Goal: Task Accomplishment & Management: Manage account settings

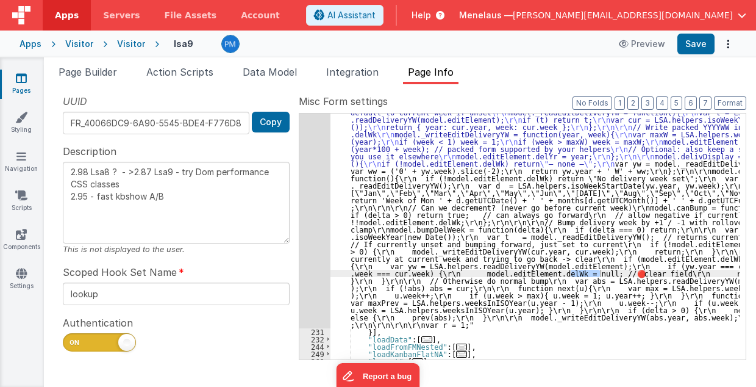
scroll to position [2617, 0]
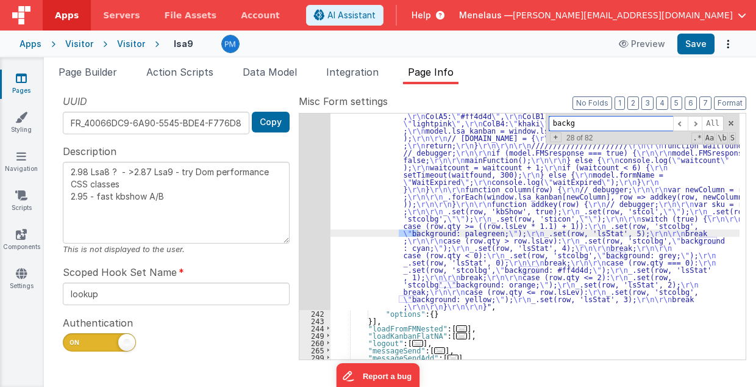
scroll to position [2950, 0]
drag, startPoint x: 605, startPoint y: 123, endPoint x: 541, endPoint y: 122, distance: 63.4
click at [548, 122] on div ""function" : "// loadData2 \r\n debugger; \r\n\r\n window.lsa_kanban = []; \r\n…" at bounding box center [534, 236] width 409 height 246
click at [696, 124] on span at bounding box center [695, 123] width 15 height 15
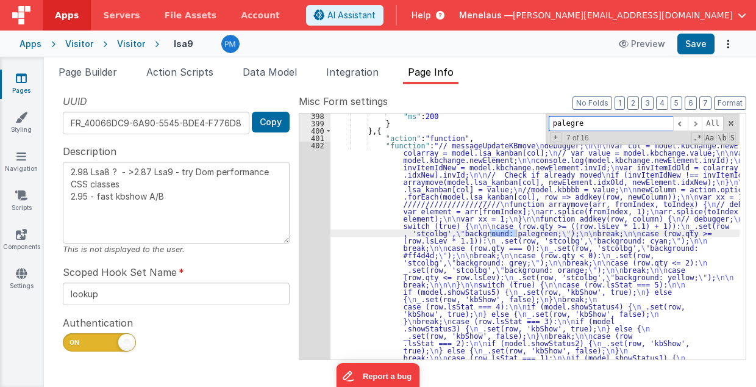
scroll to position [3096, 0]
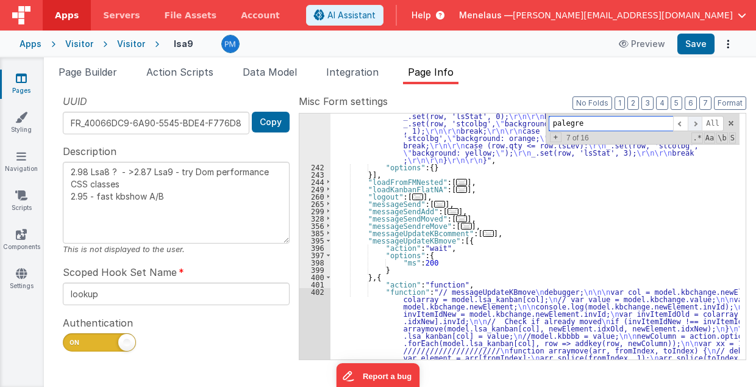
click at [699, 123] on span at bounding box center [695, 123] width 15 height 15
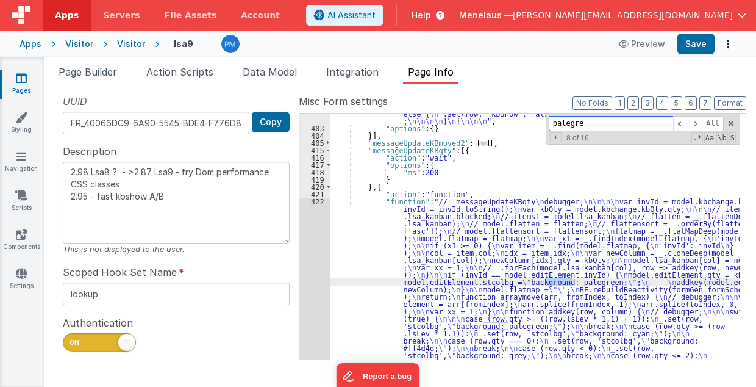
scroll to position [3516, 0]
click at [696, 122] on span at bounding box center [695, 123] width 15 height 15
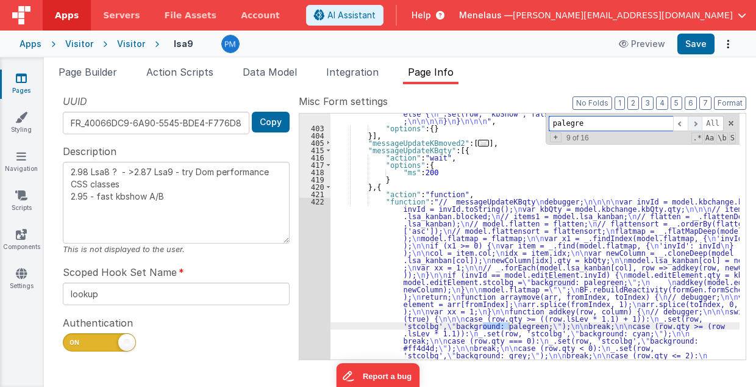
click at [702, 120] on span at bounding box center [695, 123] width 15 height 15
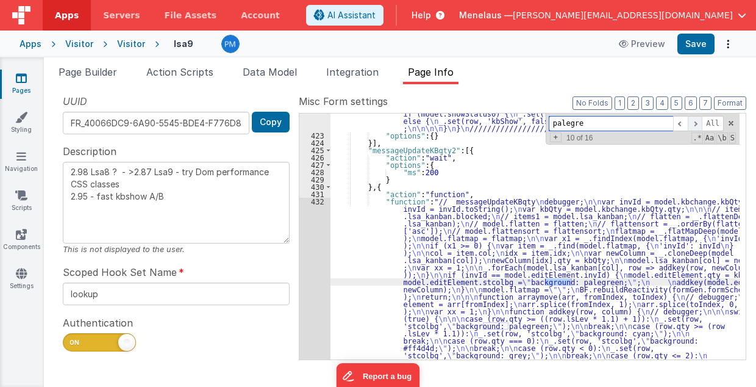
scroll to position [3850, 0]
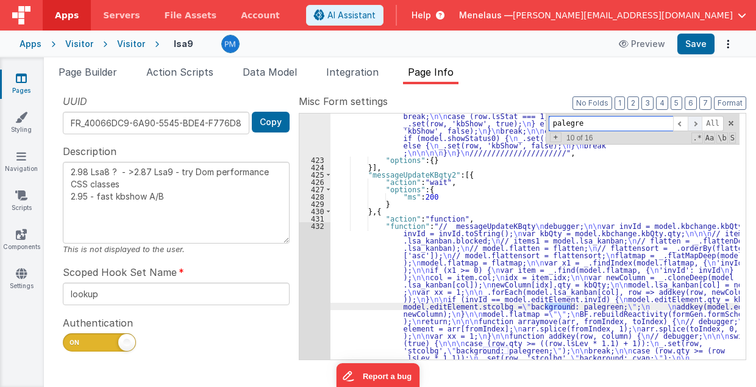
click at [699, 122] on span at bounding box center [695, 123] width 15 height 15
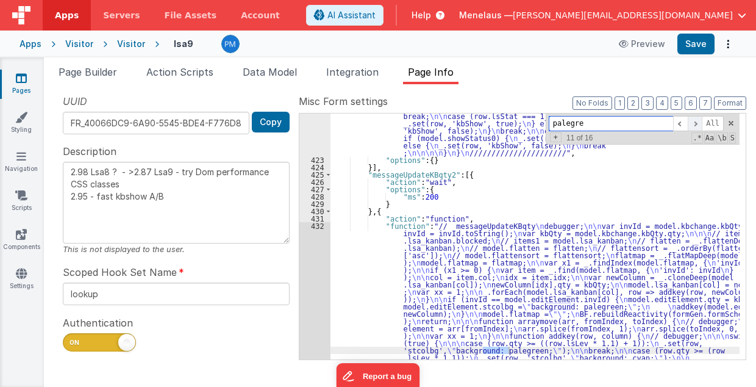
click at [699, 122] on span at bounding box center [695, 123] width 15 height 15
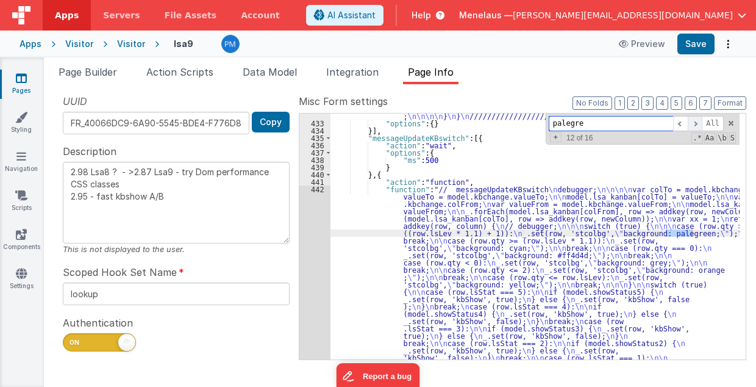
scroll to position [4245, 0]
click at [699, 122] on span at bounding box center [695, 123] width 15 height 15
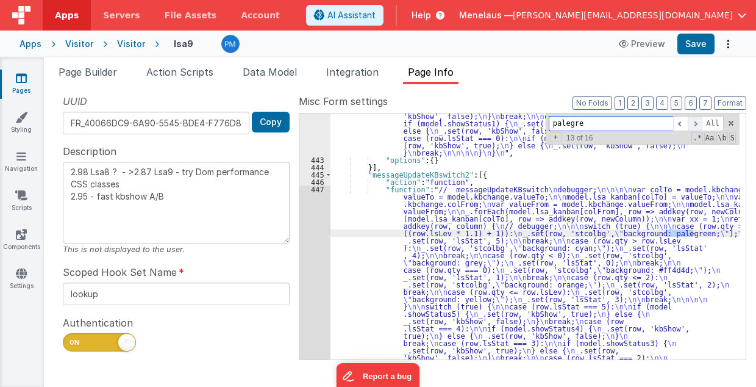
scroll to position [4487, 0]
click at [699, 122] on span at bounding box center [695, 123] width 15 height 15
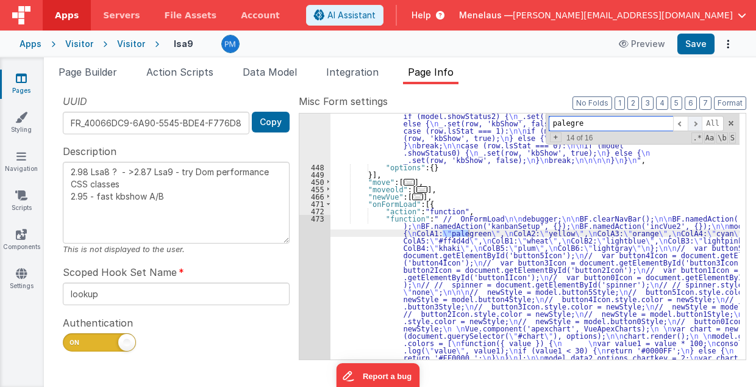
click at [698, 122] on span at bounding box center [695, 123] width 15 height 15
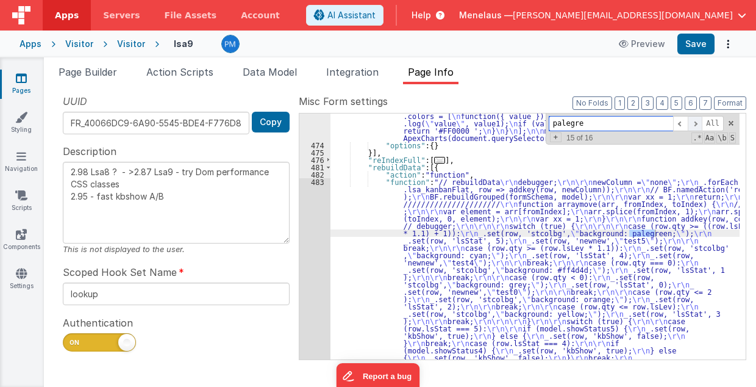
scroll to position [4962, 0]
click at [698, 122] on span at bounding box center [695, 123] width 15 height 15
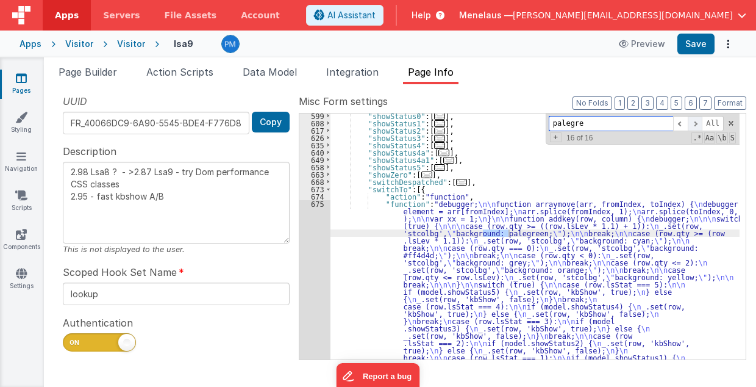
click at [698, 122] on span at bounding box center [695, 123] width 15 height 15
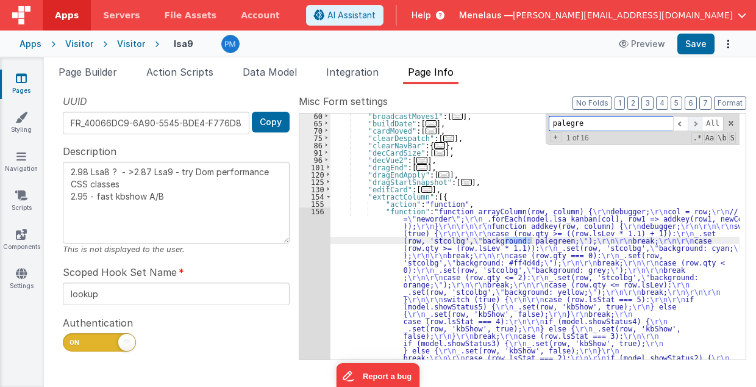
click at [698, 122] on span at bounding box center [695, 123] width 15 height 15
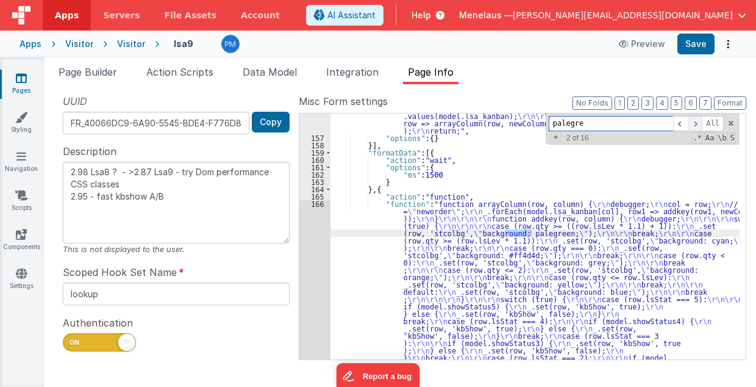
click at [698, 121] on span at bounding box center [695, 123] width 15 height 15
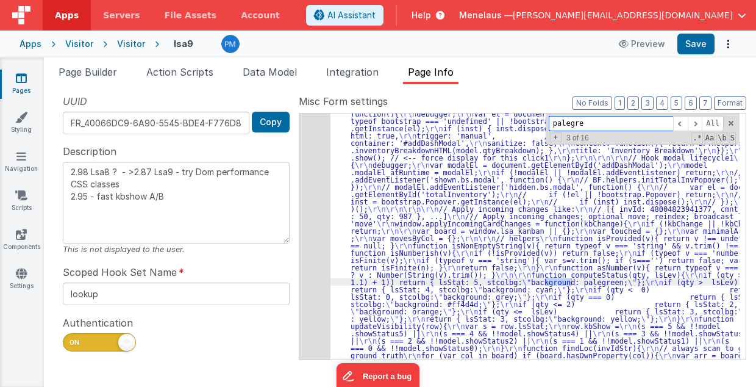
scroll to position [2235, 0]
click at [313, 263] on div "230" at bounding box center [314, 99] width 31 height 2568
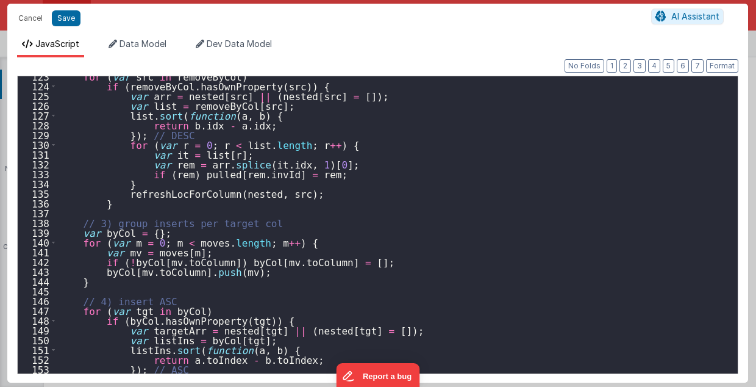
scroll to position [1195, 0]
type input "paleg"
click at [472, 246] on div "for ( var src in removeByCol ) if ( removeByCol . hasOwnProperty ( src )) { var…" at bounding box center [394, 229] width 675 height 317
click at [454, 174] on div "for ( var src in removeByCol ) if ( removeByCol . hasOwnProperty ( src )) { var…" at bounding box center [394, 229] width 675 height 317
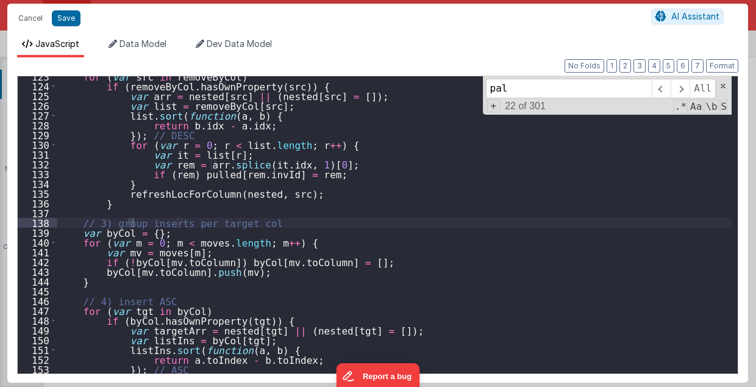
scroll to position [5910, 0]
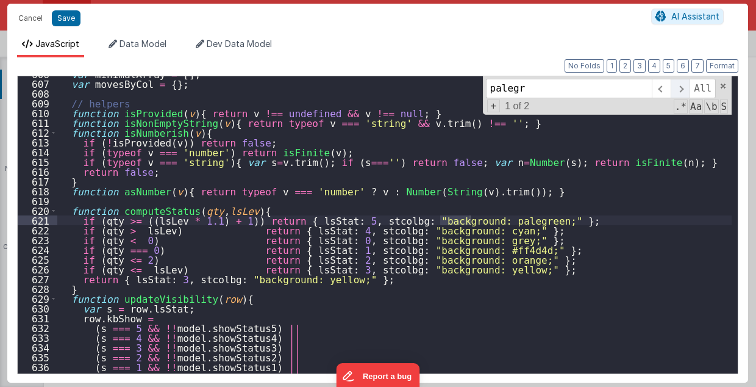
type input "palegr"
click at [684, 88] on span at bounding box center [680, 89] width 19 height 20
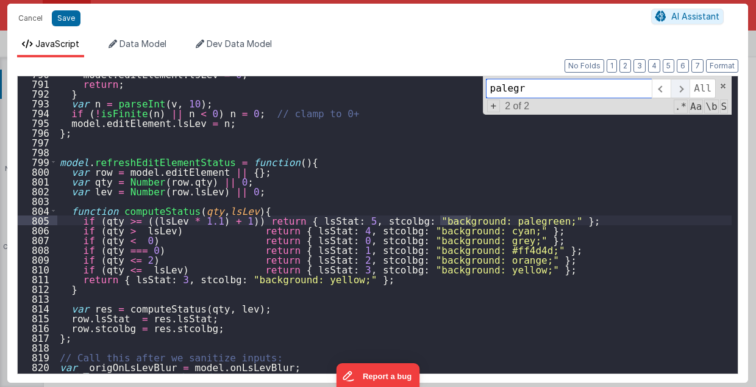
scroll to position [7705, 0]
click at [687, 87] on span at bounding box center [680, 89] width 19 height 20
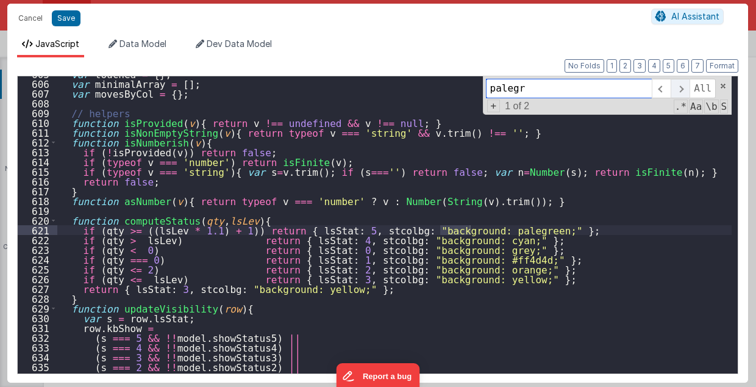
scroll to position [5900, 0]
click at [687, 87] on span at bounding box center [680, 89] width 19 height 20
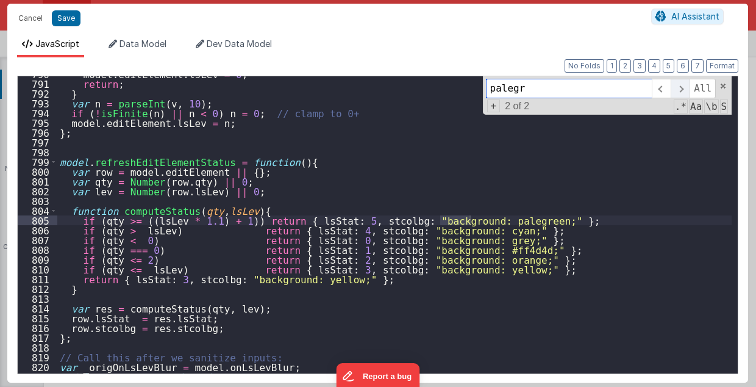
scroll to position [7705, 0]
click at [682, 89] on span at bounding box center [680, 89] width 19 height 20
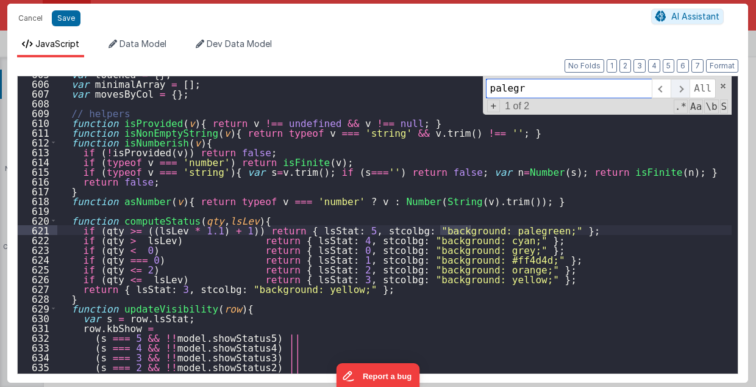
click at [684, 88] on span at bounding box center [680, 89] width 19 height 20
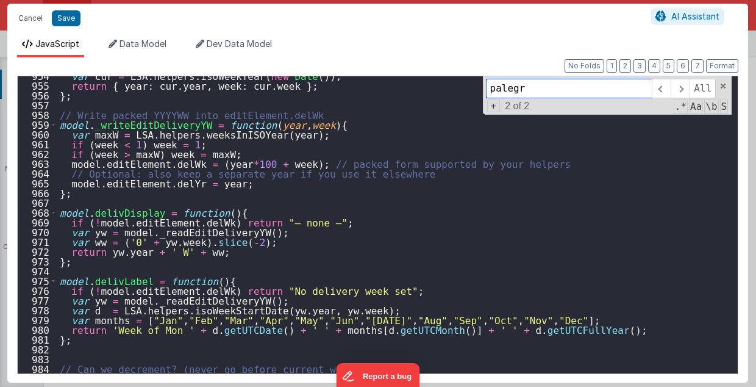
scroll to position [9849, 0]
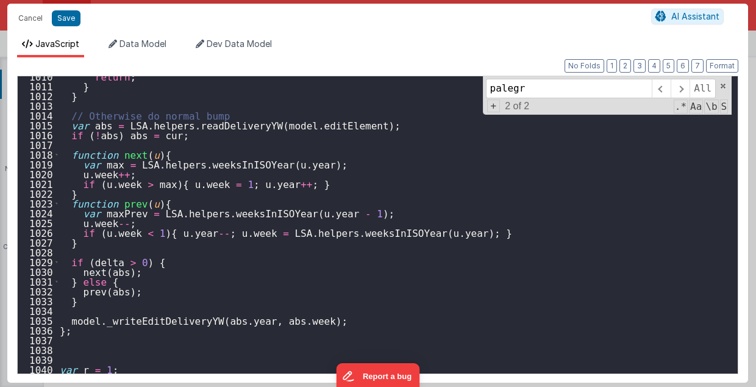
click at [62, 346] on div "return ; } } // Otherwise do normal bump var abs = LSA . helpers . readDelivery…" at bounding box center [394, 229] width 675 height 317
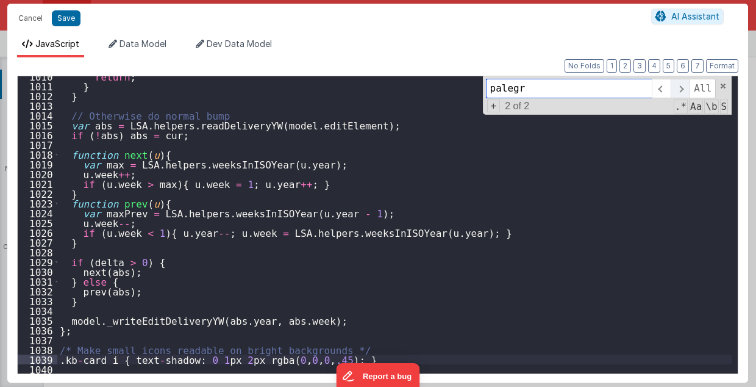
click at [680, 87] on span at bounding box center [680, 89] width 19 height 20
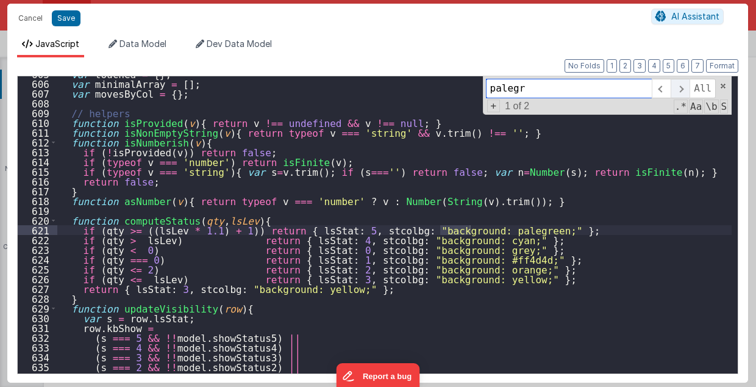
scroll to position [5900, 0]
drag, startPoint x: 383, startPoint y: 228, endPoint x: 487, endPoint y: 229, distance: 103.7
click at [487, 229] on div "var touched = { } ; var minimalArray = [ ] ; var movesByCol = { } ; // helpers …" at bounding box center [394, 227] width 675 height 317
paste textarea
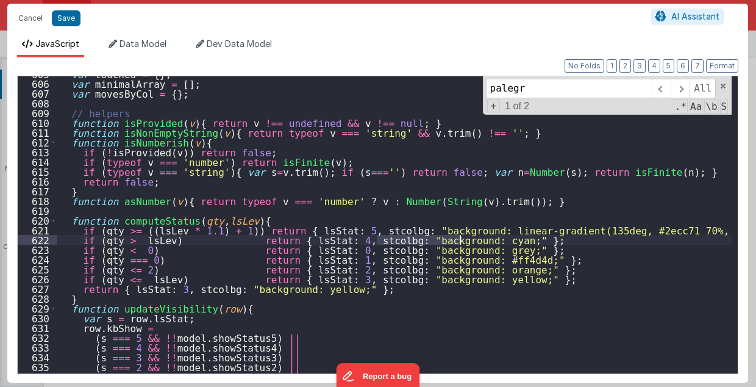
drag, startPoint x: 377, startPoint y: 241, endPoint x: 459, endPoint y: 239, distance: 81.7
click at [459, 239] on div "var touched = { } ; var minimalArray = [ ] ; var movesByCol = { } ; // helpers …" at bounding box center [394, 227] width 675 height 317
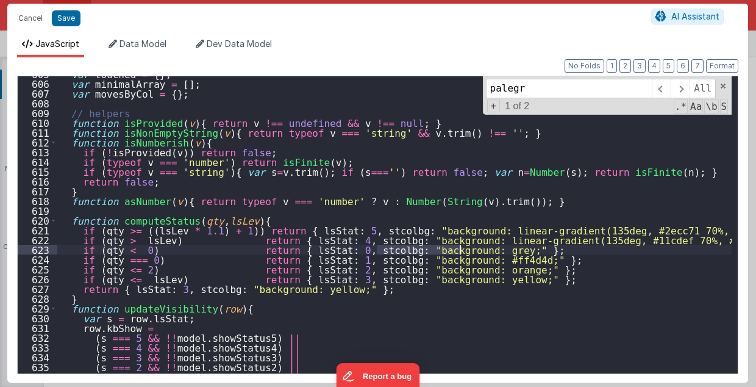
drag, startPoint x: 378, startPoint y: 248, endPoint x: 459, endPoint y: 252, distance: 80.6
click at [459, 252] on div "var touched = { } ; var minimalArray = [ ] ; var movesByCol = { } ; // helpers …" at bounding box center [394, 227] width 675 height 317
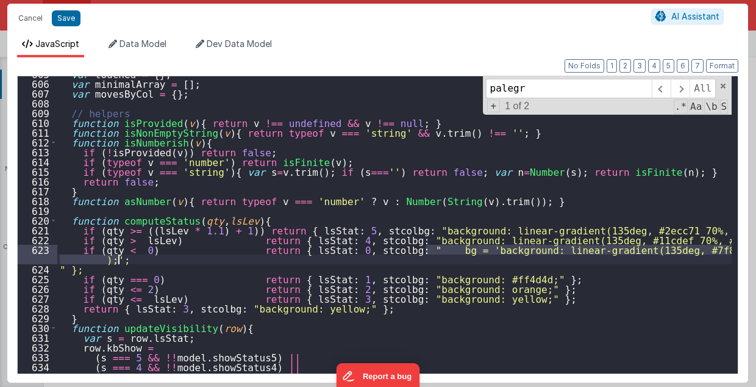
drag, startPoint x: 426, startPoint y: 249, endPoint x: 387, endPoint y: 255, distance: 39.5
click at [387, 255] on div "var touched = { } ; var minimalArray = [ ] ; var movesByCol = { } ; // helpers …" at bounding box center [394, 227] width 675 height 317
click at [422, 266] on div "var touched = { } ; var minimalArray = [ ] ; var movesByCol = { } ; // helpers …" at bounding box center [394, 227] width 675 height 317
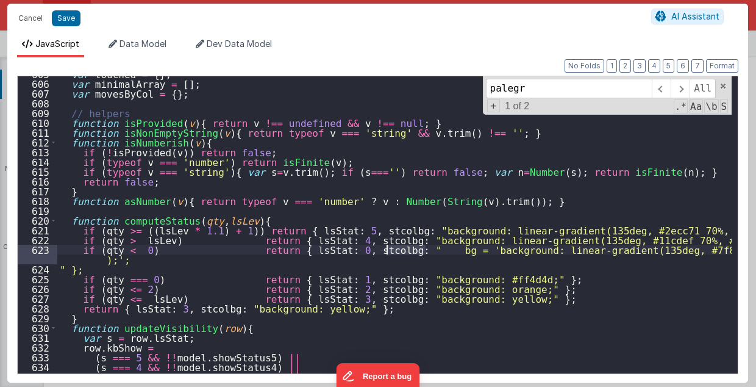
drag, startPoint x: 424, startPoint y: 249, endPoint x: 385, endPoint y: 249, distance: 39.0
click at [385, 249] on div "var touched = { } ; var minimalArray = [ ] ; var movesByCol = { } ; // helpers …" at bounding box center [394, 227] width 675 height 317
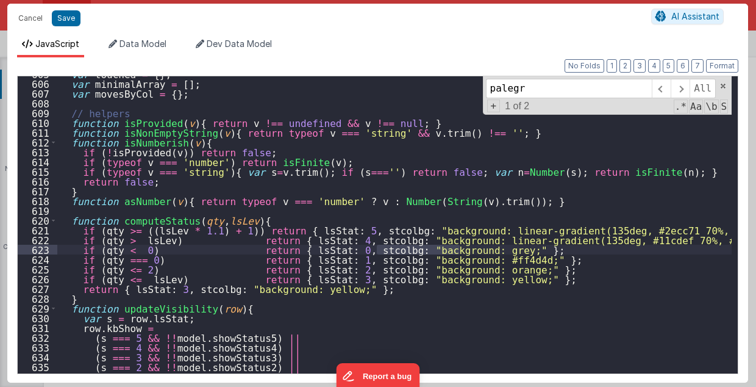
drag, startPoint x: 378, startPoint y: 249, endPoint x: 458, endPoint y: 252, distance: 79.9
click at [458, 252] on div "var touched = { } ; var minimalArray = [ ] ; var movesByCol = { } ; // helpers …" at bounding box center [394, 227] width 675 height 317
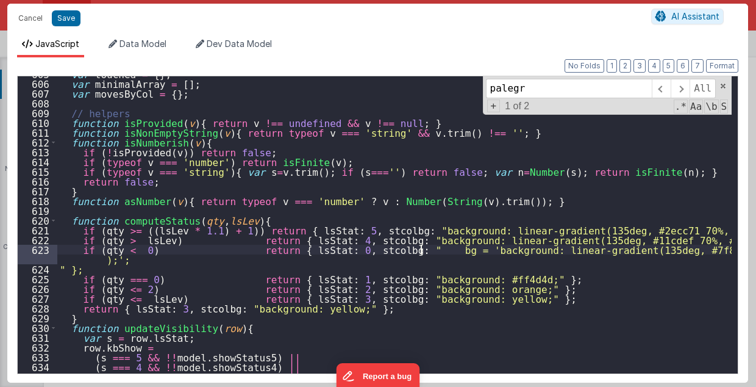
click at [422, 248] on div "var touched = { } ; var minimalArray = [ ] ; var movesByCol = { } ; // helpers …" at bounding box center [394, 227] width 675 height 317
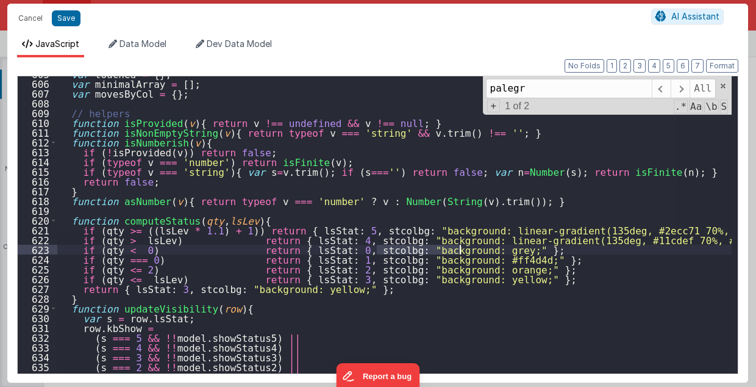
click at [378, 248] on div "var touched = { } ; var minimalArray = [ ] ; var movesByCol = { } ; // helpers …" at bounding box center [394, 224] width 674 height 297
drag, startPoint x: 378, startPoint y: 248, endPoint x: 458, endPoint y: 250, distance: 79.9
click at [458, 250] on div "var touched = { } ; var minimalArray = [ ] ; var movesByCol = { } ; // helpers …" at bounding box center [394, 227] width 675 height 317
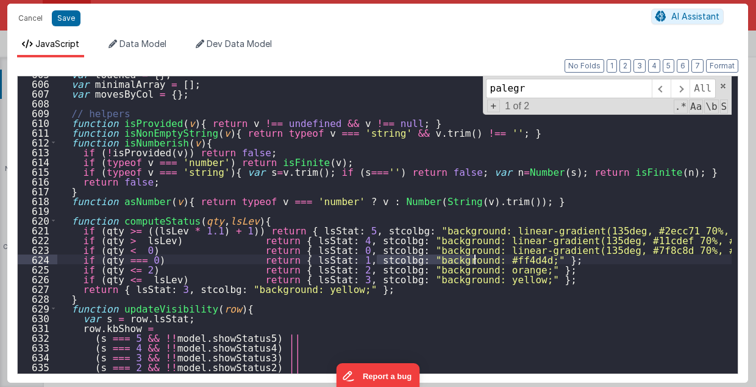
drag, startPoint x: 377, startPoint y: 259, endPoint x: 473, endPoint y: 254, distance: 95.9
click at [473, 254] on div "var touched = { } ; var minimalArray = [ ] ; var movesByCol = { } ; // helpers …" at bounding box center [394, 227] width 675 height 317
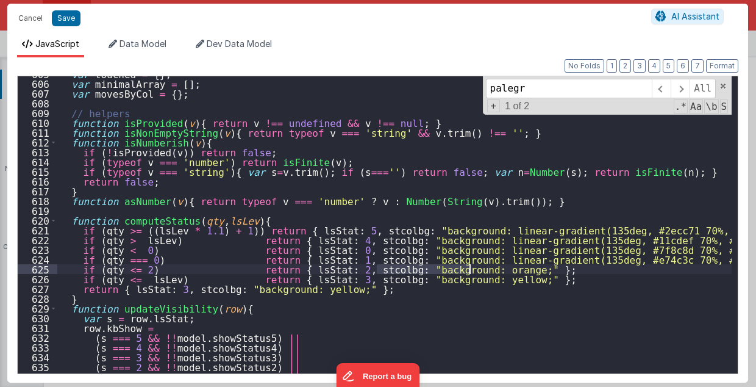
drag, startPoint x: 379, startPoint y: 268, endPoint x: 469, endPoint y: 270, distance: 90.3
click at [469, 270] on div "var touched = { } ; var minimalArray = [ ] ; var movesByCol = { } ; // helpers …" at bounding box center [394, 227] width 675 height 317
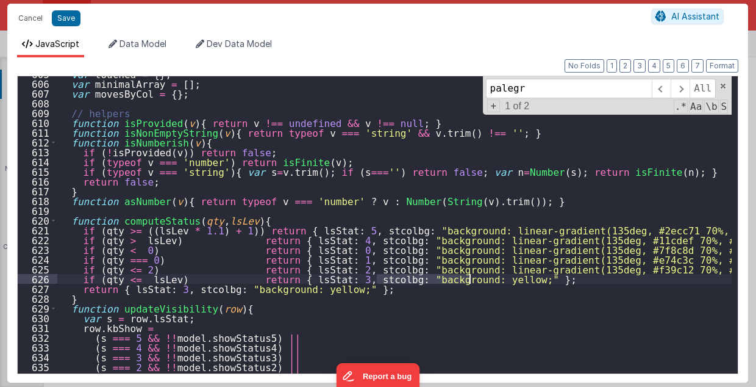
drag, startPoint x: 379, startPoint y: 278, endPoint x: 469, endPoint y: 279, distance: 90.3
click at [469, 279] on div "var touched = { } ; var minimalArray = [ ] ; var movesByCol = { } ; // helpers …" at bounding box center [394, 227] width 675 height 317
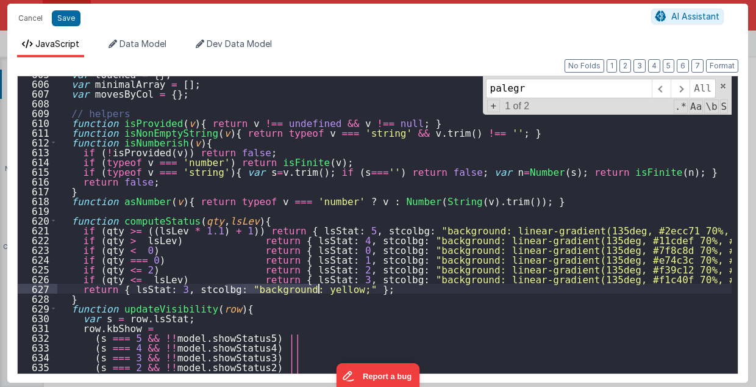
drag, startPoint x: 227, startPoint y: 287, endPoint x: 317, endPoint y: 289, distance: 90.3
click at [317, 289] on div "var touched = { } ; var minimalArray = [ ] ; var movesByCol = { } ; // helpers …" at bounding box center [394, 227] width 675 height 317
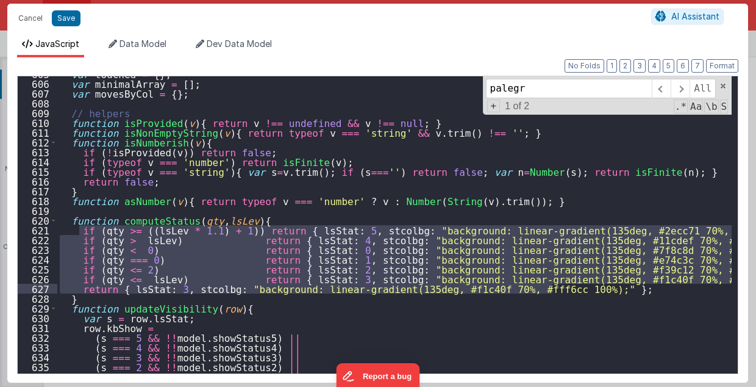
drag, startPoint x: 79, startPoint y: 229, endPoint x: 606, endPoint y: 287, distance: 530.1
click at [606, 287] on div "var touched = { } ; var minimalArray = [ ] ; var movesByCol = { } ; // helpers …" at bounding box center [394, 227] width 675 height 317
click at [685, 87] on span at bounding box center [680, 89] width 19 height 20
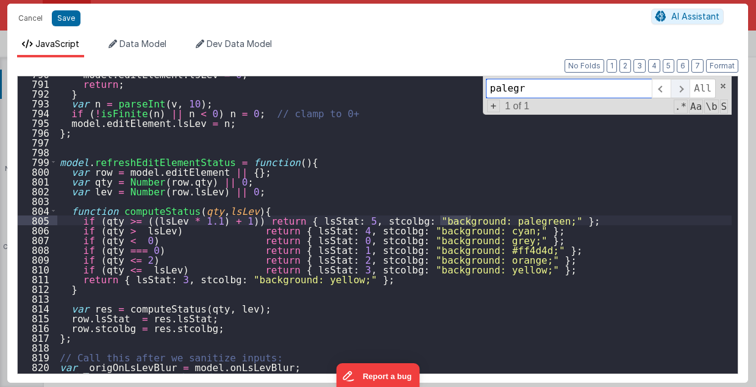
scroll to position [7705, 0]
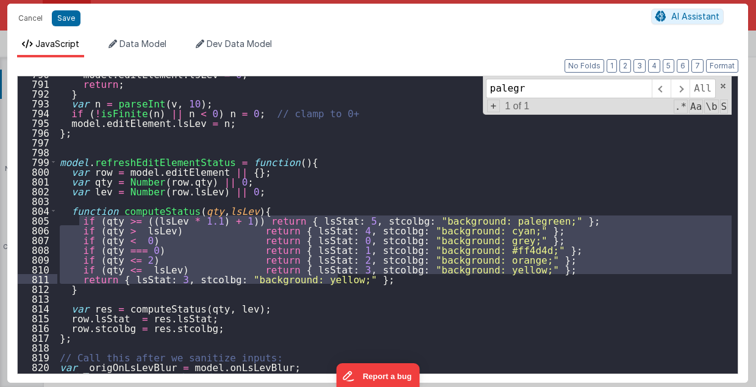
drag, startPoint x: 78, startPoint y: 220, endPoint x: 368, endPoint y: 273, distance: 295.2
click at [368, 273] on div "model . editElement . lsLev = 0 ; return ; } var n = parseInt ( v , 10 ) ; if (…" at bounding box center [394, 227] width 675 height 317
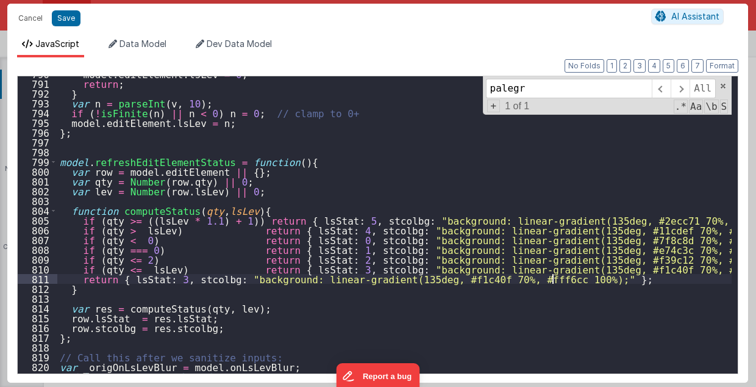
type textarea "2.98 Lsa8 ? - >2.87 Lsa9 - try Dom performance CSS classes 2.95 - fast kbshow A…"
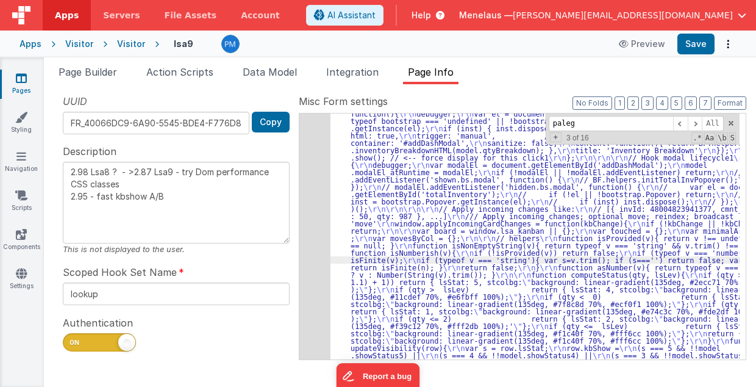
click at [313, 255] on div "230" at bounding box center [314, 125] width 31 height 2620
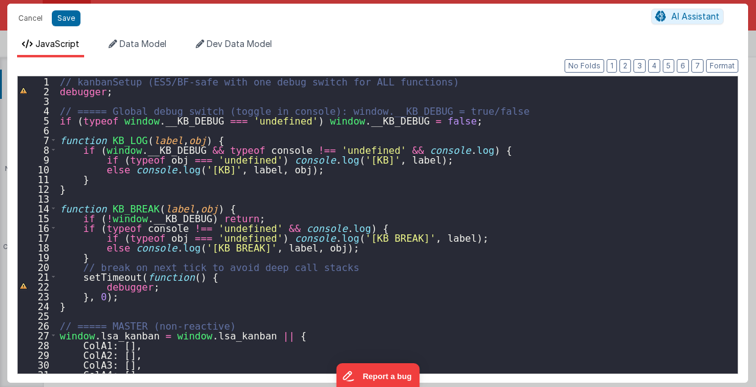
type input ""function": "// kanbanSetup (ES5/BF-safe with one debug switch for ALL function…"
click at [513, 149] on div "// kanbanSetup (ES5/BF-safe with one debug switch for ALL functions) debugger ;…" at bounding box center [394, 234] width 675 height 317
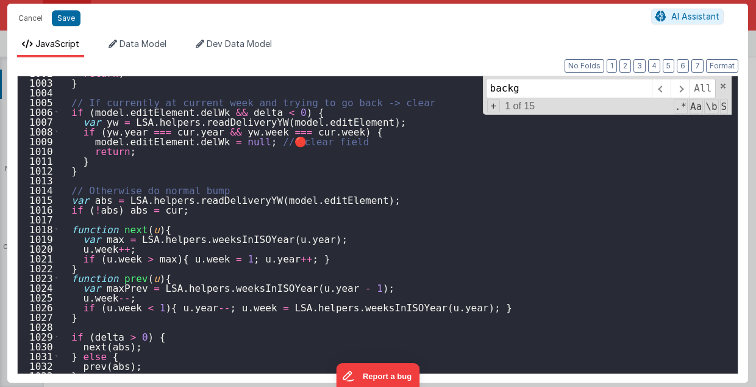
scroll to position [9859, 0]
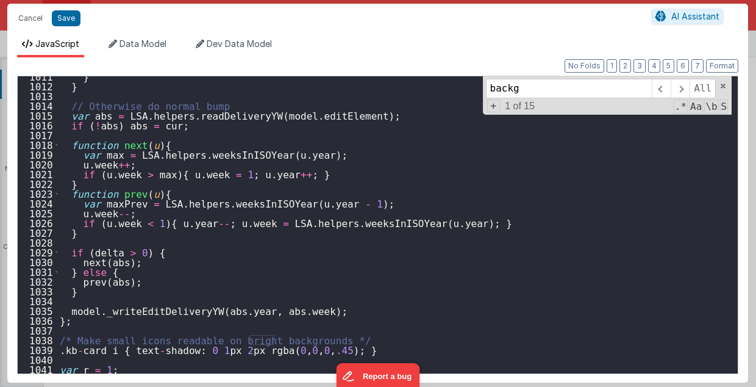
type input "backg"
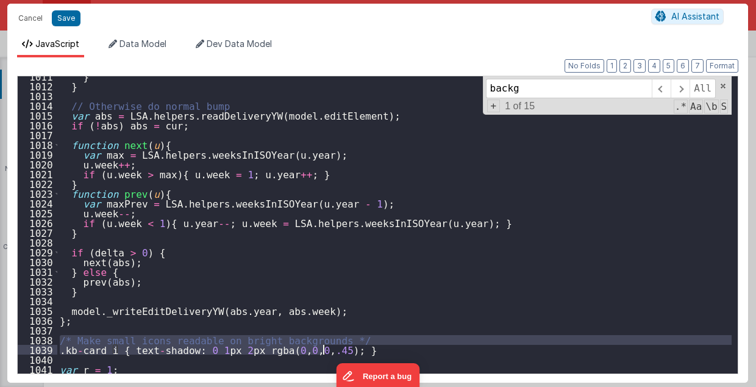
drag, startPoint x: 59, startPoint y: 338, endPoint x: 335, endPoint y: 346, distance: 276.4
click at [335, 346] on div "} } // Otherwise do normal bump var abs = LSA . helpers . readDeliveryYW ( mode…" at bounding box center [394, 229] width 675 height 317
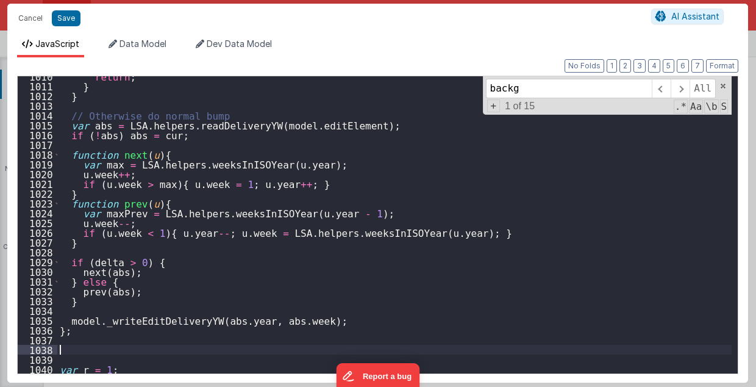
scroll to position [9849, 0]
click at [67, 350] on div "return ; } } // Otherwise do normal bump var abs = LSA . helpers . readDelivery…" at bounding box center [394, 229] width 675 height 317
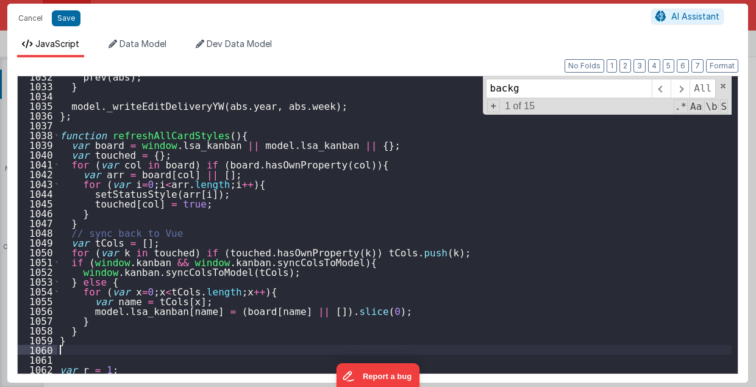
scroll to position [10063, 0]
type textarea "2.98 Lsa8 ? - >2.87 Lsa9 - try Dom performance CSS classes 2.95 - fast kbshow A…"
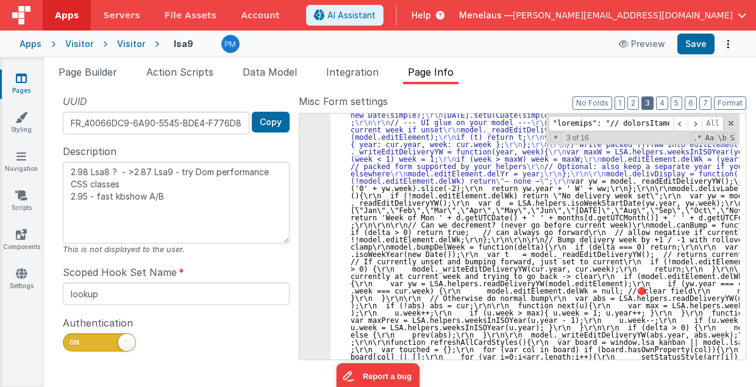
click at [654, 101] on button "3" at bounding box center [647, 102] width 12 height 13
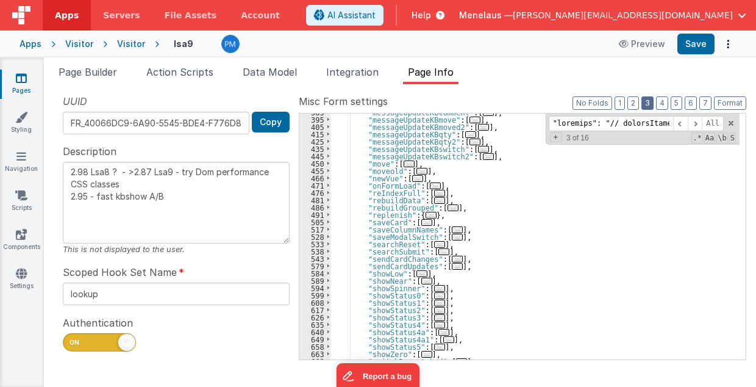
scroll to position [320, 0]
click at [634, 237] on div ""messageUpdateKBcomment" : [ ... ] , "messageUpdateKBmove" : [ ... ] , "message…" at bounding box center [535, 239] width 410 height 261
click at [699, 123] on span at bounding box center [695, 123] width 15 height 15
click at [571, 124] on input at bounding box center [611, 123] width 124 height 15
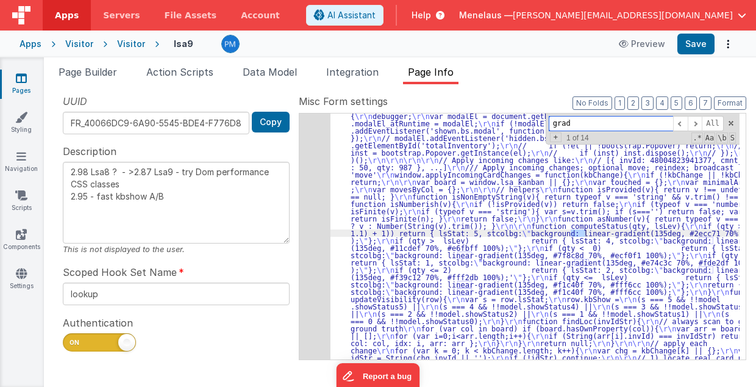
scroll to position [1611, 0]
type input "gradient"
click at [319, 235] on div "230" at bounding box center [314, 97] width 31 height 2663
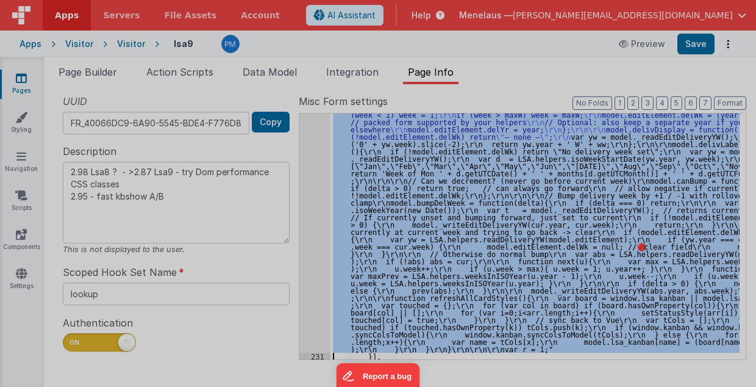
click at [318, 235] on div "// kanbanSetup (ES5/BF-safe with one debug switch for ALL functions) debugger ;…" at bounding box center [394, 222] width 675 height 317
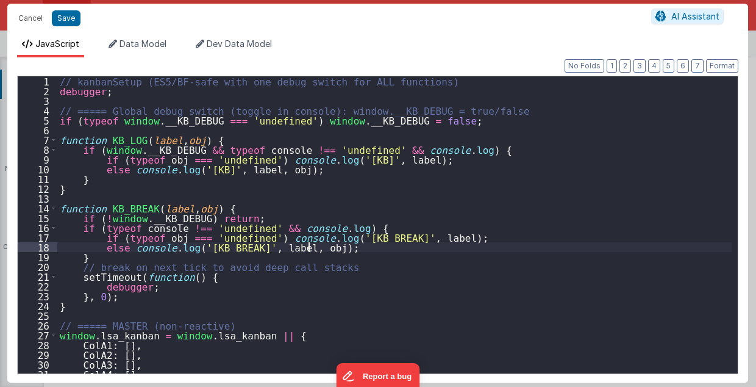
scroll to position [2688, 0]
drag, startPoint x: 563, startPoint y: 199, endPoint x: 535, endPoint y: 190, distance: 29.3
click at [555, 195] on div "// kanbanSetup (ES5/BF-safe with one debug switch for ALL functions) debugger ;…" at bounding box center [394, 234] width 675 height 317
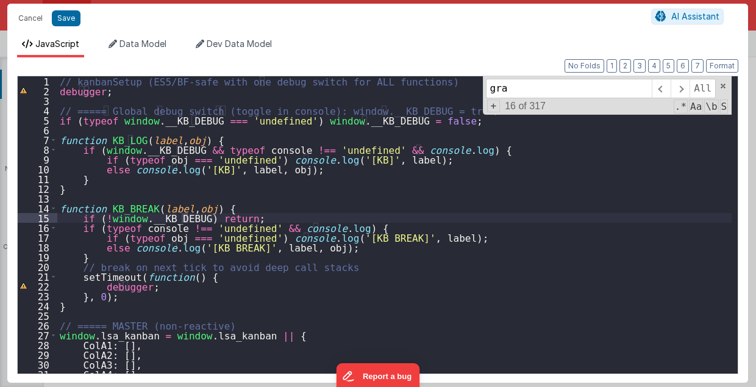
scroll to position [5910, 0]
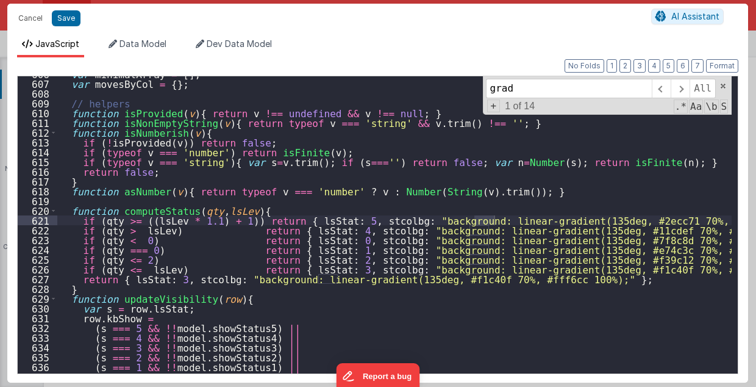
type input "grad"
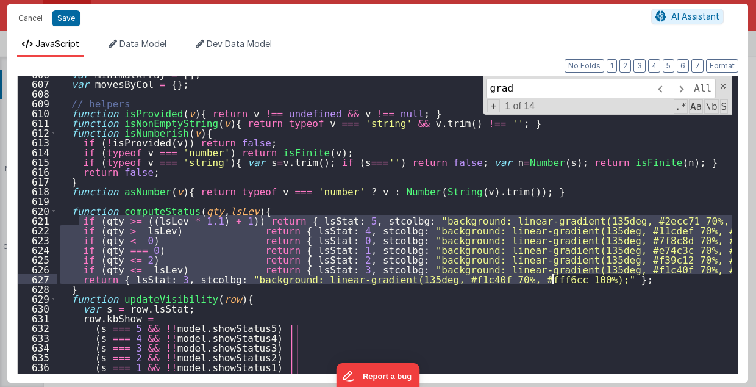
drag, startPoint x: 79, startPoint y: 220, endPoint x: 594, endPoint y: 280, distance: 518.2
click at [594, 280] on div "var minimalArray = [ ] ; var movesByCol = { } ; // helpers function isProvided …" at bounding box center [394, 227] width 675 height 317
drag, startPoint x: 26, startPoint y: 23, endPoint x: 505, endPoint y: 170, distance: 501.3
click at [27, 22] on button "Cancel" at bounding box center [30, 18] width 37 height 17
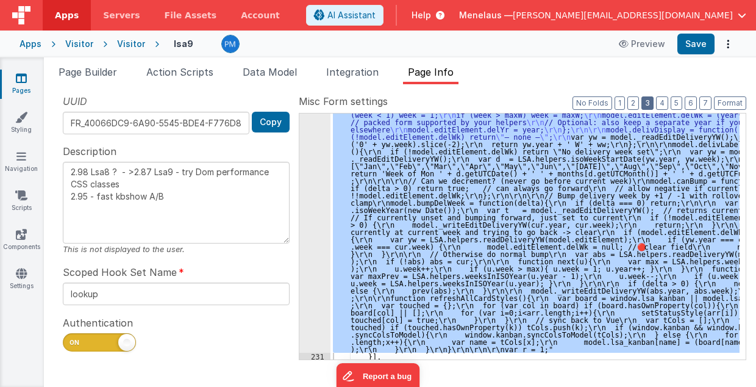
click at [646, 102] on button "3" at bounding box center [647, 102] width 12 height 13
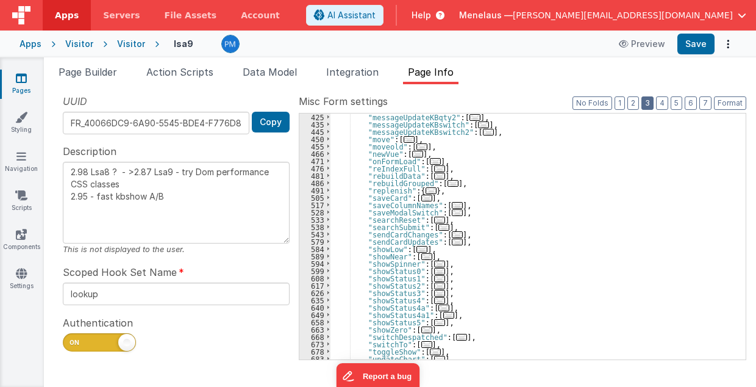
scroll to position [344, 0]
click at [430, 159] on span "..." at bounding box center [435, 161] width 11 height 7
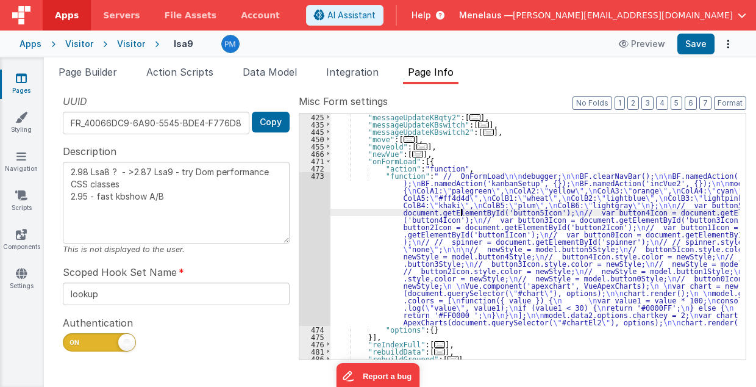
click at [462, 212] on div ""messageUpdateKBqty2" : [ ... ] , "messageUpdateKBswitch" : [ ... ] , "messageU…" at bounding box center [535, 243] width 410 height 261
click at [312, 239] on div "473" at bounding box center [314, 249] width 31 height 154
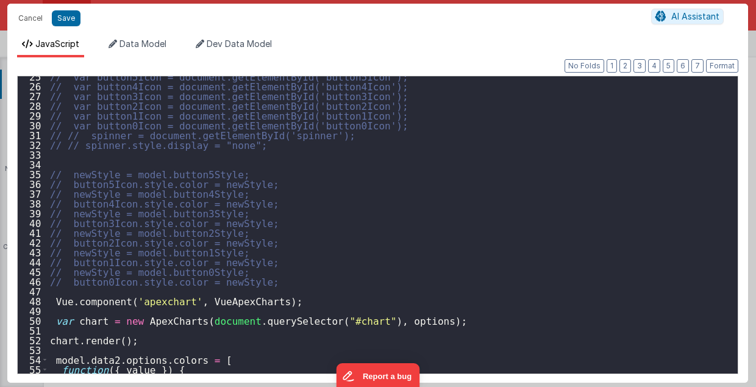
scroll to position [93, 0]
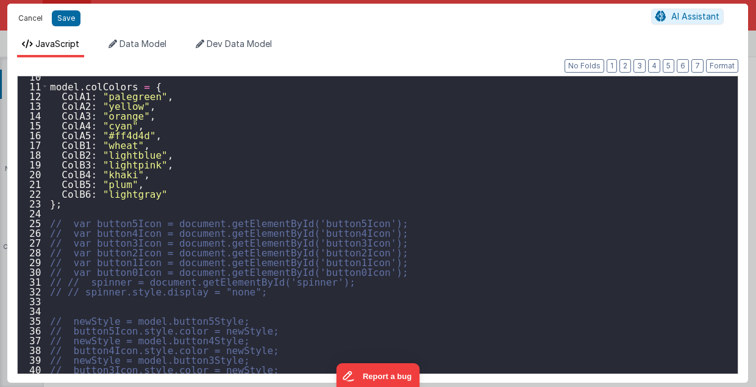
click at [24, 18] on button "Cancel" at bounding box center [30, 18] width 37 height 17
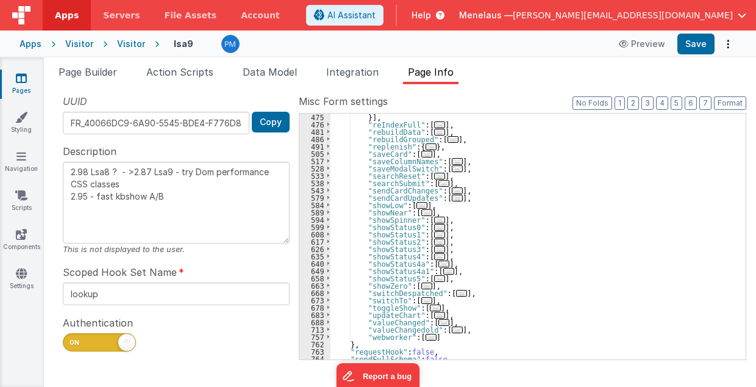
scroll to position [563, 0]
click at [596, 244] on div "}] , "reIndexFull" : [ ... ] , "rebuildData" : [ ... ] , "rebuildGrouped" : [ .…" at bounding box center [535, 243] width 410 height 261
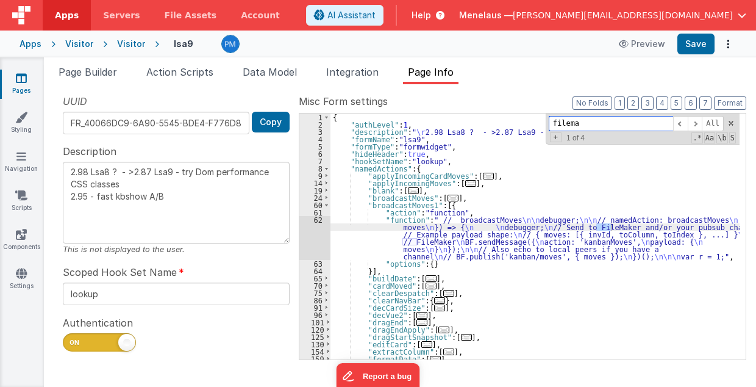
scroll to position [0, 0]
click at [698, 122] on span at bounding box center [695, 123] width 15 height 15
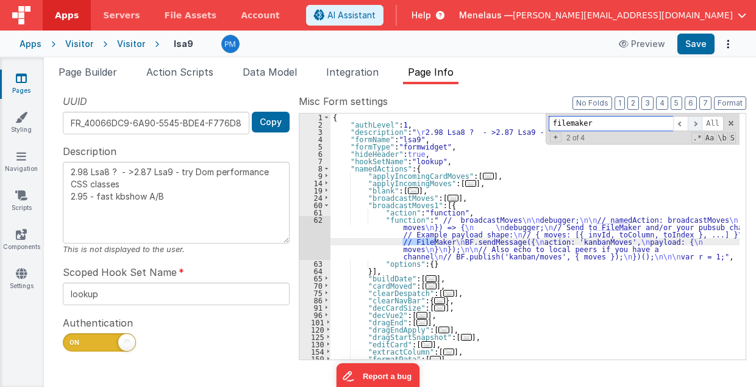
click at [698, 122] on span at bounding box center [695, 123] width 15 height 15
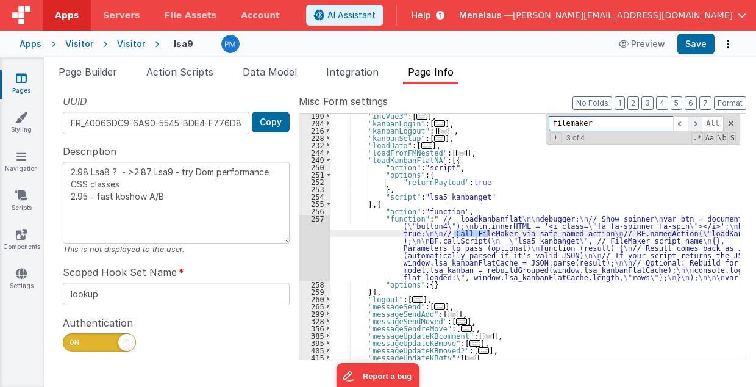
scroll to position [294, 0]
click at [698, 122] on span at bounding box center [695, 123] width 15 height 15
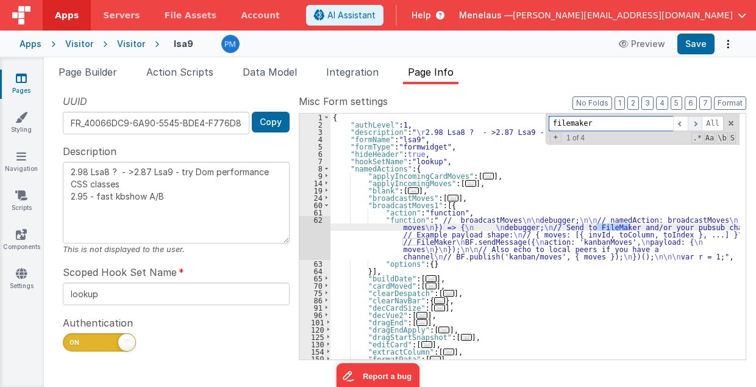
click at [698, 122] on span at bounding box center [695, 123] width 15 height 15
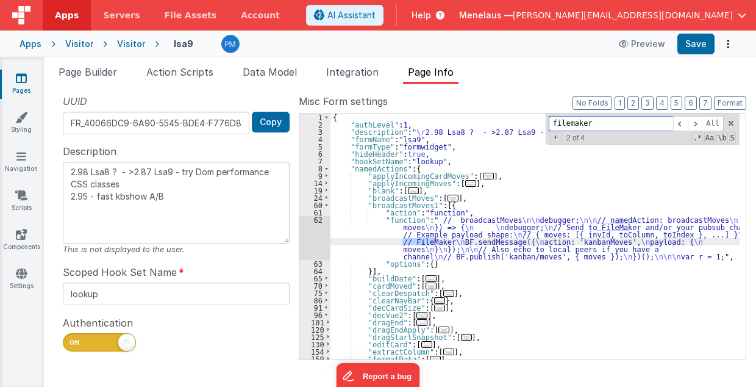
click at [576, 124] on input "filemaker" at bounding box center [611, 123] width 124 height 15
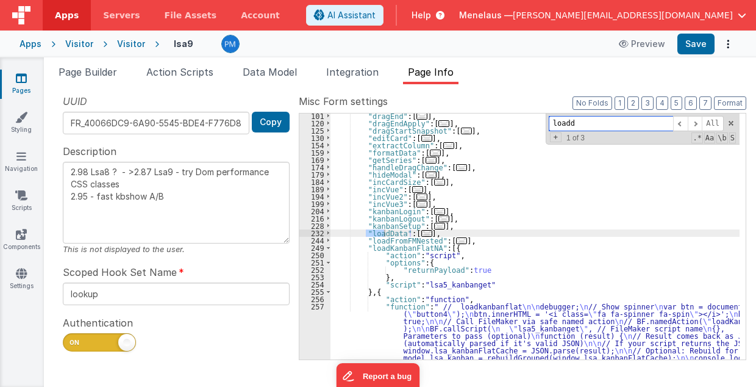
type input "loadd"
click at [421, 234] on span "..." at bounding box center [426, 233] width 11 height 7
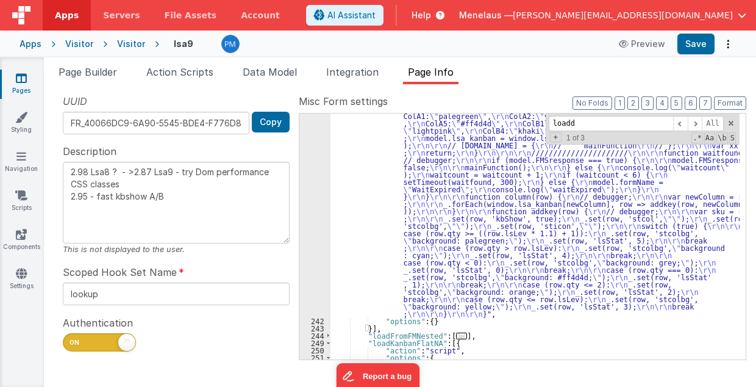
scroll to position [499, 0]
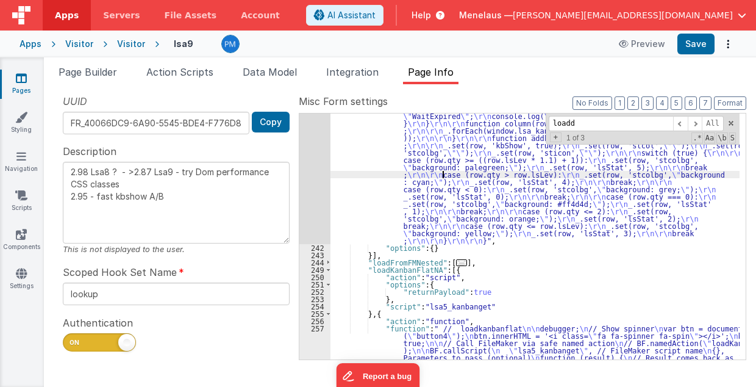
click at [444, 176] on div ""function" : "// loadData2 \r\n debugger; \r\n\r\n window.lsa_kanban = []; \r\n…" at bounding box center [535, 279] width 410 height 554
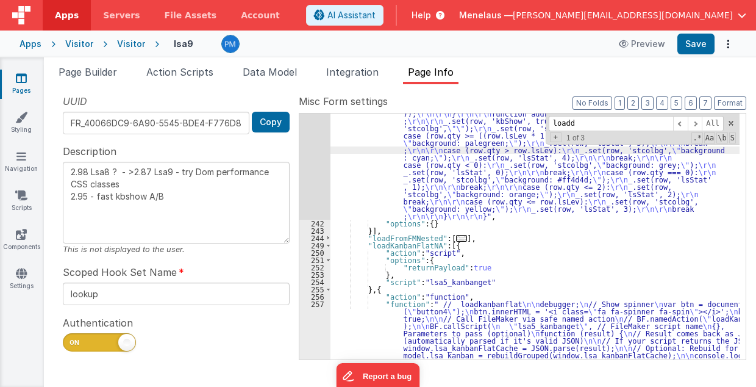
click at [301, 167] on div "241" at bounding box center [314, 98] width 31 height 241
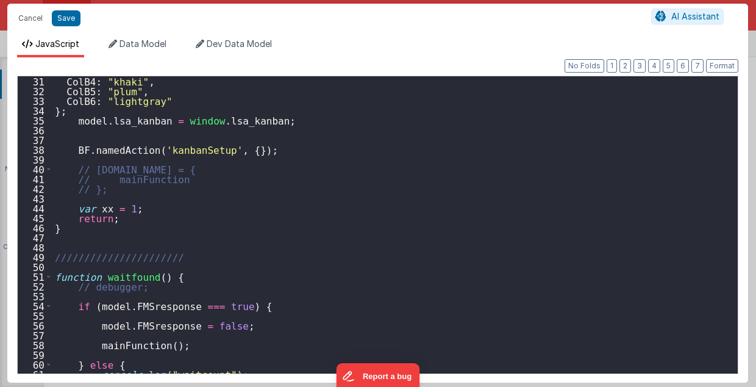
scroll to position [244, 0]
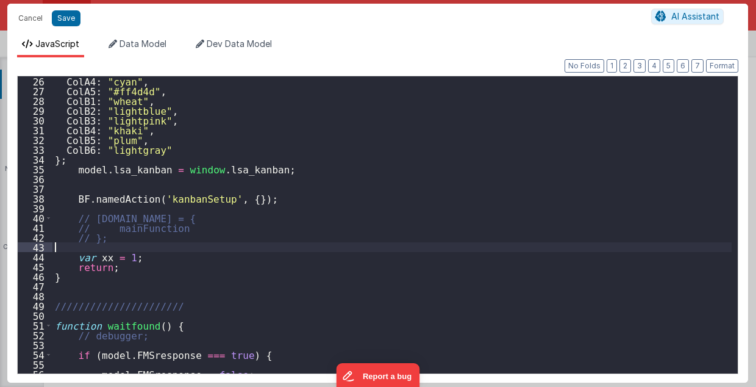
click at [155, 245] on div "ColA4 : "cyan" , ColA5 : "#ff4d4d" , ColB1 : "wheat" , ColB2 : "lightblue" , Co…" at bounding box center [392, 234] width 680 height 317
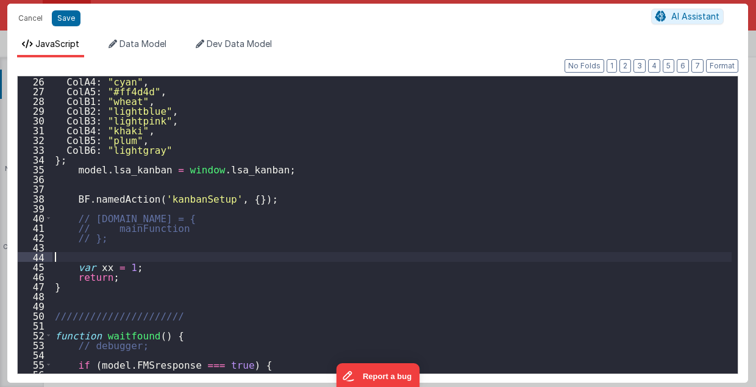
paste textarea
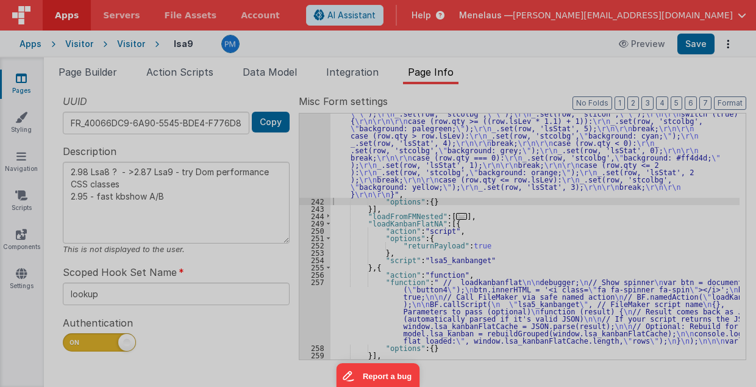
type textarea "2.98 Lsa8 ? - >2.87 Lsa9 - try Dom performance CSS classes 2.95 - fast kbshow A…"
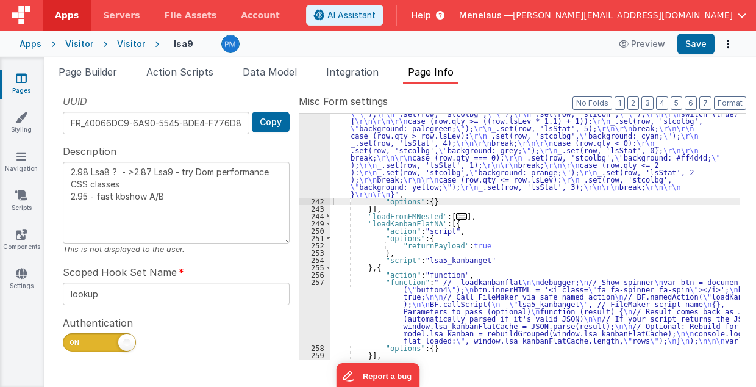
click at [529, 213] on div ""function" : "// loadData2 \r\n debugger; \r\n\r\n window.lsa_kanban = []; \r\n…" at bounding box center [535, 214] width 410 height 473
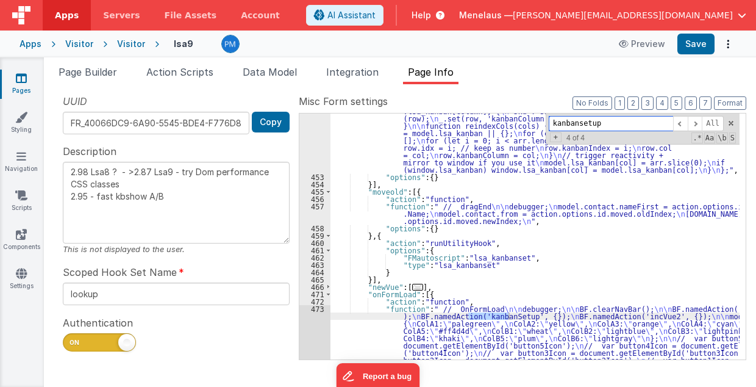
scroll to position [1357, 0]
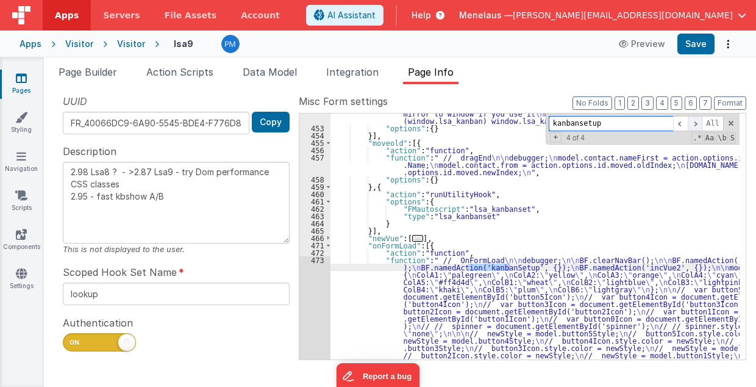
click at [698, 122] on span at bounding box center [695, 123] width 15 height 15
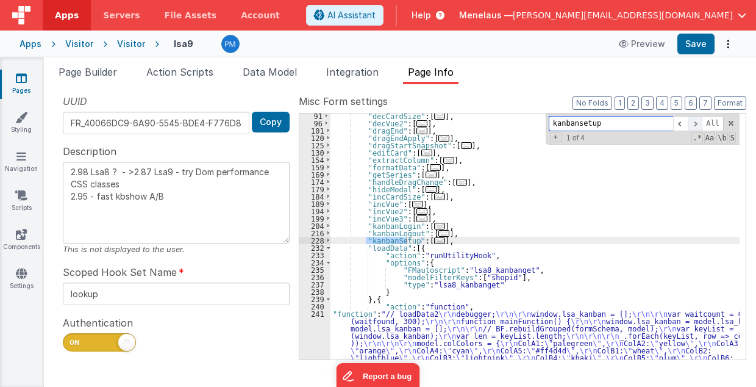
scroll to position [191, 0]
click at [698, 122] on span at bounding box center [695, 123] width 15 height 15
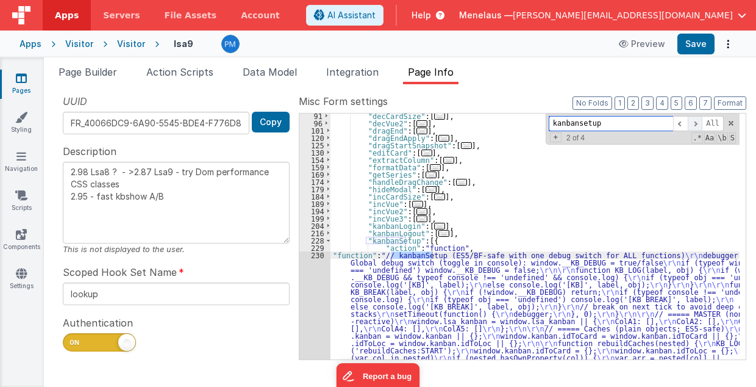
click at [698, 122] on span at bounding box center [695, 123] width 15 height 15
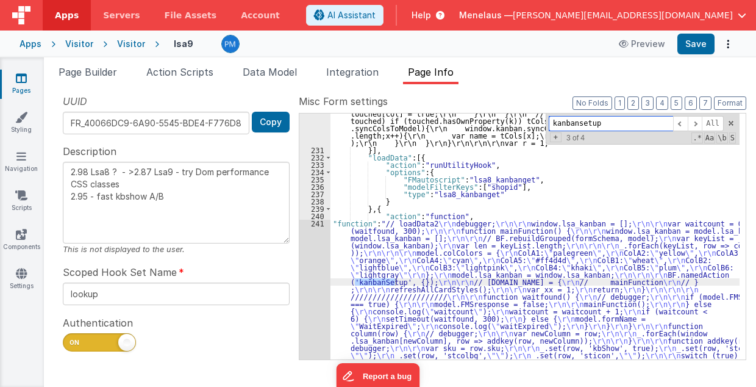
scroll to position [2935, 0]
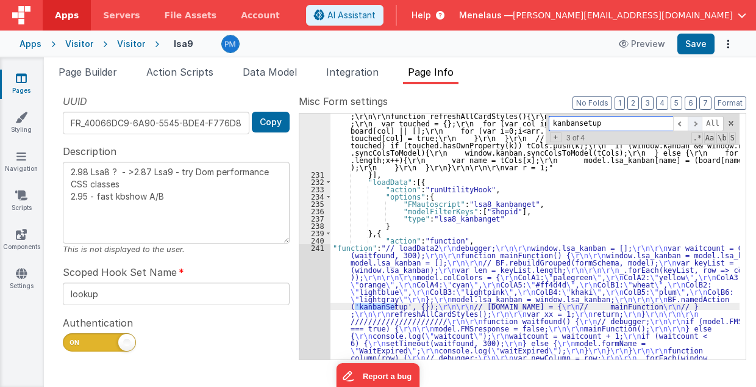
click at [697, 122] on span at bounding box center [695, 123] width 15 height 15
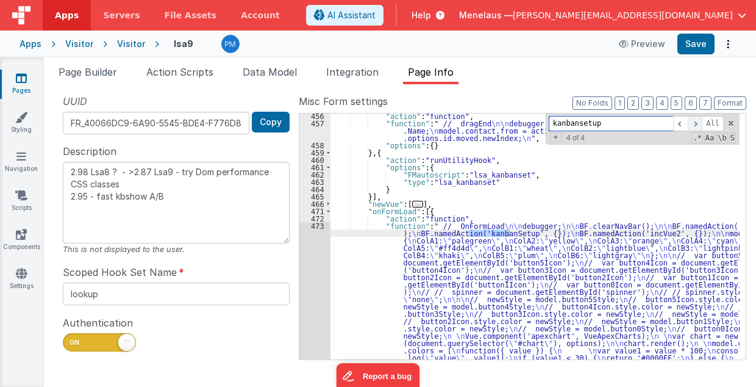
scroll to position [4070, 0]
click at [468, 277] on div ""action" : "function" , "function" : " // dragEnd \n\n debugger; \n model.conta…" at bounding box center [535, 315] width 410 height 407
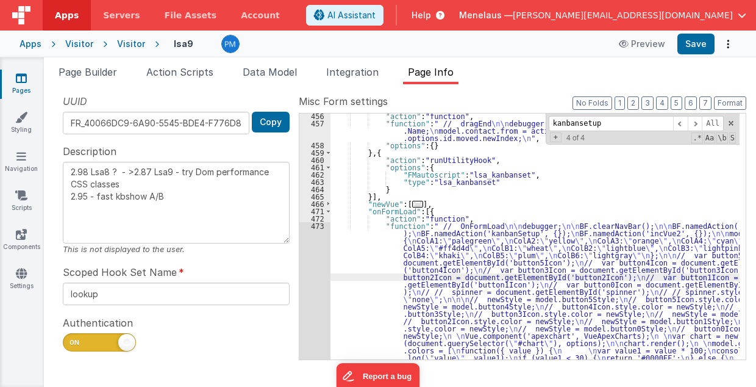
click at [309, 297] on div "456 457 458 459 460 461 462 463 464 465 466 471 472 473 474" at bounding box center [314, 315] width 31 height 407
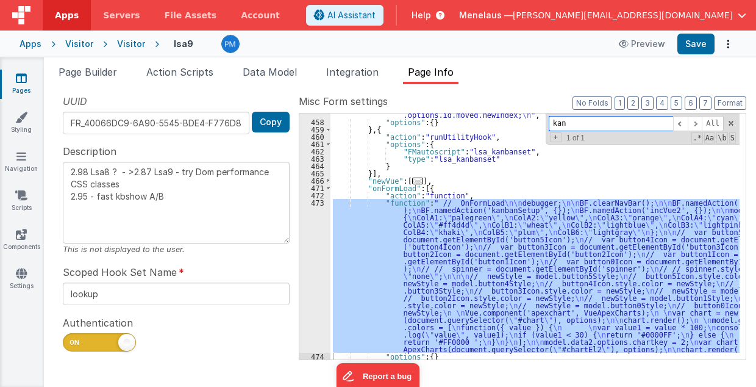
scroll to position [0, 0]
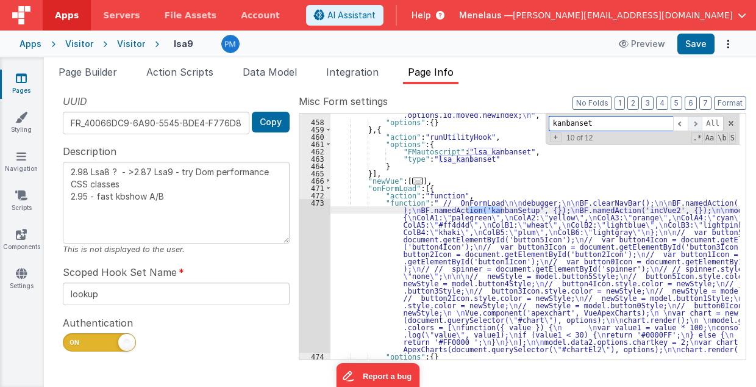
click at [699, 123] on span at bounding box center [695, 123] width 15 height 15
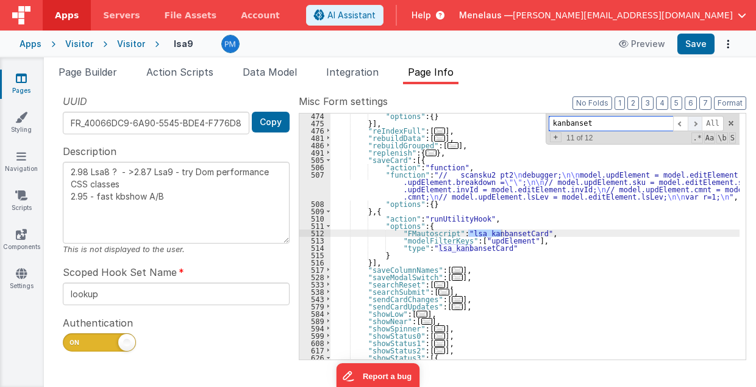
click at [699, 123] on span at bounding box center [695, 123] width 15 height 15
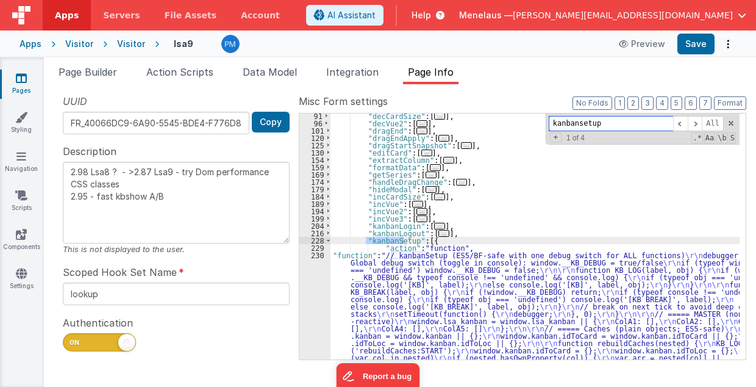
scroll to position [191, 0]
click at [610, 126] on input "kanbansetup" at bounding box center [611, 123] width 124 height 15
type input "kanbansetup"
click at [698, 121] on span at bounding box center [695, 123] width 15 height 15
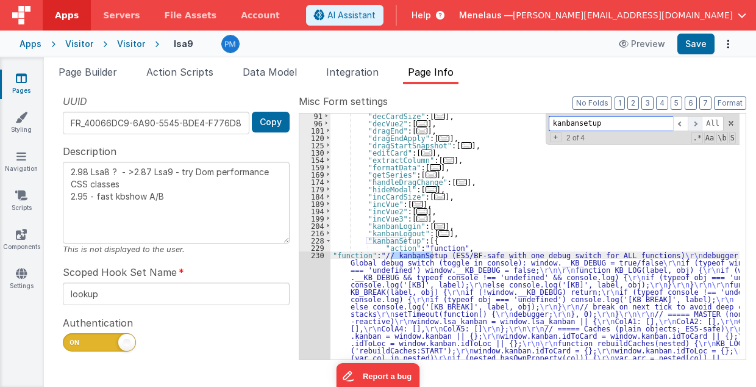
click at [698, 121] on span at bounding box center [695, 123] width 15 height 15
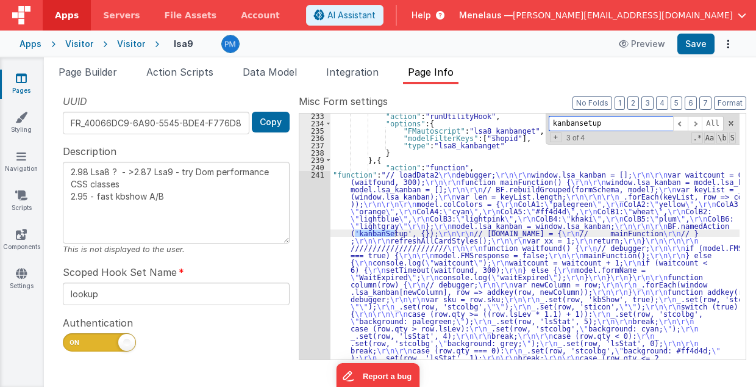
drag, startPoint x: 698, startPoint y: 121, endPoint x: 676, endPoint y: 226, distance: 107.7
click at [693, 208] on div ""action" : "runUtilityHook" , "options" : { "FMautoscript" : "lsa8_kanbanget" ,…" at bounding box center [534, 236] width 409 height 246
click at [385, 223] on div ""action" : "runUtilityHook" , "options" : { "FMautoscript" : "lsa8_kanbanget" ,…" at bounding box center [535, 348] width 410 height 473
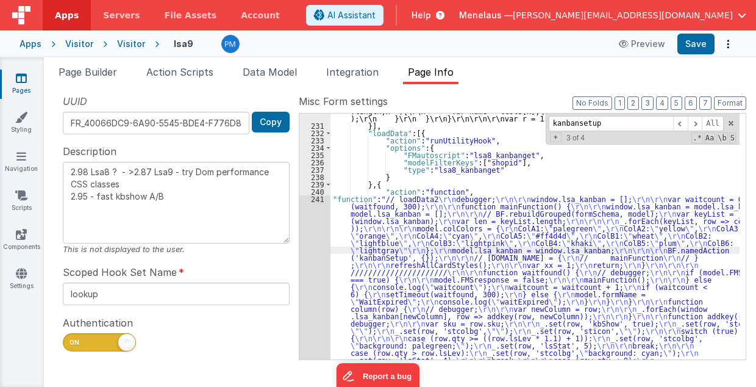
scroll to position [3046, 0]
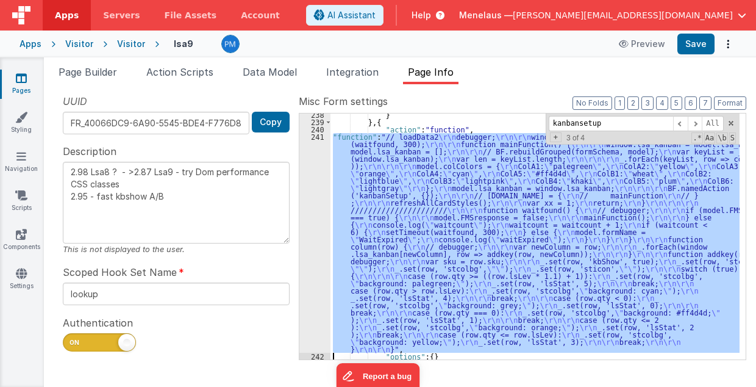
click at [316, 246] on div "241" at bounding box center [314, 243] width 31 height 220
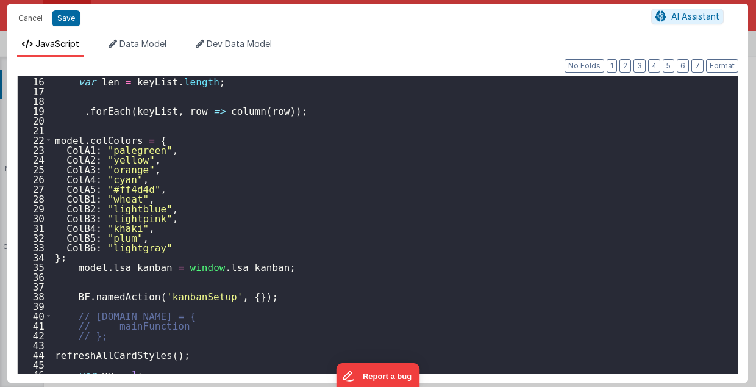
scroll to position [146, 0]
click at [55, 295] on div "var len = keyList . length ; _ . forEach ( keyList , row => column ( row )) ; m…" at bounding box center [392, 234] width 680 height 317
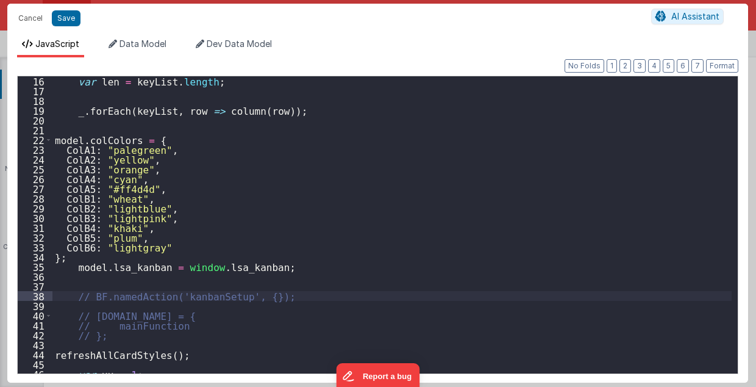
type textarea "2.98 Lsa8 ? - >2.87 Lsa9 - try Dom performance CSS classes 2.95 - fast kbshow A…"
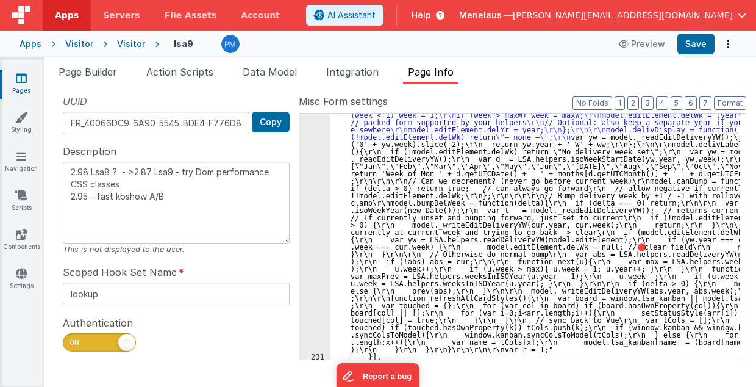
scroll to position [2754, 0]
drag, startPoint x: 416, startPoint y: 166, endPoint x: 374, endPoint y: 179, distance: 44.7
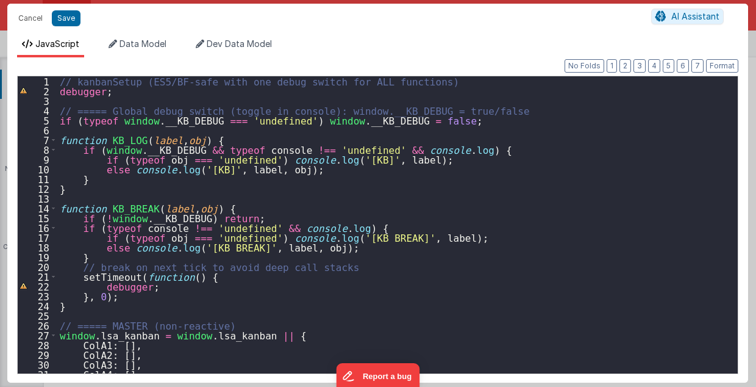
type input ""function": "// kanbanSetup (ES5/BF-safe with one debug switch for ALL function…"
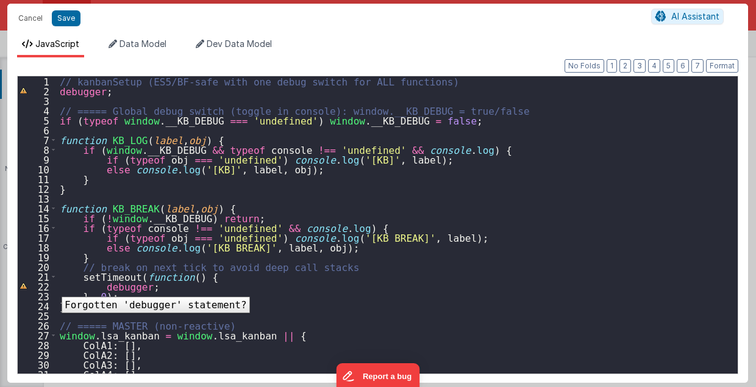
click at [52, 287] on div "22" at bounding box center [38, 286] width 40 height 10
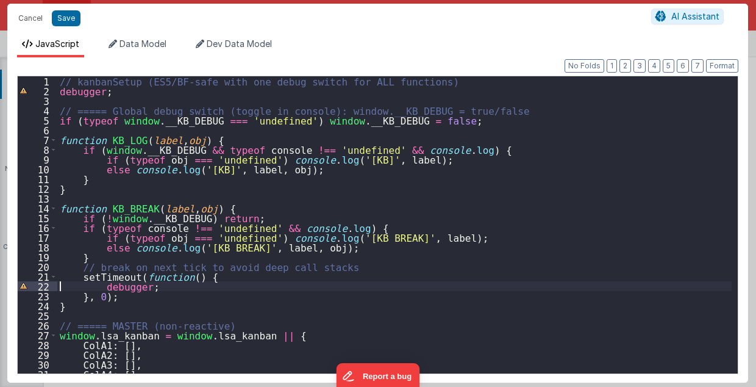
drag, startPoint x: 61, startPoint y: 286, endPoint x: 48, endPoint y: 274, distance: 17.7
click at [60, 286] on div "// kanbanSetup (ES5/BF-safe with one debug switch for ALL functions) debugger ;…" at bounding box center [394, 234] width 675 height 317
click at [548, 196] on div "// kanbanSetup (ES5/BF-safe with one debug switch for ALL functions) debugger ;…" at bounding box center [394, 234] width 675 height 317
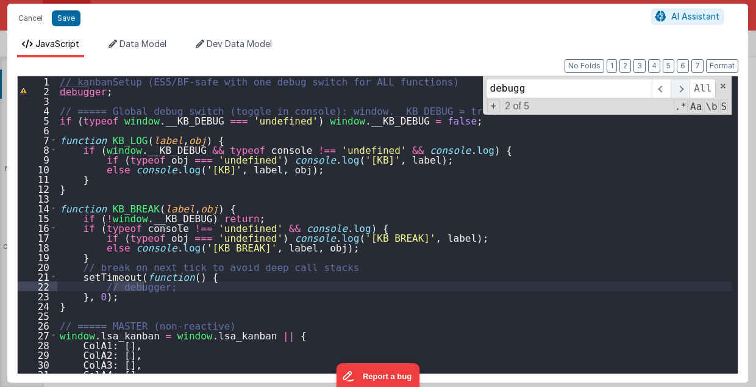
type input "debugg"
click at [682, 88] on span at bounding box center [680, 89] width 19 height 20
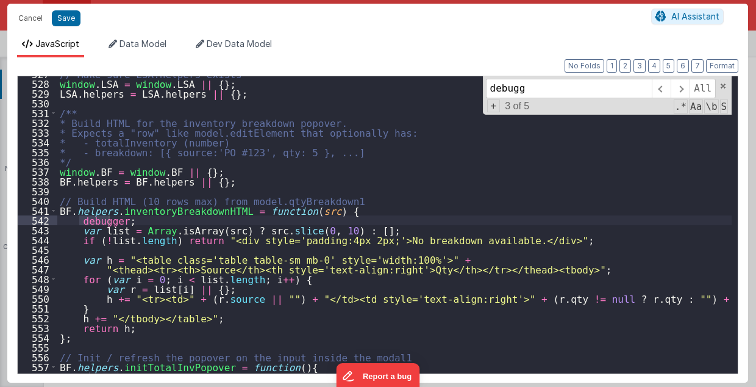
click at [60, 220] on div "// Make sure LSA.helpers exists window . LSA = window . LSA || { } ; LSA . help…" at bounding box center [394, 227] width 675 height 317
click at [688, 86] on span at bounding box center [680, 89] width 19 height 20
click at [687, 87] on span at bounding box center [680, 89] width 19 height 20
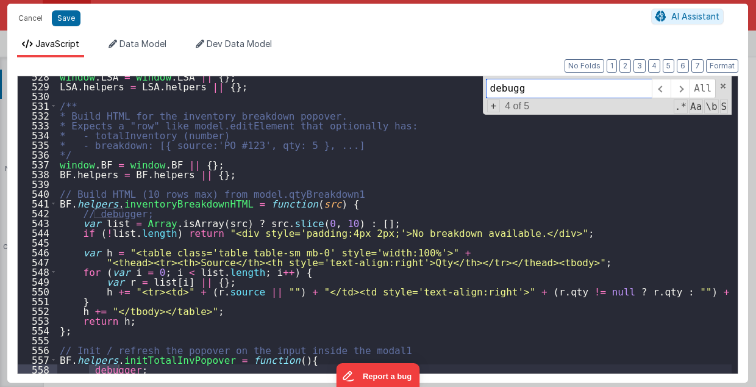
scroll to position [5220, 0]
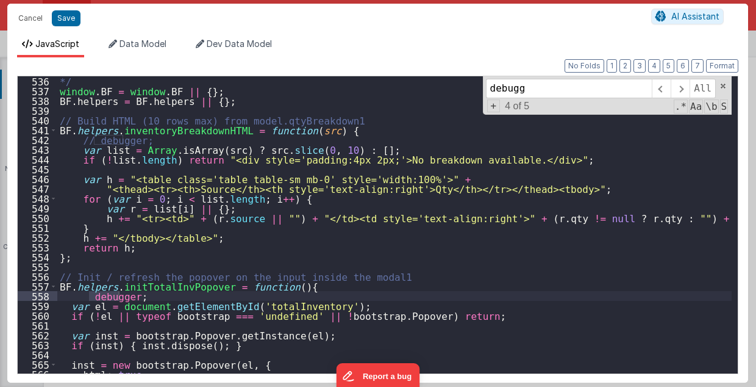
click at [71, 296] on div "*/ window . BF = window . BF || { } ; BF . helpers = BF . helpers || { } ; // B…" at bounding box center [394, 234] width 675 height 317
click at [687, 87] on span at bounding box center [680, 89] width 19 height 20
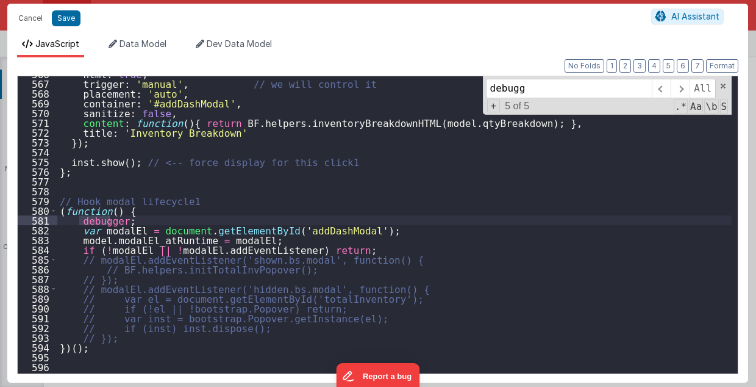
click at [63, 217] on div "html : true , trigger : 'manual' , // we will control it placement : 'auto' , c…" at bounding box center [394, 227] width 675 height 317
click at [685, 89] on span at bounding box center [680, 89] width 19 height 20
click at [687, 90] on span at bounding box center [680, 89] width 19 height 20
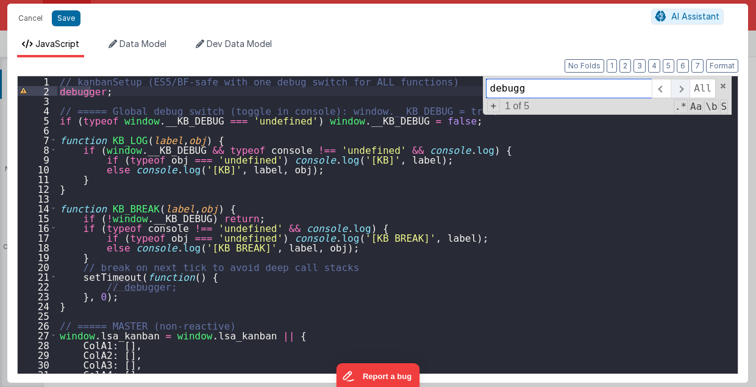
scroll to position [0, 0]
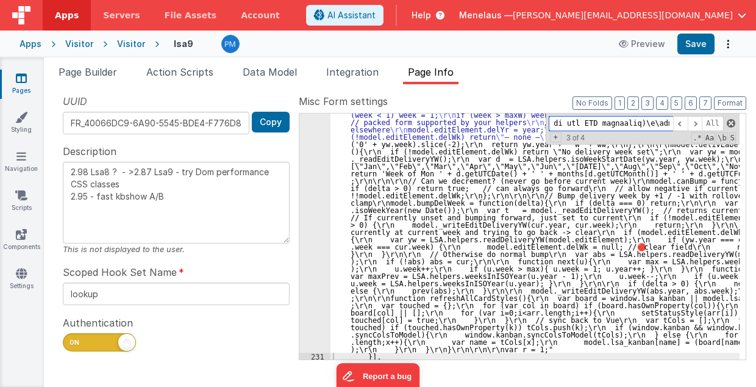
click at [731, 121] on span at bounding box center [731, 123] width 9 height 9
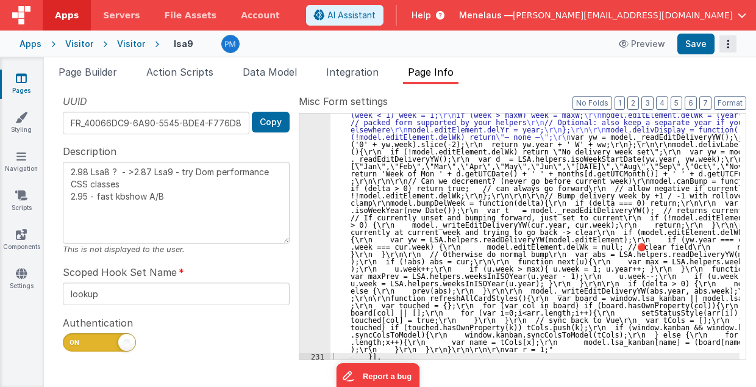
click at [728, 44] on icon "Options" at bounding box center [728, 44] width 17 height 1
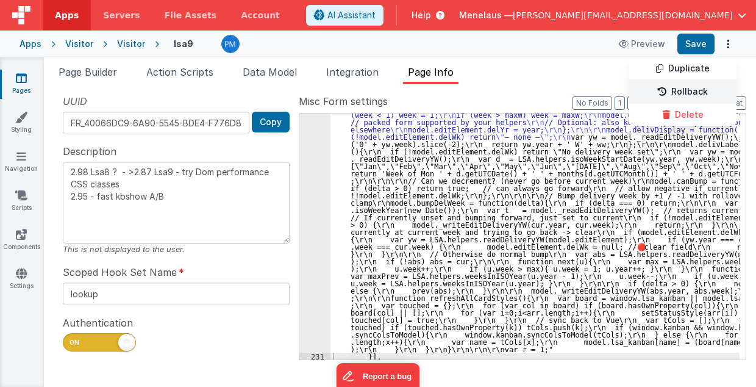
click at [697, 90] on link "Rollback" at bounding box center [682, 91] width 107 height 23
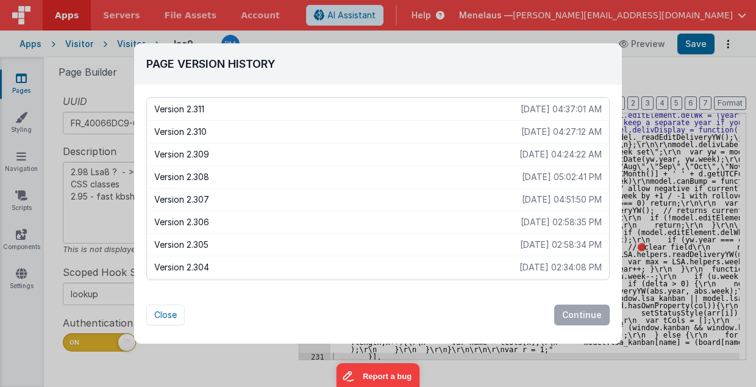
click at [200, 172] on p "Version 2.308" at bounding box center [338, 177] width 368 height 12
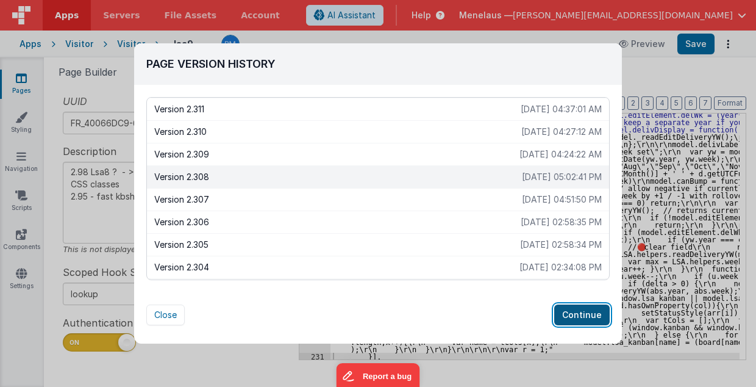
click at [592, 311] on button "Continue" at bounding box center [581, 314] width 55 height 21
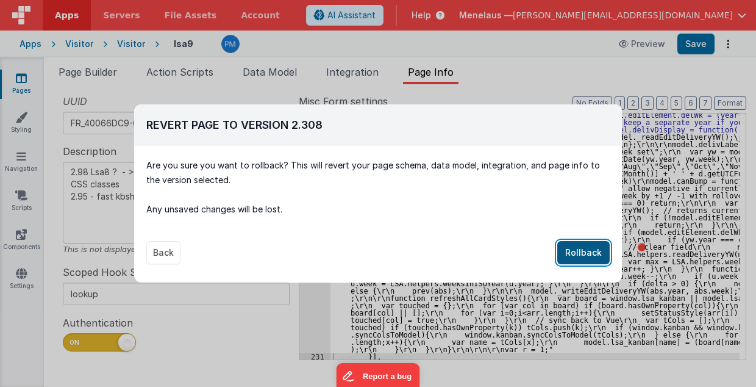
click at [585, 248] on button "Rollback" at bounding box center [583, 252] width 52 height 23
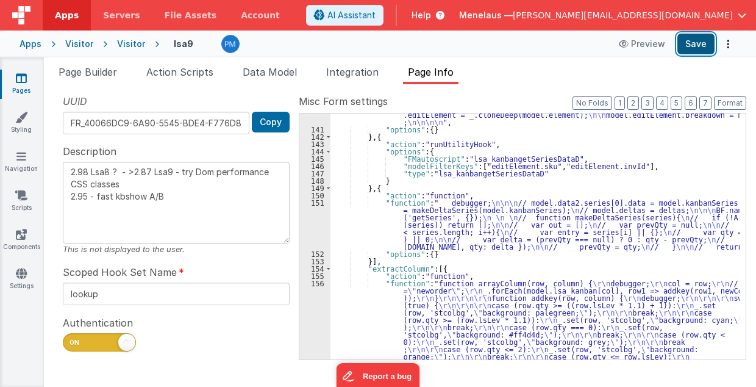
click at [689, 45] on button "Save" at bounding box center [695, 44] width 37 height 21
drag, startPoint x: 687, startPoint y: 52, endPoint x: 690, endPoint y: 46, distance: 6.6
click at [687, 52] on button "Save" at bounding box center [695, 44] width 37 height 21
click at [735, 41] on button "Options" at bounding box center [728, 43] width 17 height 17
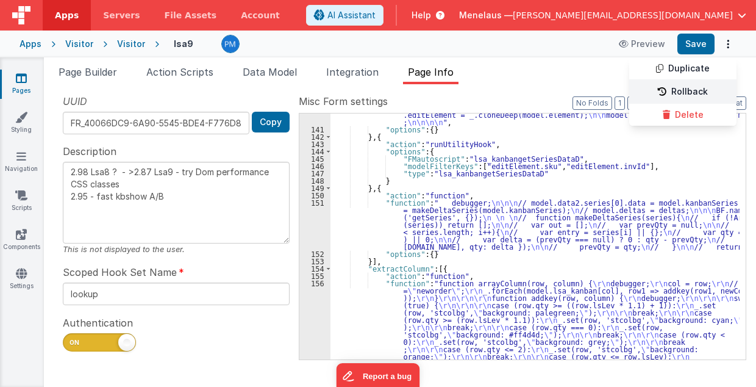
click at [695, 90] on link "Rollback" at bounding box center [682, 91] width 107 height 23
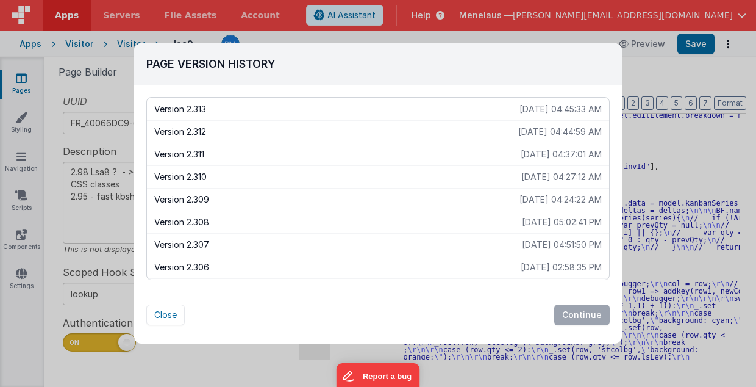
click at [212, 241] on p "Version 2.307" at bounding box center [338, 244] width 368 height 12
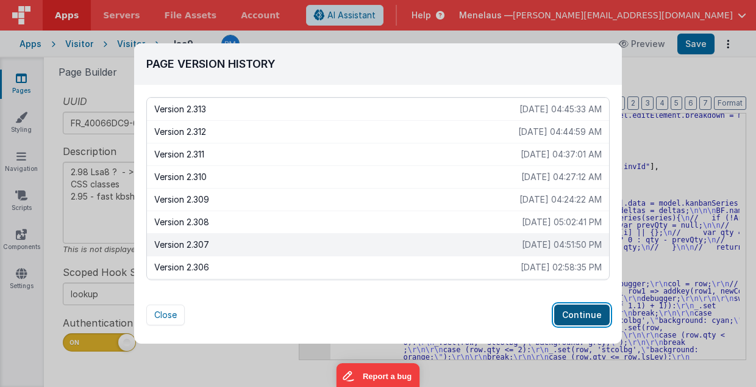
click at [587, 310] on button "Continue" at bounding box center [581, 314] width 55 height 21
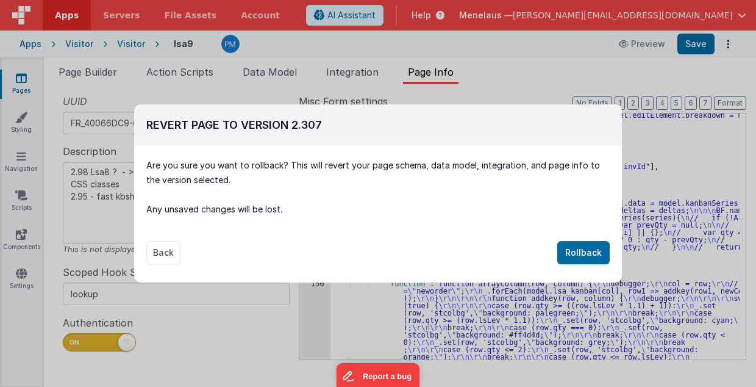
click at [583, 238] on div "Revert Page To Version 2 .307 Version 2.313 [DATE] 04:45:33 AM Version 2.312 [D…" at bounding box center [378, 187] width 488 height 166
click at [589, 249] on button "Rollback" at bounding box center [583, 252] width 52 height 23
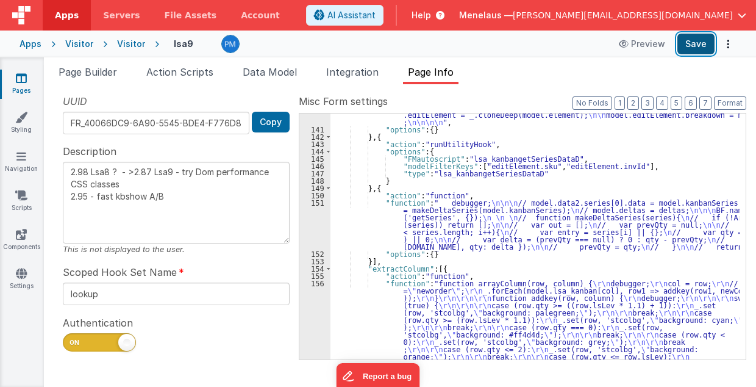
click at [688, 44] on button "Save" at bounding box center [695, 44] width 37 height 21
click at [727, 45] on icon "Options" at bounding box center [728, 44] width 17 height 1
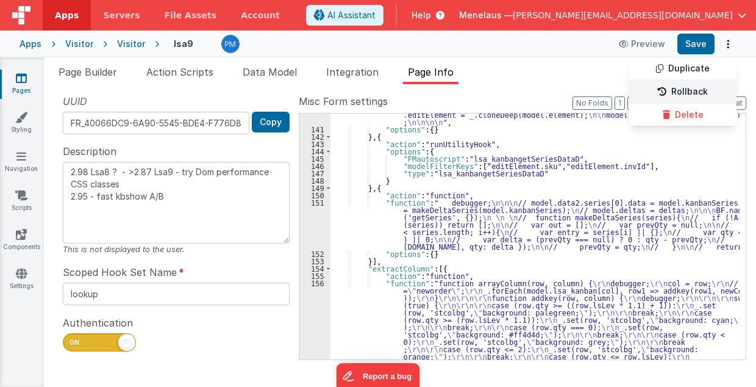
click at [695, 90] on link "Rollback" at bounding box center [682, 91] width 107 height 23
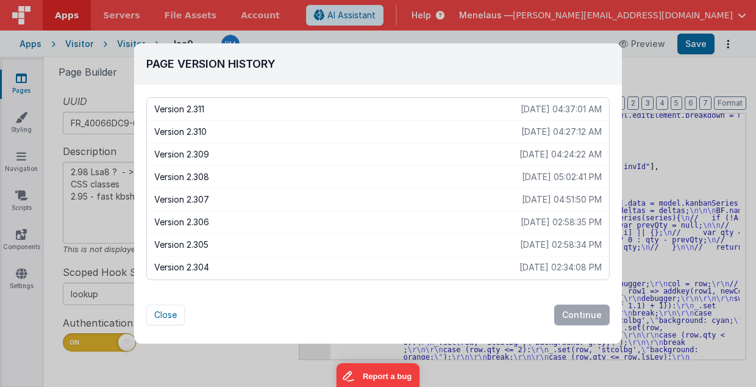
scroll to position [81, 0]
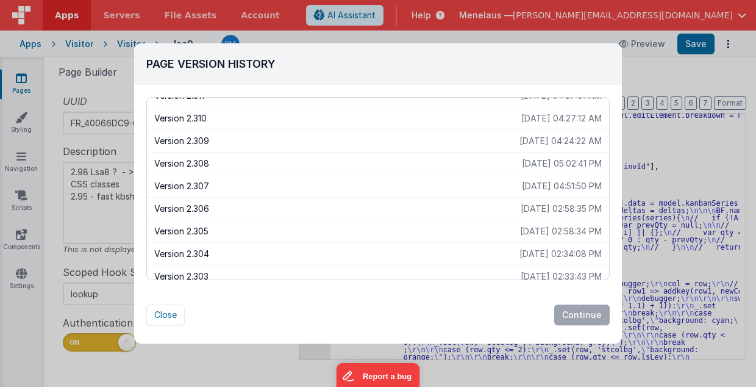
click at [537, 205] on p "[DATE] 02:58:35 PM" at bounding box center [561, 208] width 81 height 12
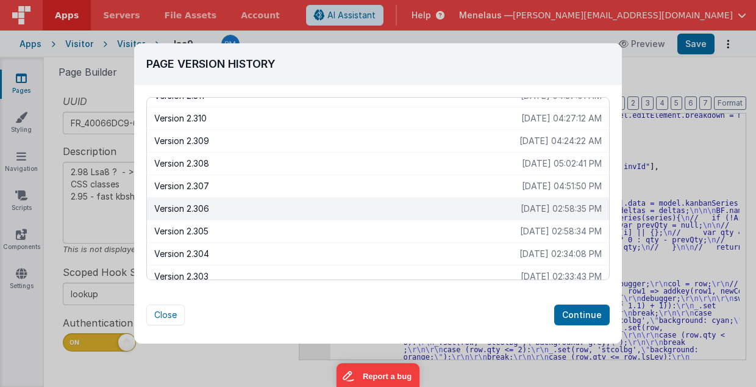
click at [537, 205] on p "[DATE] 02:58:35 PM" at bounding box center [561, 208] width 81 height 12
click at [589, 315] on button "Continue" at bounding box center [581, 314] width 55 height 21
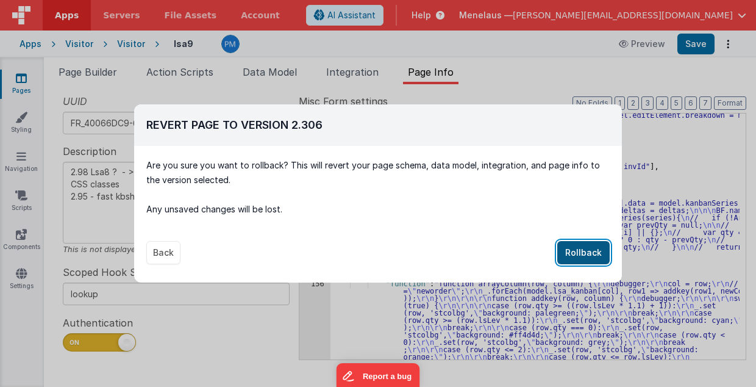
click at [598, 254] on button "Rollback" at bounding box center [583, 252] width 52 height 23
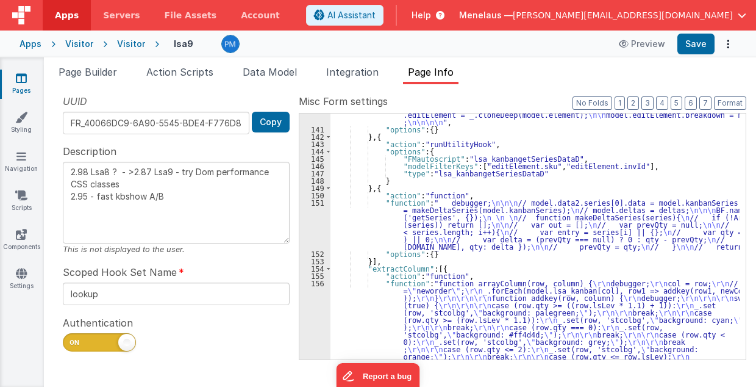
type textarea "2.98 Lsa8 ? - >2.87 Lsa9 - try Dom performance CSS classes 2.95 - fast kbshow A…"
click at [700, 44] on button "Save" at bounding box center [695, 44] width 37 height 21
click at [268, 71] on span "Data Model" at bounding box center [270, 72] width 54 height 12
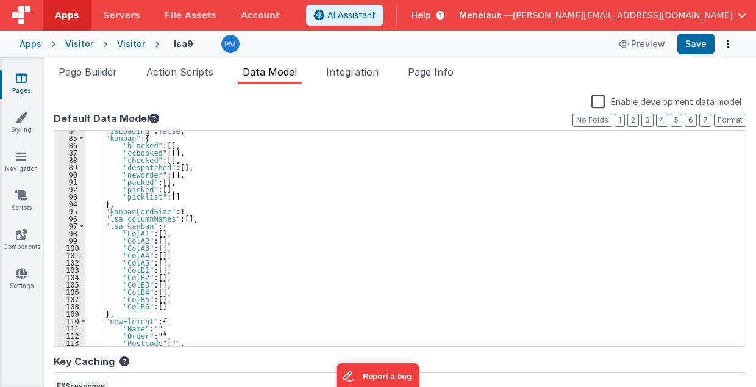
scroll to position [611, 0]
click at [630, 120] on button "2" at bounding box center [633, 119] width 12 height 13
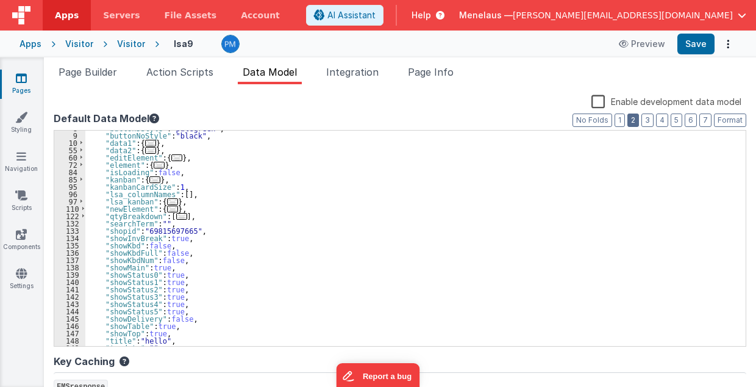
scroll to position [57, 0]
click at [91, 71] on span "Page Builder" at bounding box center [88, 72] width 59 height 12
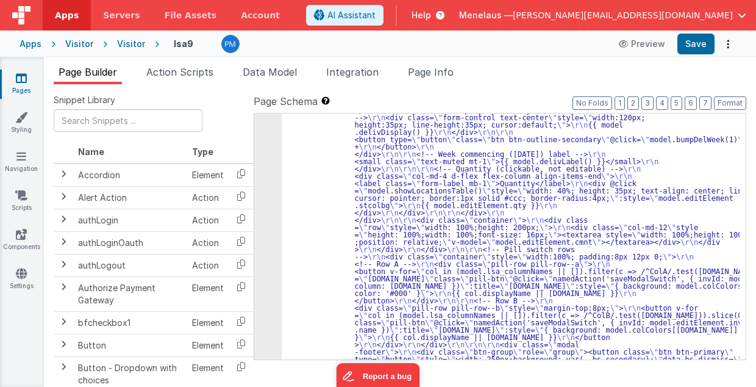
scroll to position [732, 0]
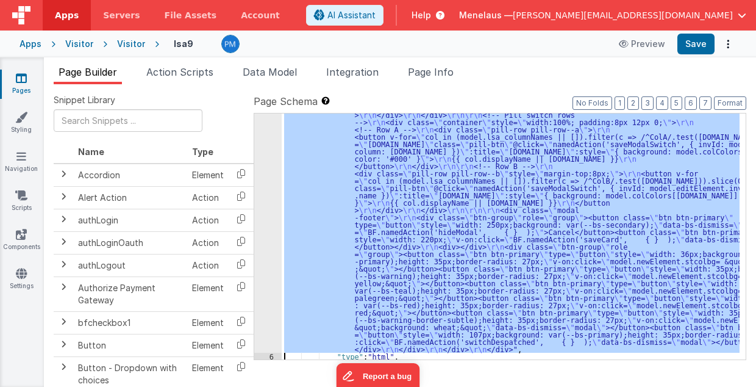
scroll to position [866, 0]
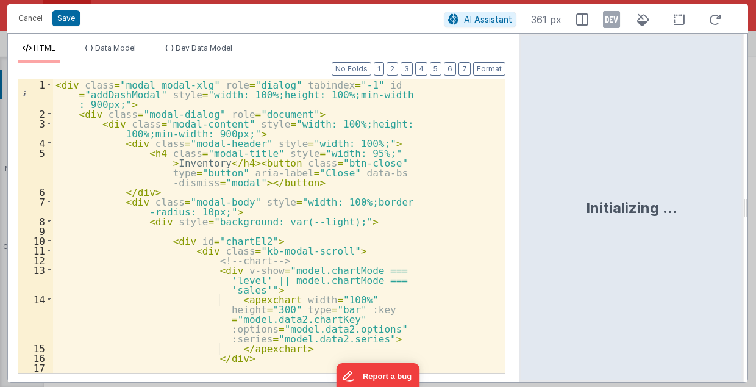
drag, startPoint x: 376, startPoint y: 211, endPoint x: 520, endPoint y: 216, distance: 144.6
click at [520, 216] on html "Cancel Save AI Assistant 361 px HTML Data Model Dev Data Model Format 7 6 5 4 3…" at bounding box center [378, 193] width 756 height 387
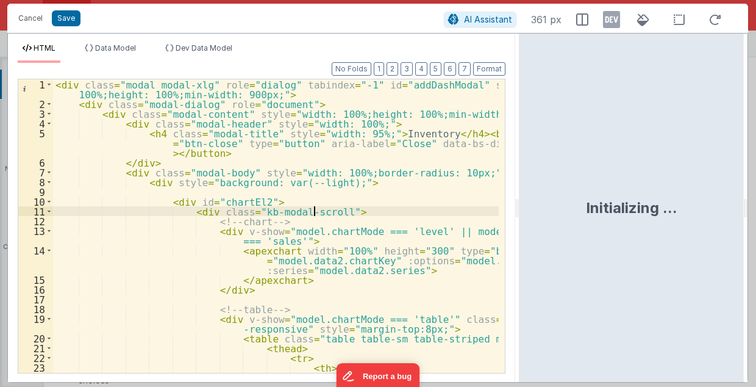
click at [467, 214] on div "< div class = "modal modal-xlg" role = "dialog" tabindex = "-1" id = "addDashMo…" at bounding box center [276, 241] width 446 height 324
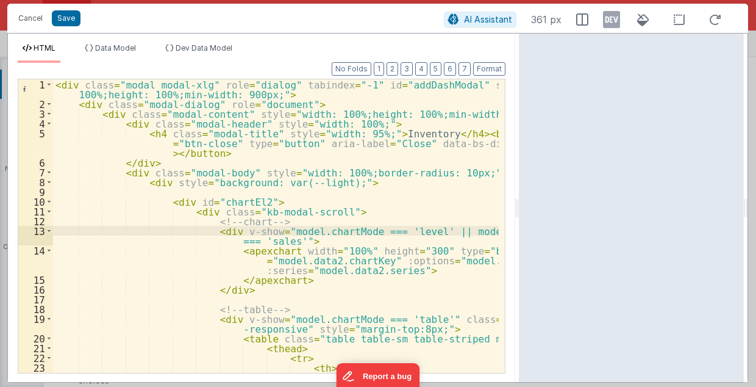
click at [413, 225] on div "< div class = "modal modal-xlg" role = "dialog" tabindex = "-1" id = "addDashMo…" at bounding box center [276, 241] width 446 height 324
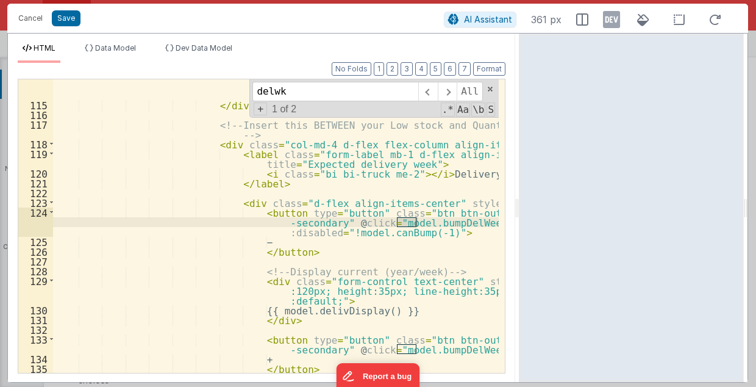
scroll to position [1560, 0]
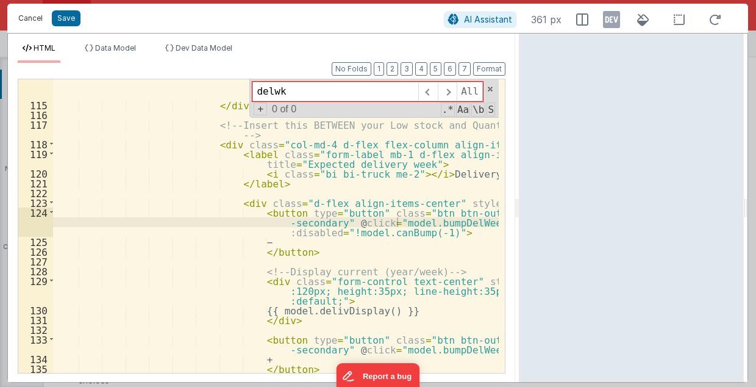
type input "delwk"
click at [33, 20] on button "Cancel" at bounding box center [30, 18] width 37 height 17
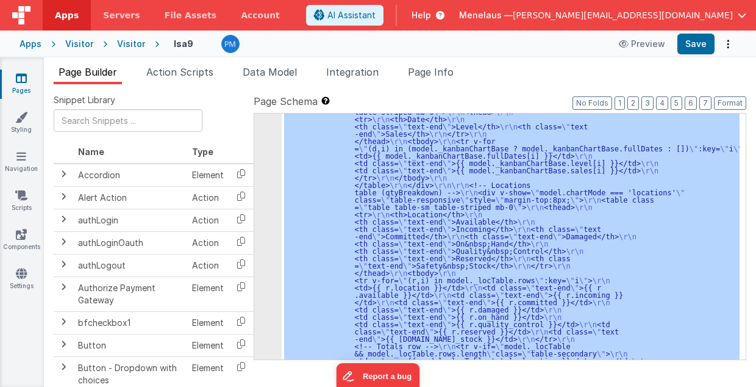
scroll to position [129, 0]
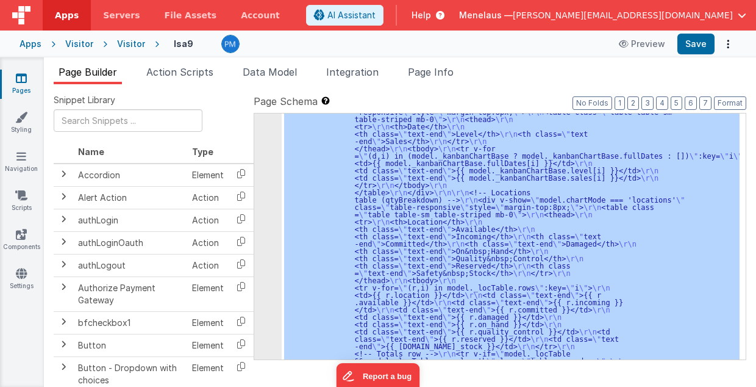
click at [443, 263] on div ""html" : "<div class= \" modal modal-xlg \" role= \" dialog \" tabindex= \" -1 …" at bounding box center [511, 236] width 458 height 246
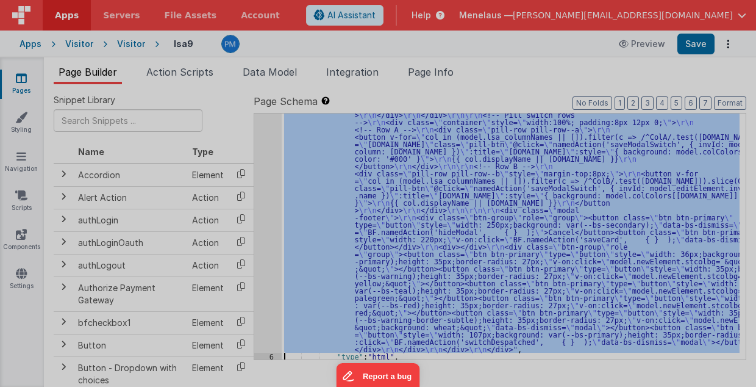
scroll to position [866, 0]
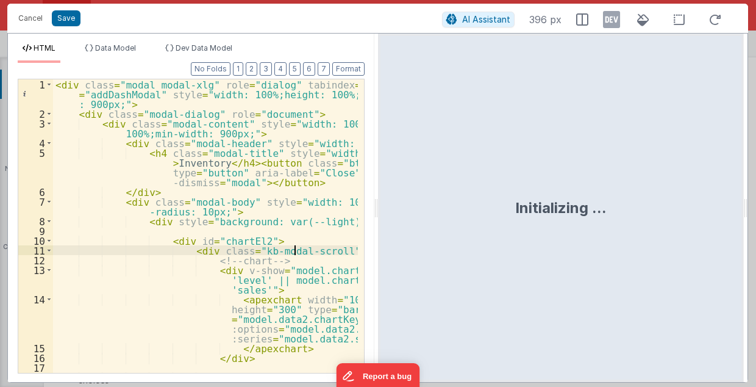
click at [294, 251] on div "< div class = "modal modal-xlg" role = "dialog" tabindex = "-1" id = "addDashMo…" at bounding box center [205, 260] width 305 height 363
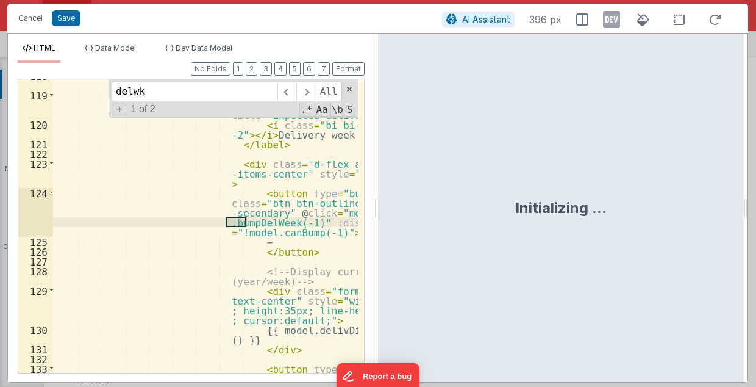
scroll to position [2487, 0]
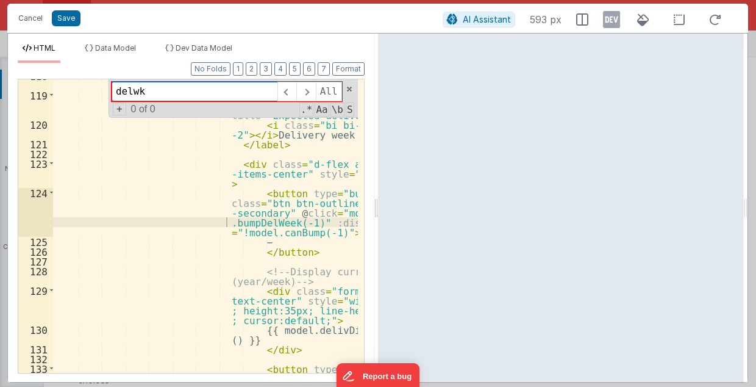
type input "delwk"
click at [377, 212] on div at bounding box center [376, 208] width 4 height 348
click at [376, 211] on div at bounding box center [376, 208] width 4 height 348
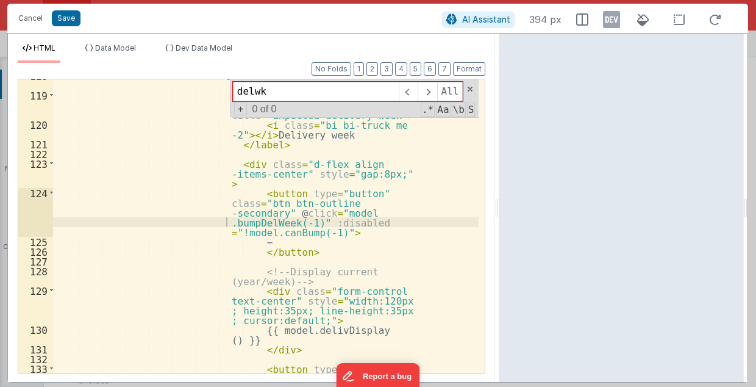
drag, startPoint x: 376, startPoint y: 211, endPoint x: 500, endPoint y: 207, distance: 124.4
click at [500, 207] on html "Cancel Save AI Assistant 394 px HTML Data Model Dev Data Model Format 7 6 5 4 3…" at bounding box center [378, 193] width 756 height 387
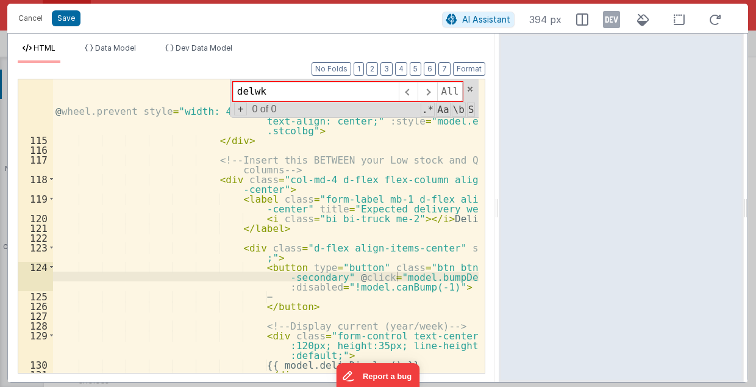
scroll to position [1647, 0]
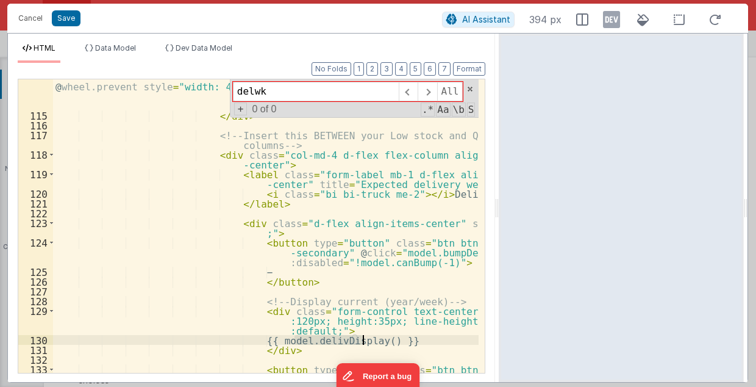
drag, startPoint x: 294, startPoint y: 337, endPoint x: 362, endPoint y: 337, distance: 68.3
click at [362, 337] on div "< input id = "kb-lsLev" type = "number" inputmode = "numeric" step = "1" min = …" at bounding box center [266, 233] width 427 height 382
click at [35, 17] on button "Cancel" at bounding box center [30, 18] width 37 height 17
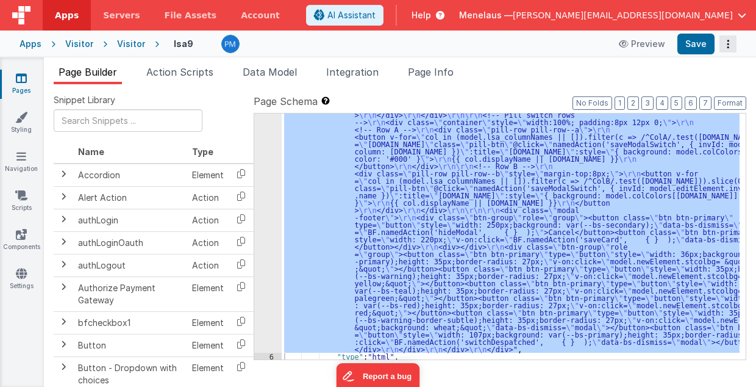
click at [728, 45] on icon "Options" at bounding box center [728, 44] width 17 height 1
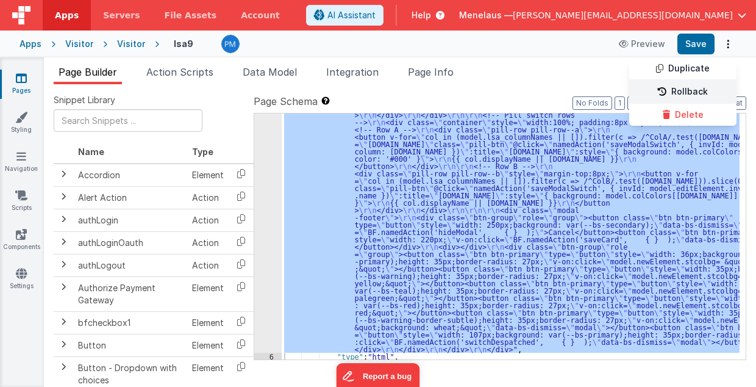
click at [700, 90] on link "Rollback" at bounding box center [682, 91] width 107 height 23
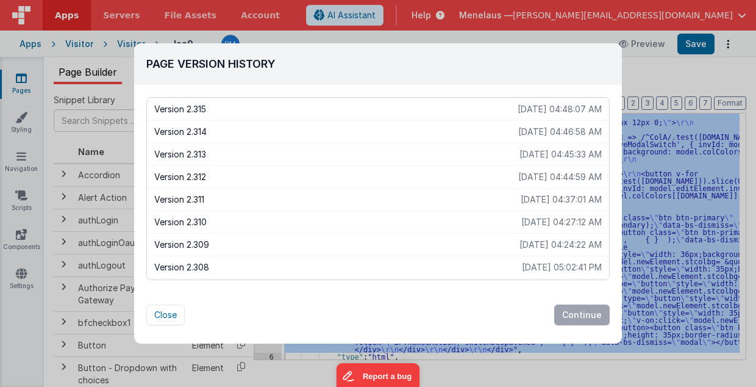
click at [195, 197] on p "Version 2.311" at bounding box center [337, 199] width 366 height 12
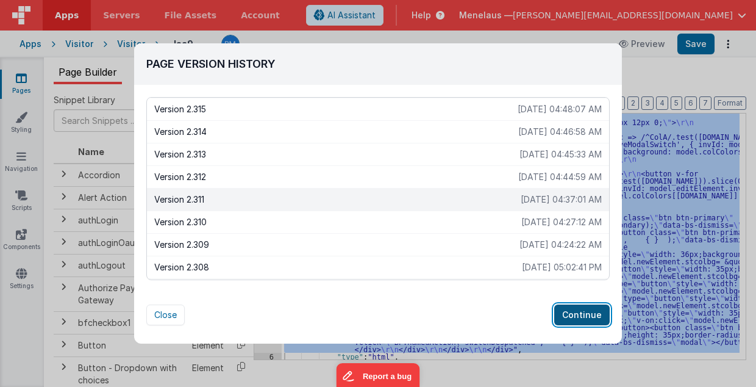
click at [598, 313] on button "Continue" at bounding box center [581, 314] width 55 height 21
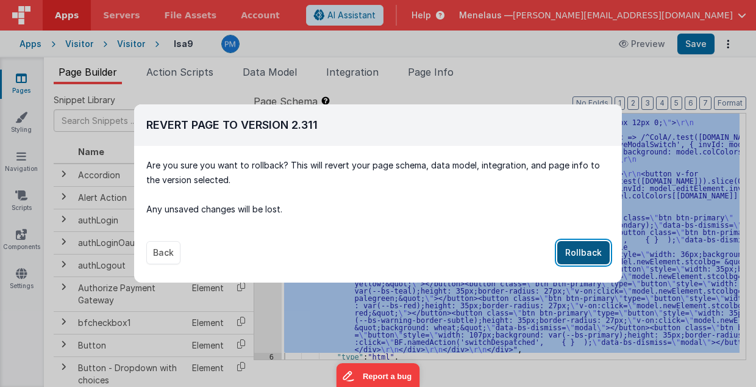
click at [582, 248] on button "Rollback" at bounding box center [583, 252] width 52 height 23
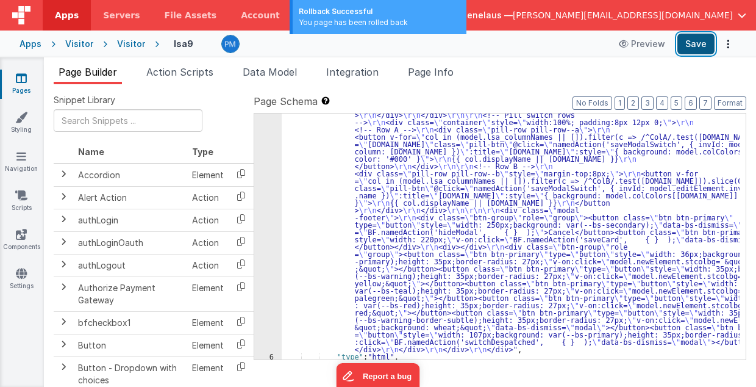
click at [698, 43] on button "Save" at bounding box center [695, 44] width 37 height 21
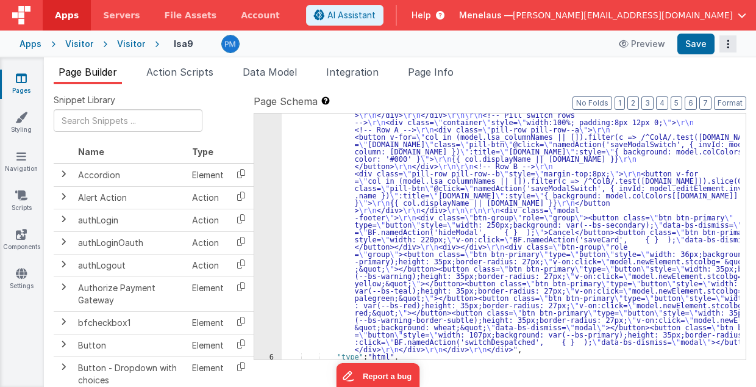
click at [727, 44] on icon "Options" at bounding box center [728, 44] width 17 height 1
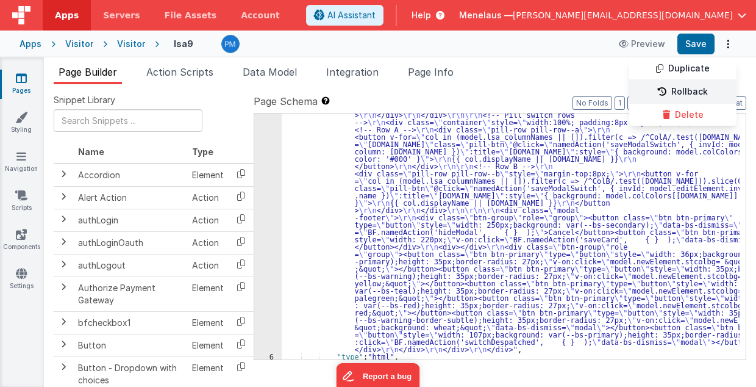
click at [693, 90] on link "Rollback" at bounding box center [682, 91] width 107 height 23
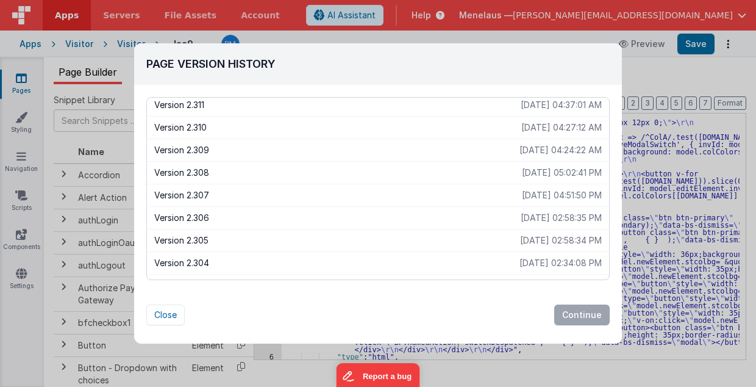
scroll to position [122, 0]
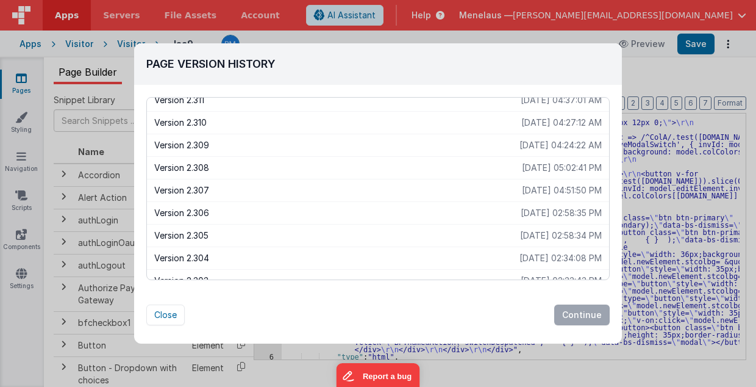
click at [648, 65] on div "Page Version History Version 2.316 [DATE] 04:54:13 AM Version 2.315 [DATE] 04:4…" at bounding box center [378, 193] width 756 height 387
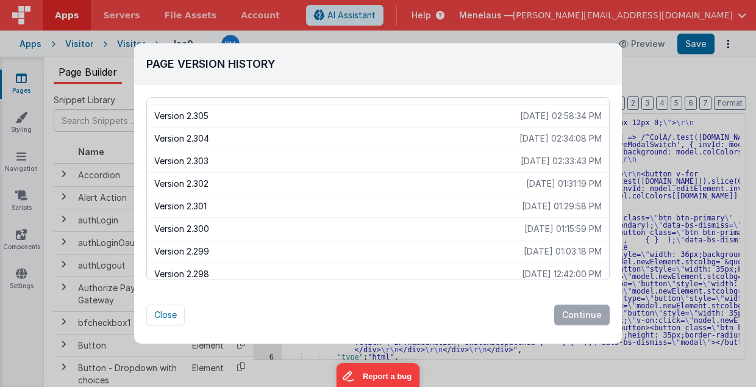
scroll to position [244, 0]
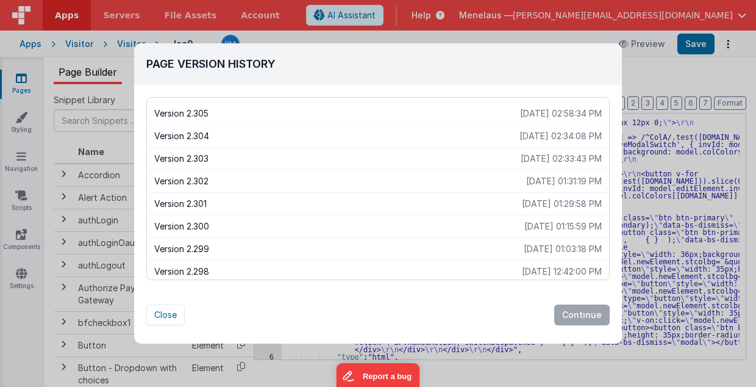
click at [243, 202] on p "Version 2.301" at bounding box center [338, 204] width 368 height 12
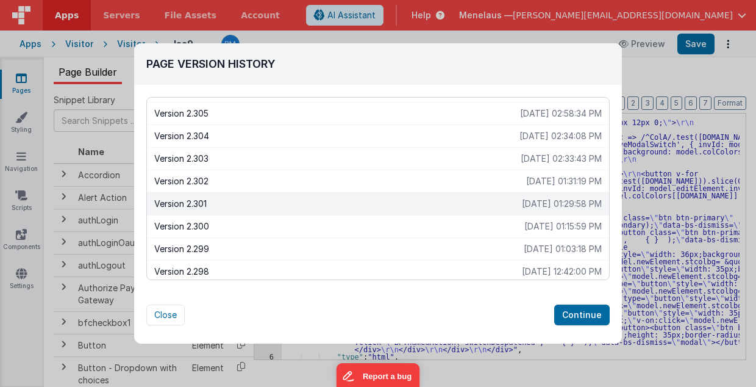
click at [243, 202] on p "Version 2.301" at bounding box center [338, 204] width 368 height 12
click at [584, 314] on button "Continue" at bounding box center [581, 314] width 55 height 21
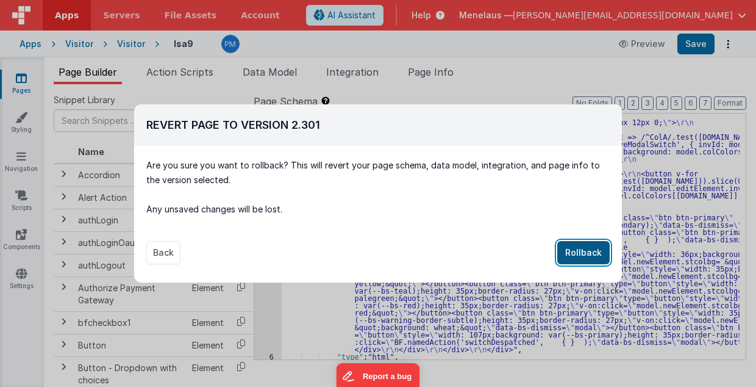
click at [584, 250] on button "Rollback" at bounding box center [583, 252] width 52 height 23
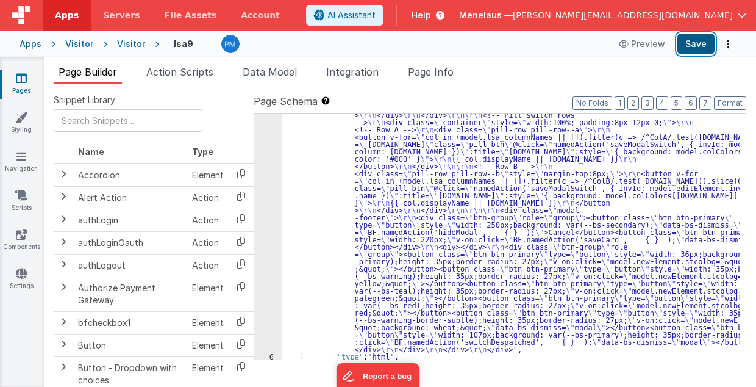
click at [698, 45] on button "Save" at bounding box center [695, 44] width 37 height 21
click at [273, 74] on span "Data Model" at bounding box center [270, 72] width 54 height 12
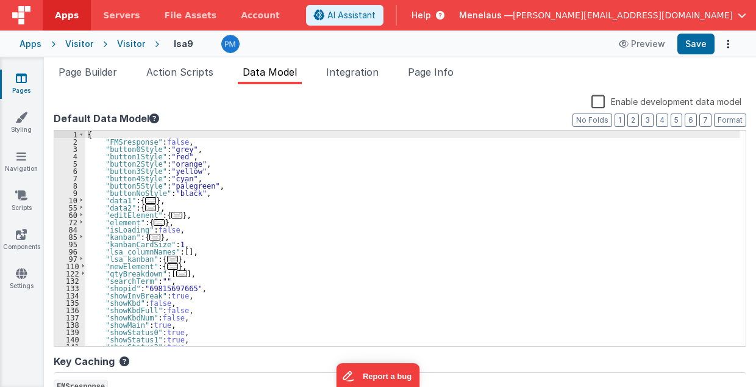
scroll to position [0, 0]
click at [598, 119] on button "No Folds" at bounding box center [593, 119] width 40 height 13
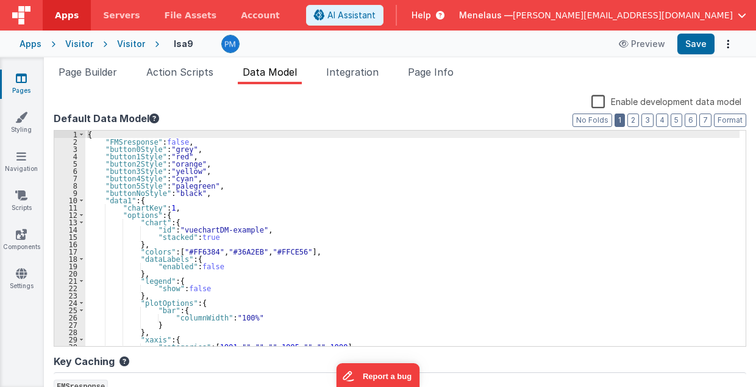
click at [620, 119] on button "1" at bounding box center [620, 119] width 10 height 13
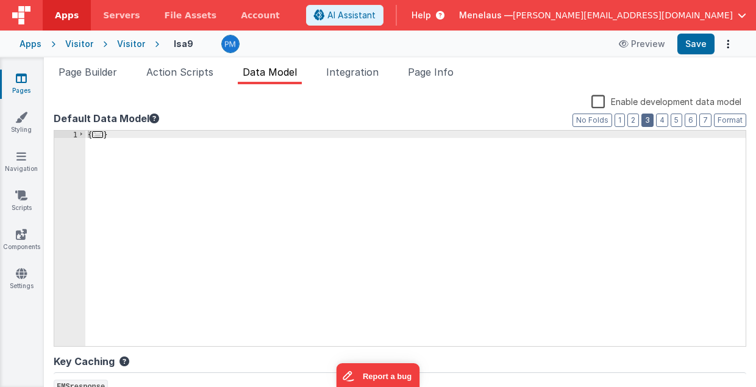
click at [644, 123] on button "3" at bounding box center [647, 119] width 12 height 13
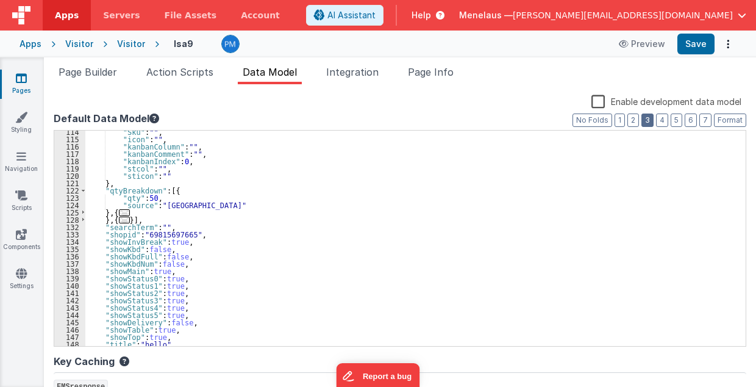
scroll to position [537, 0]
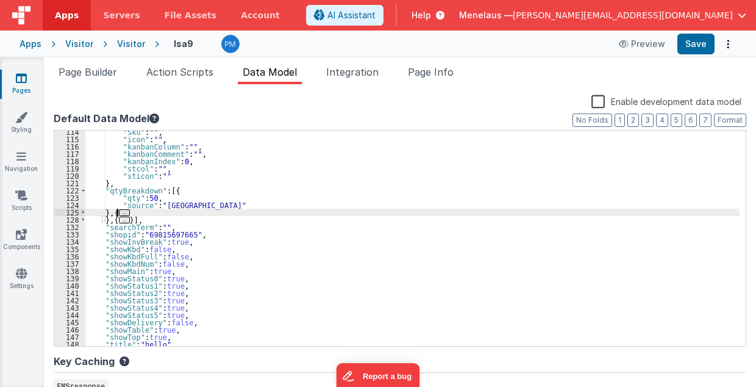
click at [123, 211] on span "..." at bounding box center [124, 212] width 11 height 7
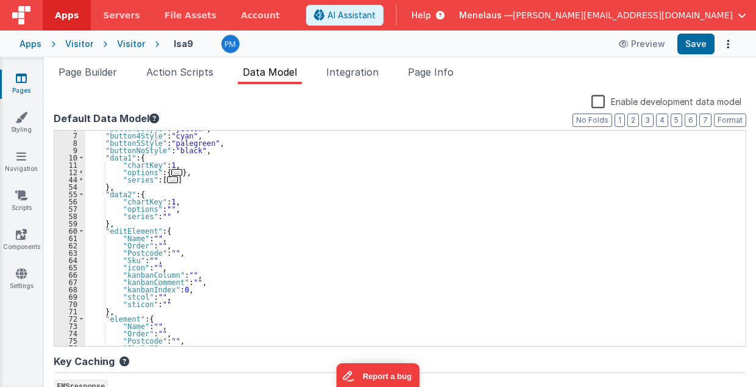
scroll to position [0, 0]
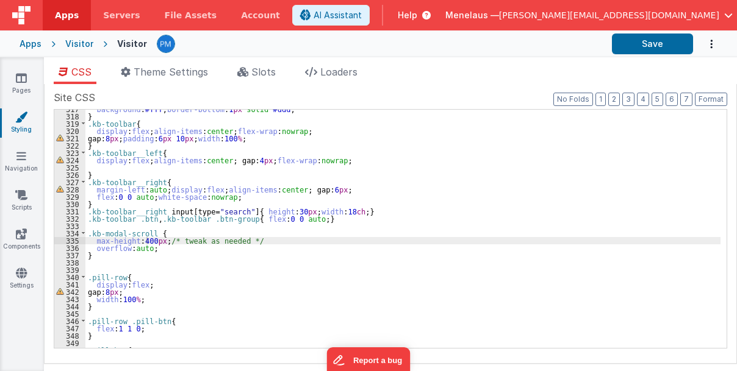
scroll to position [2243, 0]
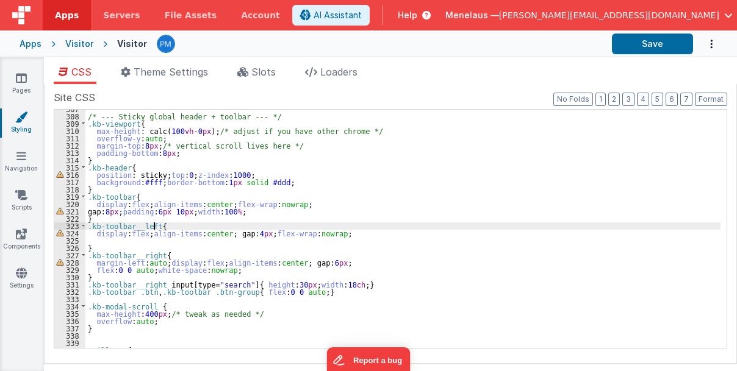
drag, startPoint x: 665, startPoint y: 226, endPoint x: 652, endPoint y: 229, distance: 13.3
click at [663, 226] on div "/* --- Sticky global header + toolbar --- */ .kb-viewport { max-height : calc( …" at bounding box center [402, 232] width 635 height 254
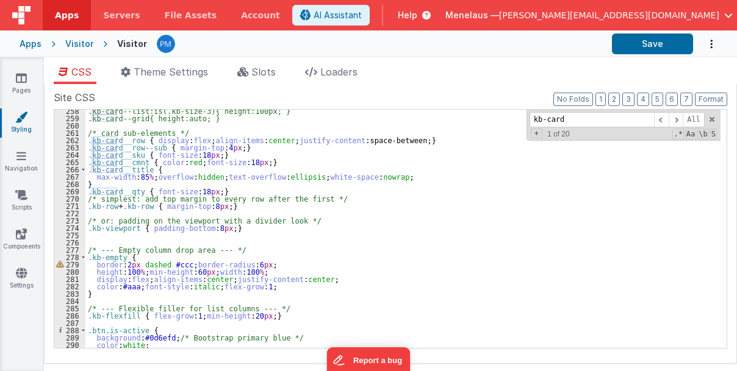
scroll to position [1859, 0]
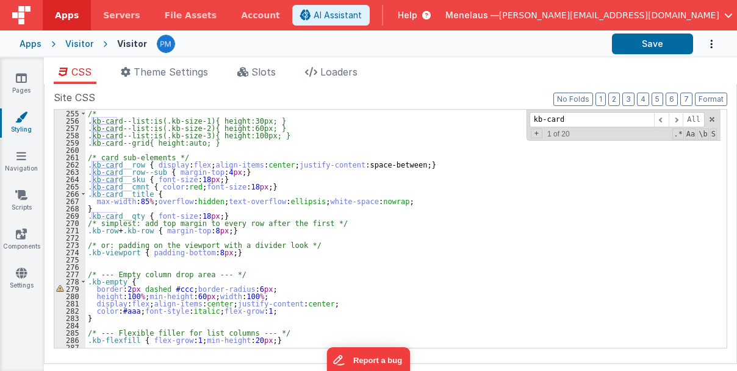
type input "kb-card"
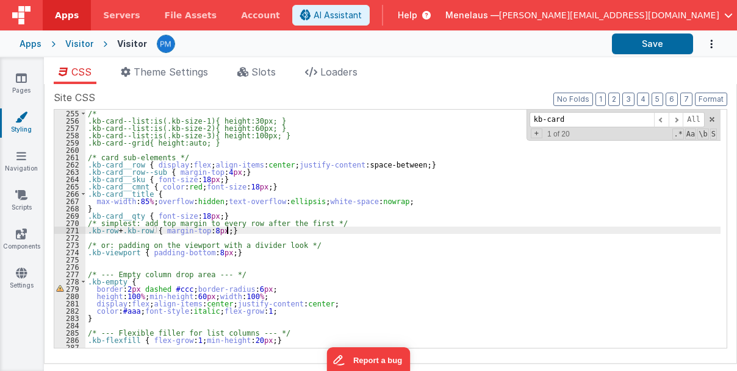
click at [267, 229] on div "/* .kb-card--list:is(.kb-size-1){ height:30px; } .kb-card--list:is(.kb-size-2){…" at bounding box center [402, 237] width 635 height 254
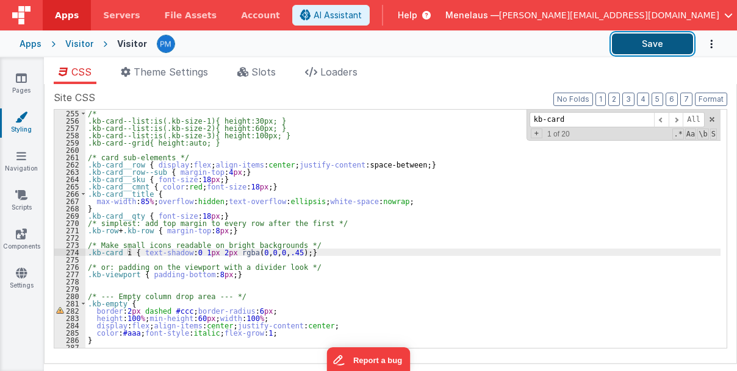
click at [655, 48] on button "Save" at bounding box center [652, 44] width 81 height 21
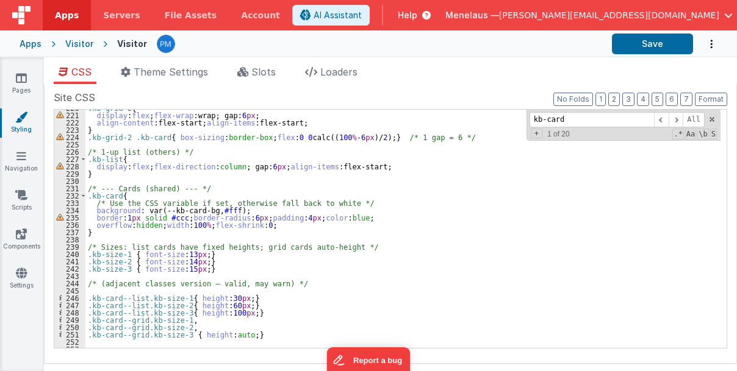
scroll to position [1607, 0]
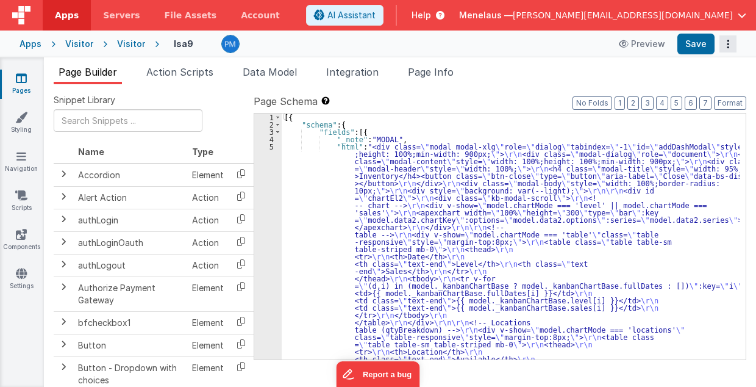
click at [727, 45] on icon "Options" at bounding box center [728, 44] width 17 height 1
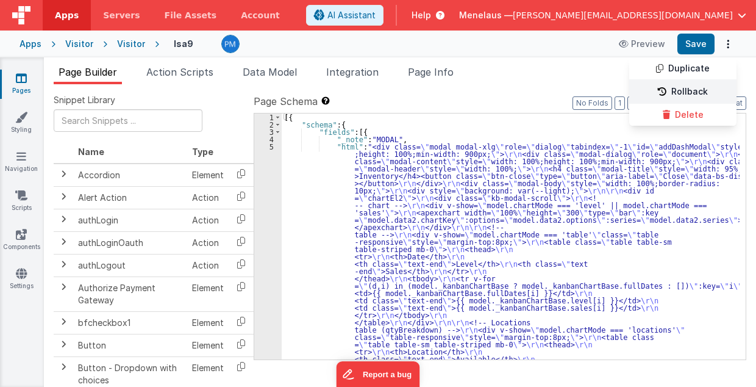
click at [695, 89] on link "Rollback" at bounding box center [682, 91] width 107 height 23
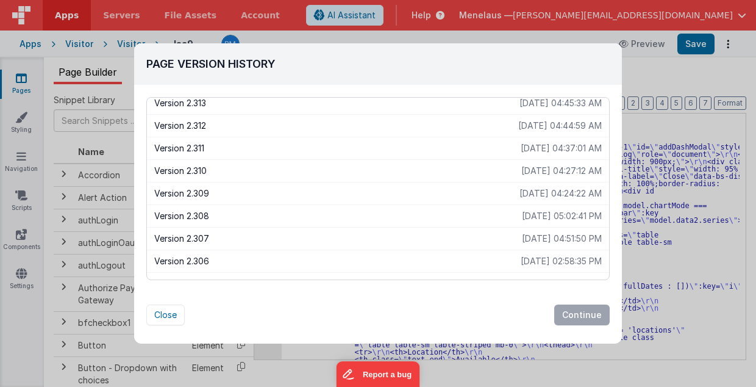
scroll to position [122, 0]
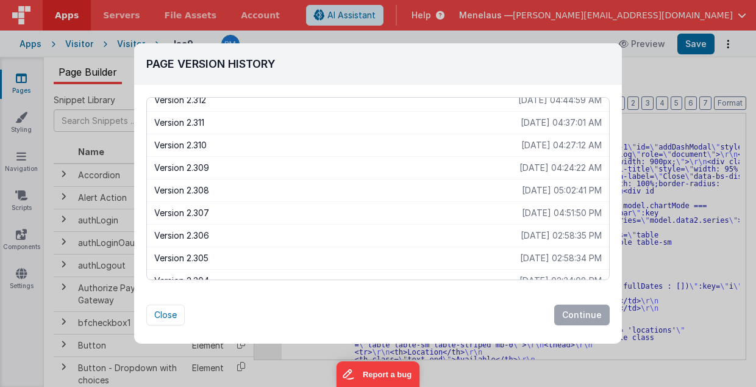
click at [196, 187] on p "Version 2.308" at bounding box center [338, 190] width 368 height 12
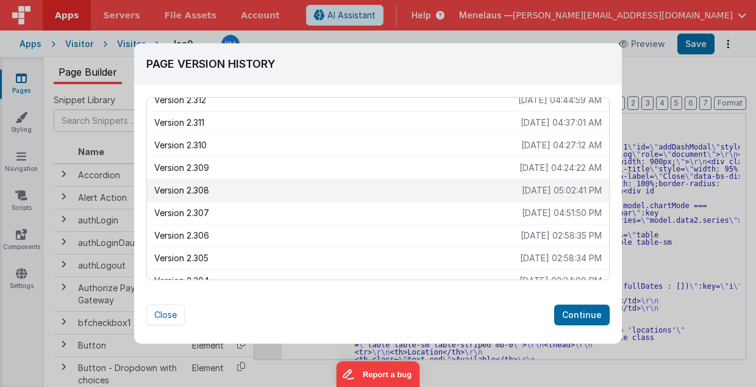
click at [196, 187] on p "Version 2.308" at bounding box center [338, 190] width 368 height 12
click at [587, 313] on button "Continue" at bounding box center [581, 314] width 55 height 21
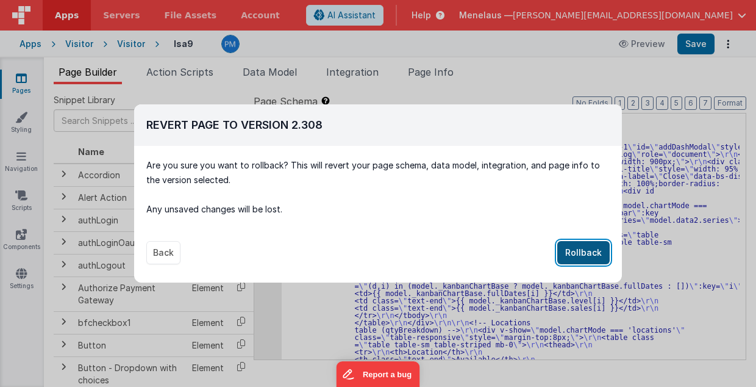
click at [589, 247] on button "Rollback" at bounding box center [583, 252] width 52 height 23
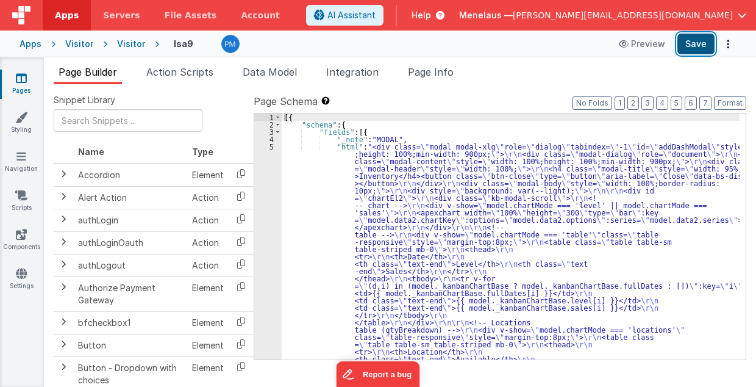
click at [687, 43] on button "Save" at bounding box center [695, 44] width 37 height 21
drag, startPoint x: 434, startPoint y: 74, endPoint x: 528, endPoint y: 120, distance: 105.0
click at [434, 74] on span "Page Info" at bounding box center [431, 72] width 46 height 12
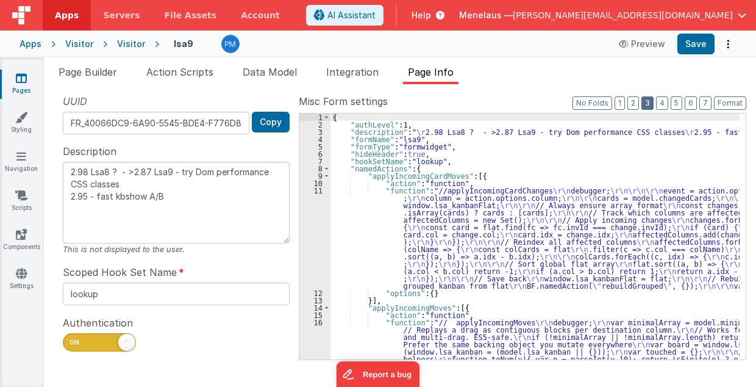
click at [650, 104] on button "3" at bounding box center [647, 102] width 12 height 13
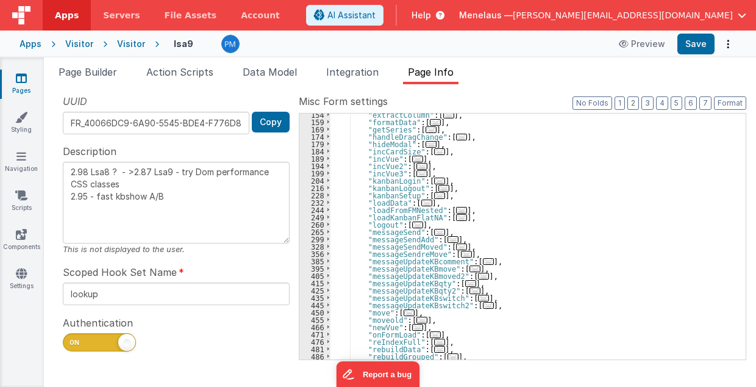
scroll to position [195, 0]
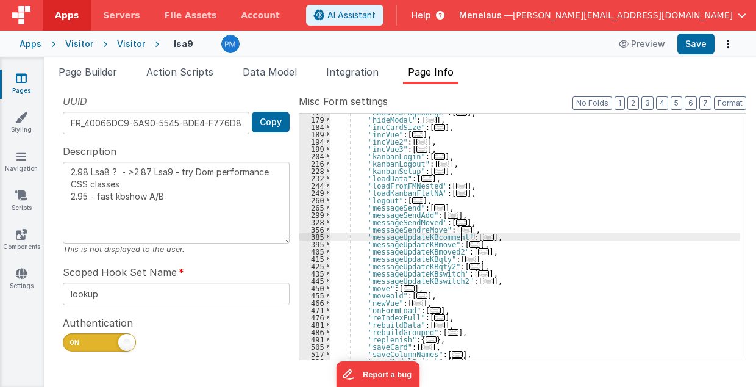
click at [483, 236] on span "..." at bounding box center [488, 237] width 11 height 7
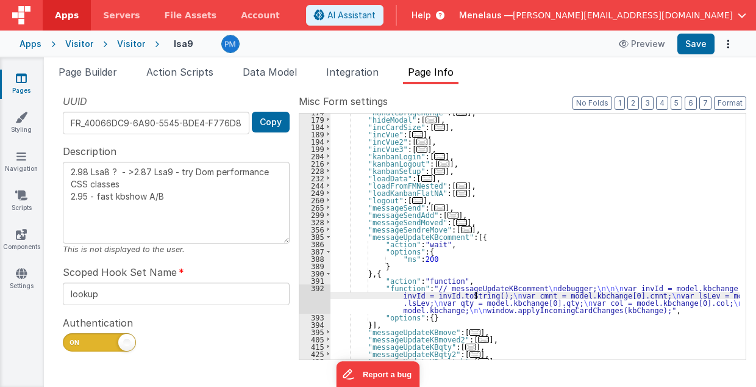
click at [476, 298] on div ""handleDragChange" : [ ... ] , "hideModal" : [ ... ] , "incCardSize" : [ ... ] …" at bounding box center [535, 239] width 410 height 261
click at [307, 299] on div "392" at bounding box center [314, 298] width 31 height 29
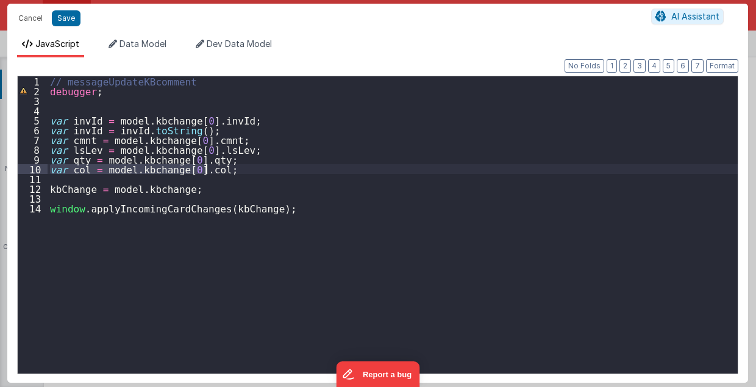
drag, startPoint x: 50, startPoint y: 167, endPoint x: 212, endPoint y: 170, distance: 162.2
click at [212, 170] on div "// messageUpdateKBcomment debugger ; var invId = model . kbchange [ 0 ] . invId…" at bounding box center [393, 234] width 691 height 317
click at [212, 170] on div "// messageUpdateKBcomment debugger ; var invId = model . kbchange [ 0 ] . invId…" at bounding box center [393, 224] width 690 height 297
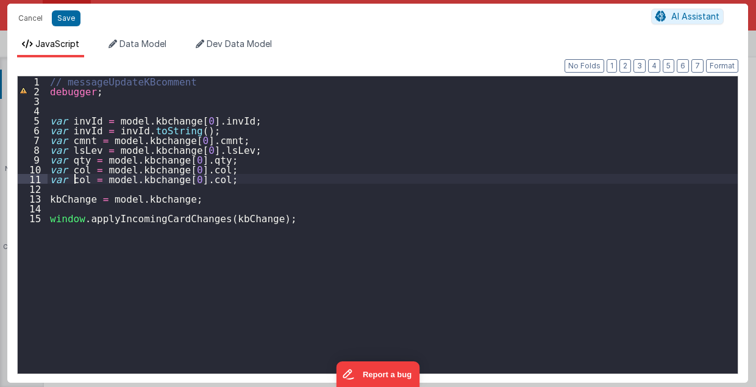
click at [73, 179] on div "// messageUpdateKBcomment debugger ; var invId = model . kbchange [ 0 ] . invId…" at bounding box center [393, 234] width 691 height 317
click at [77, 178] on div "// messageUpdateKBcomment debugger ; var invId = model . kbchange [ 0 ] . invId…" at bounding box center [393, 234] width 691 height 317
click at [200, 179] on div "// messageUpdateKBcomment debugger ; var invId = model . kbchange [ 0 ] . invId…" at bounding box center [393, 234] width 691 height 317
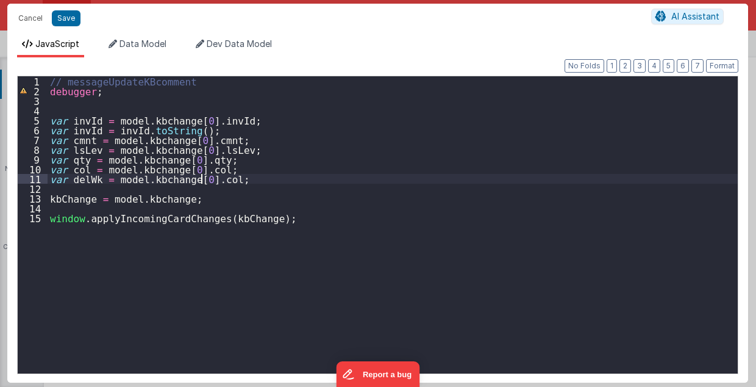
click at [200, 179] on div "// messageUpdateKBcomment debugger ; var invId = model . kbchange [ 0 ] . invId…" at bounding box center [393, 234] width 691 height 317
click at [68, 15] on button "Save" at bounding box center [66, 18] width 29 height 16
type textarea "2.98 Lsa8 ? - >2.87 Lsa9 - try Dom performance CSS classes 2.95 - fast kbshow A…"
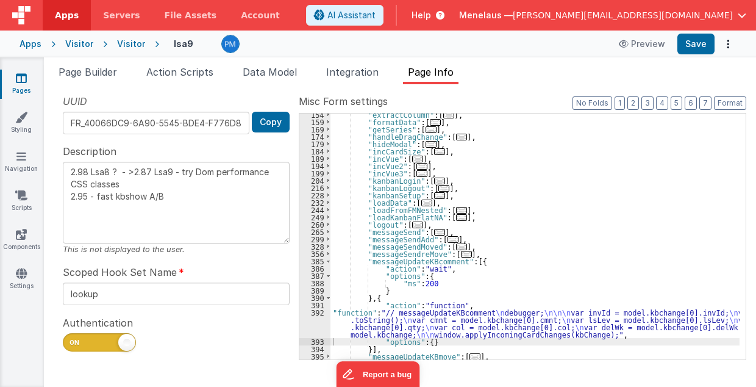
scroll to position [171, 0]
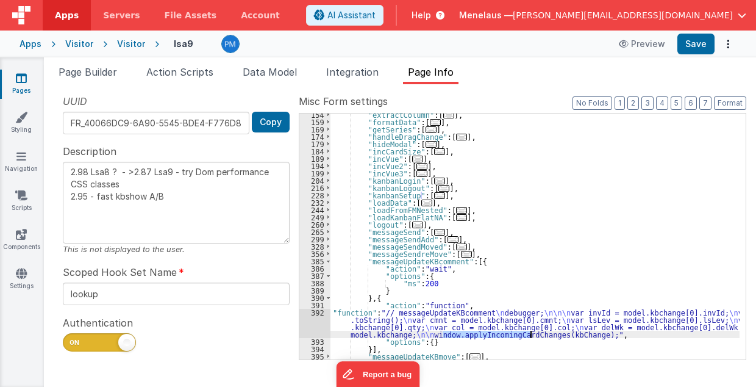
drag, startPoint x: 444, startPoint y: 333, endPoint x: 530, endPoint y: 335, distance: 86.0
click at [530, 335] on div ""extractColumn" : [ ... ] , "formatData" : [ ... ] , "getSeries" : [ ... ] , "h…" at bounding box center [535, 241] width 410 height 261
click at [607, 235] on div ""extractColumn" : [ ... ] , "formatData" : [ ... ] , "getSeries" : [ ... ] , "h…" at bounding box center [535, 241] width 410 height 261
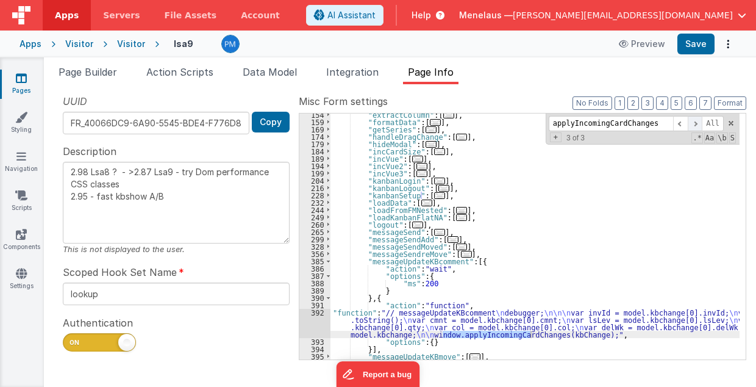
type input "applyIncomingCardChanges"
click at [699, 120] on span at bounding box center [695, 123] width 15 height 15
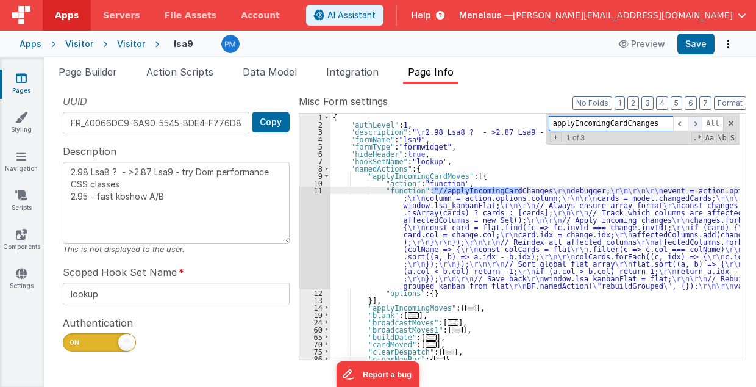
scroll to position [0, 0]
click at [699, 120] on span at bounding box center [695, 123] width 15 height 15
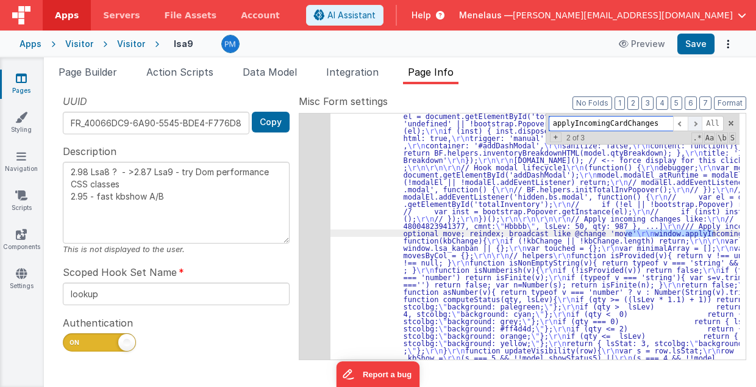
scroll to position [1860, 0]
click at [301, 240] on div "230" at bounding box center [314, 97] width 31 height 2912
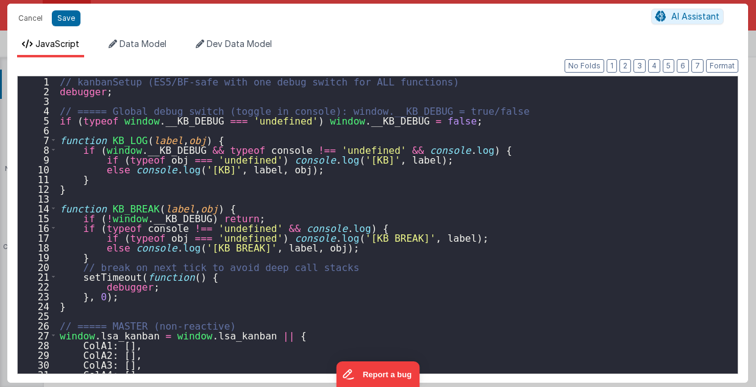
scroll to position [3061, 0]
click at [507, 222] on div "// kanbanSetup (ES5/BF-safe with one debug switch for ALL functions) debugger ;…" at bounding box center [394, 234] width 675 height 317
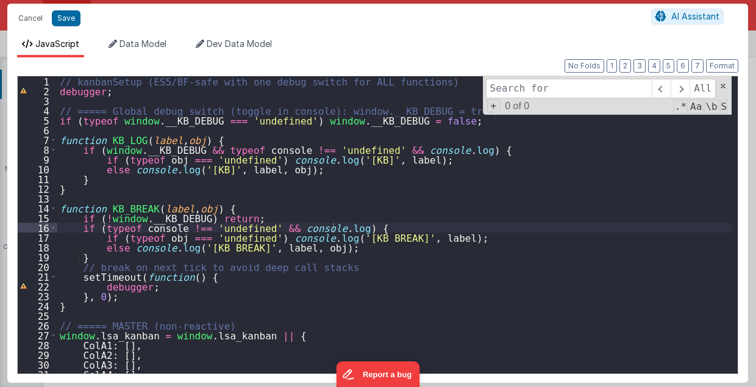
click at [568, 93] on input at bounding box center [569, 89] width 166 height 20
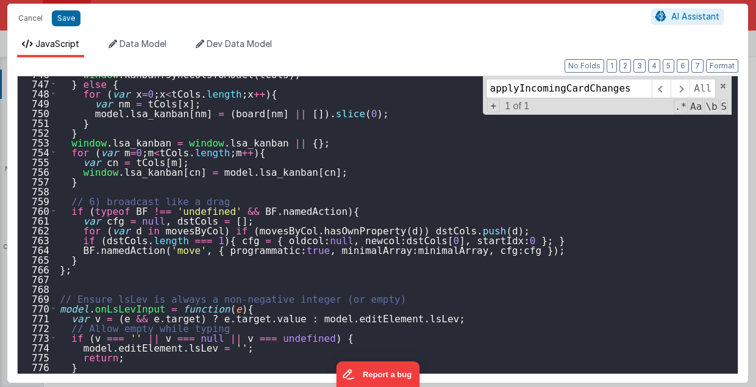
scroll to position [7300, 0]
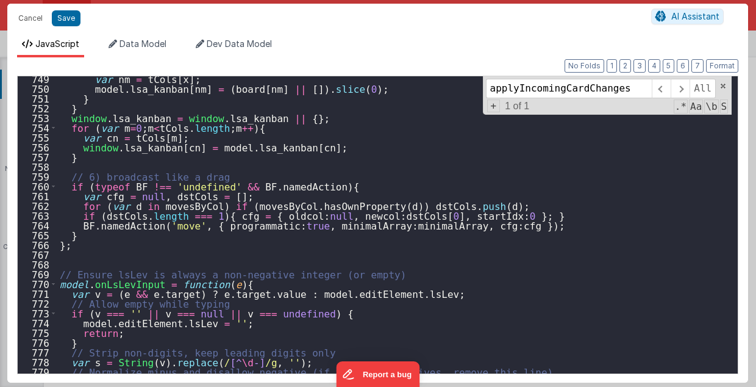
type input "applyIncomingCardChanges"
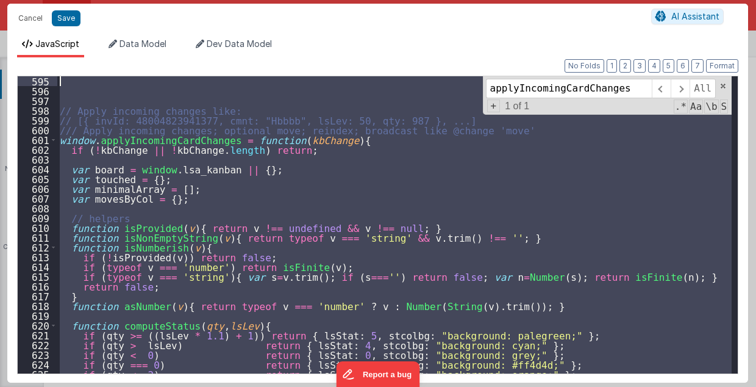
scroll to position [5737, 0]
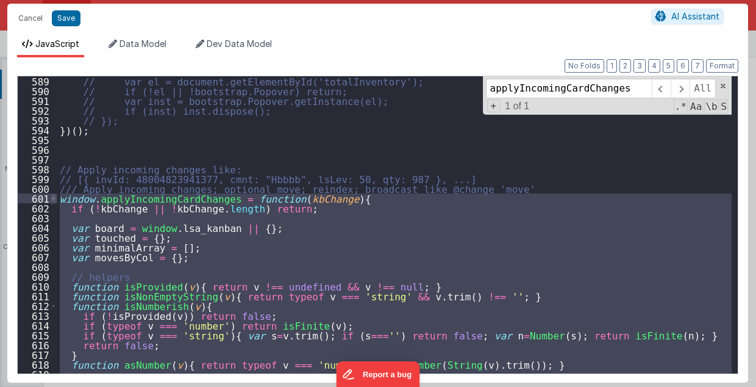
drag, startPoint x: 62, startPoint y: 255, endPoint x: 52, endPoint y: 196, distance: 59.9
click at [52, 196] on div "589 590 591 592 593 594 595 596 597 598 599 600 601 602 603 604 605 606 607 608…" at bounding box center [377, 225] width 721 height 298
click at [51, 205] on div "602" at bounding box center [38, 208] width 40 height 10
click at [59, 199] on div "// var el = document.getElementById('totalInventory'); // if (!el || !bootstrap…" at bounding box center [394, 224] width 674 height 297
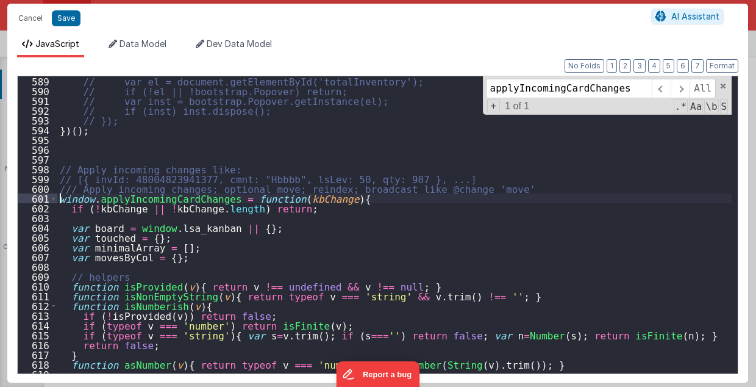
click at [57, 195] on div "601" at bounding box center [38, 198] width 40 height 10
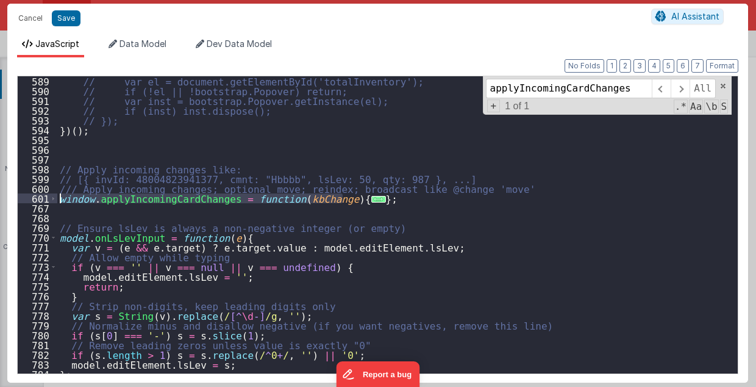
drag, startPoint x: 376, startPoint y: 198, endPoint x: 57, endPoint y: 195, distance: 318.3
click at [57, 195] on div "// var el = document.getElementById('totalInventory'); // if (!el || !bootstrap…" at bounding box center [394, 234] width 675 height 317
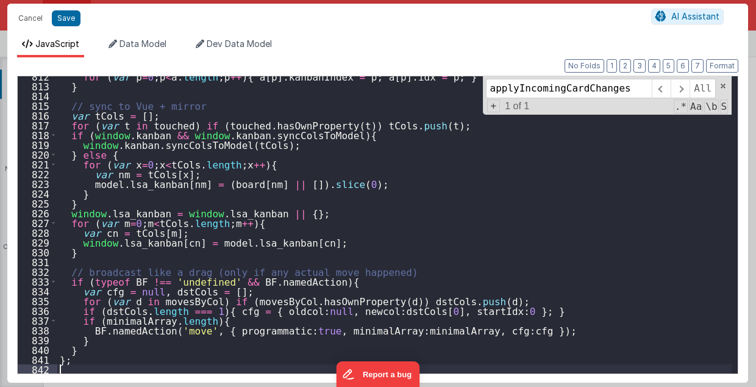
scroll to position [7917, 0]
type textarea "2.98 Lsa8 ? - >2.87 Lsa9 - try Dom performance CSS classes 2.95 - fast kbshow A…"
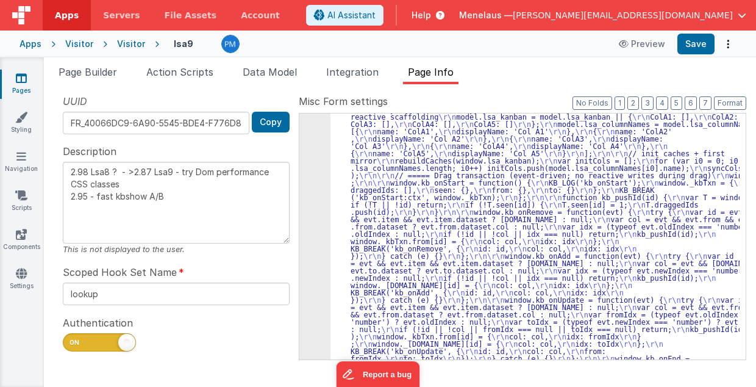
scroll to position [554, 0]
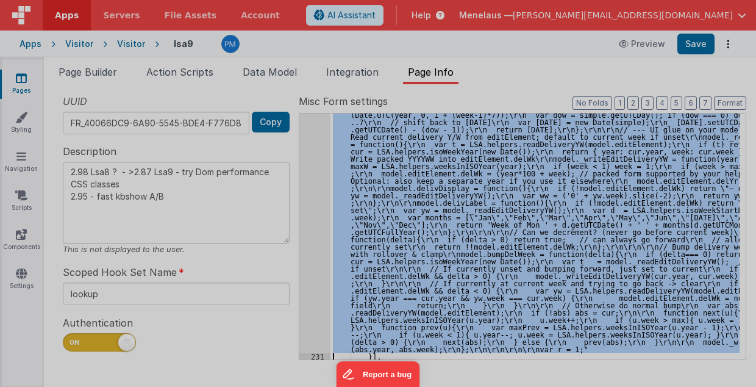
scroll to position [2929, 0]
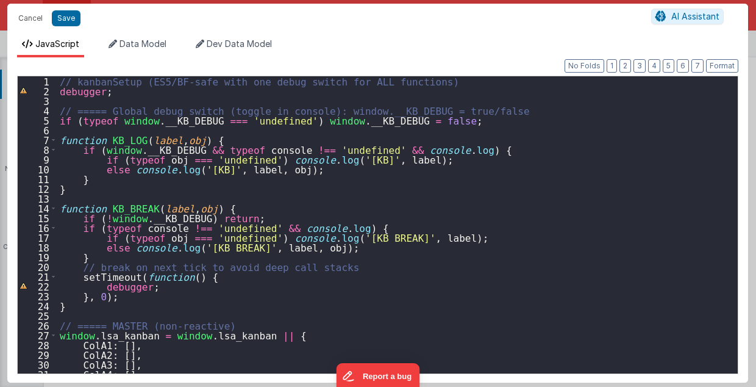
click at [448, 126] on div "// kanbanSetup (ES5/BF-safe with one debug switch for ALL functions) debugger ;…" at bounding box center [394, 234] width 675 height 317
click at [191, 312] on div "// kanbanSetup (ES5/BF-safe with one debug switch for ALL functions) debugger ;…" at bounding box center [394, 234] width 675 height 317
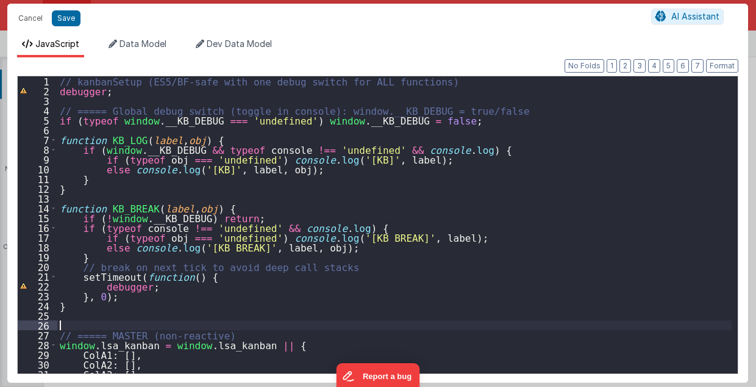
paste textarea
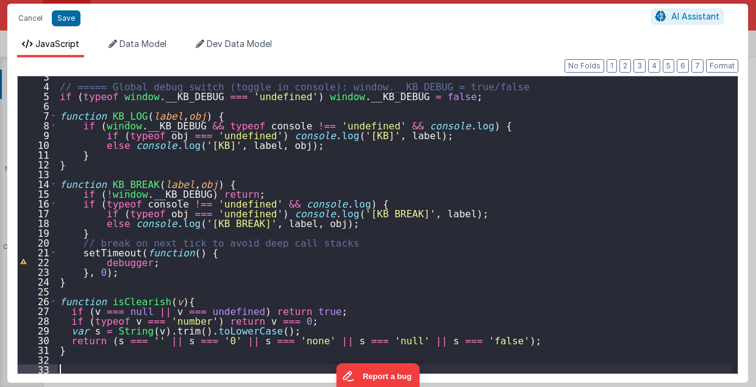
scroll to position [24, 0]
click at [574, 245] on div "// ===== Global debug switch (toggle in console): window.__KB_DEBUG = true/fals…" at bounding box center [394, 229] width 675 height 317
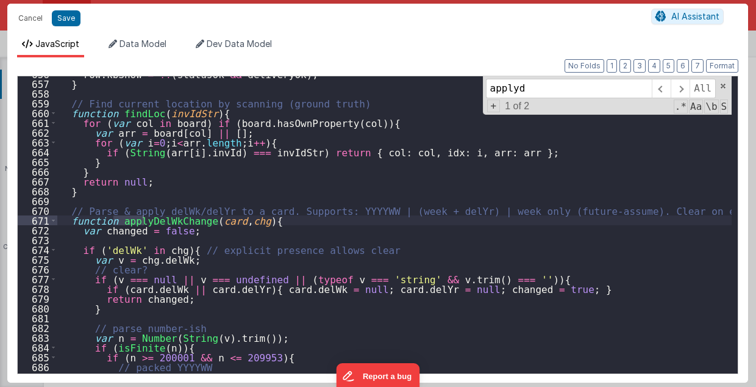
scroll to position [6398, 0]
type input "applyde"
click at [685, 88] on span at bounding box center [680, 89] width 19 height 20
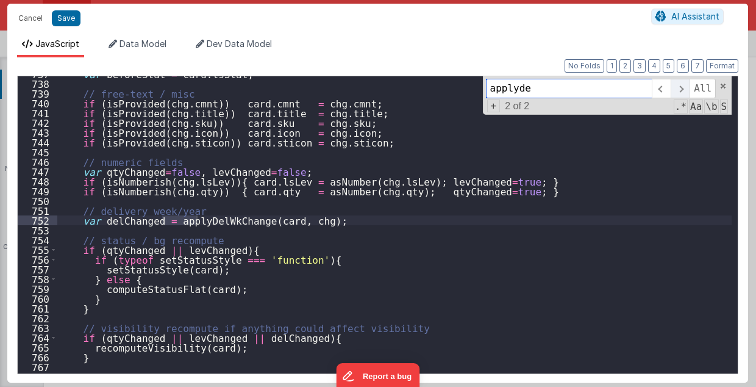
scroll to position [7188, 0]
click at [685, 88] on span at bounding box center [680, 89] width 19 height 20
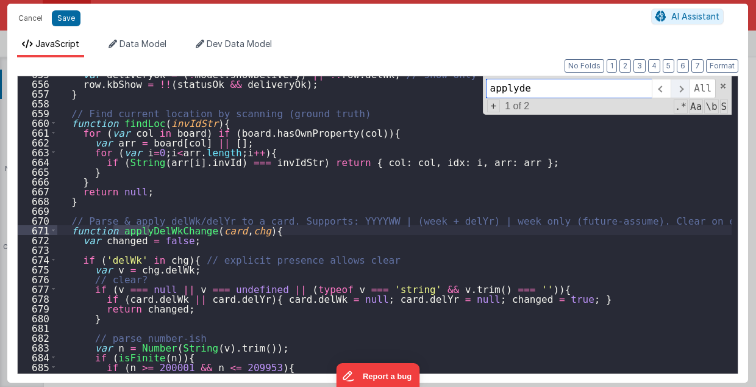
scroll to position [6388, 0]
click at [609, 307] on div "var deliveryOk = ( ! model . showDelivery ) || !! row . delWk ; // show-only-de…" at bounding box center [394, 227] width 675 height 317
click at [68, 227] on div "var deliveryOk = ( ! model . showDelivery ) || !! row . delWk ; // show-only-de…" at bounding box center [394, 227] width 675 height 317
click at [52, 228] on span at bounding box center [53, 230] width 7 height 10
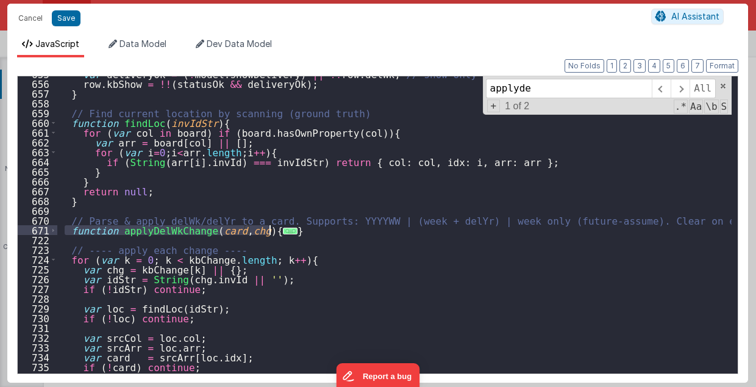
drag, startPoint x: 66, startPoint y: 226, endPoint x: 279, endPoint y: 229, distance: 213.4
click at [279, 229] on div "var deliveryOk = ( ! model . showDelivery ) || !! row . delWk ; // show-only-de…" at bounding box center [394, 227] width 675 height 317
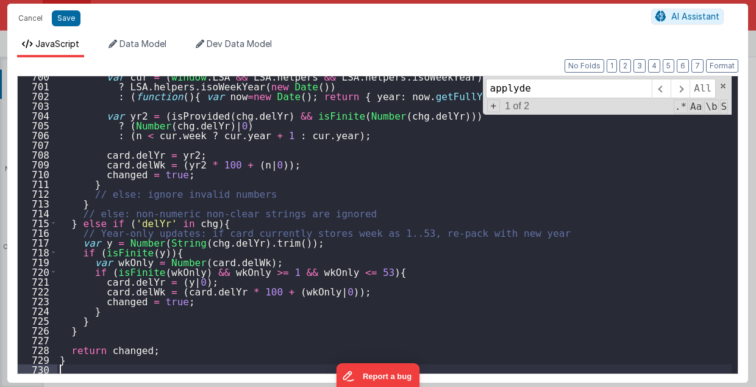
scroll to position [6824, 0]
type textarea "2.98 Lsa8 ? - >2.87 Lsa9 - try Dom performance CSS classes 2.95 - fast kbshow A…"
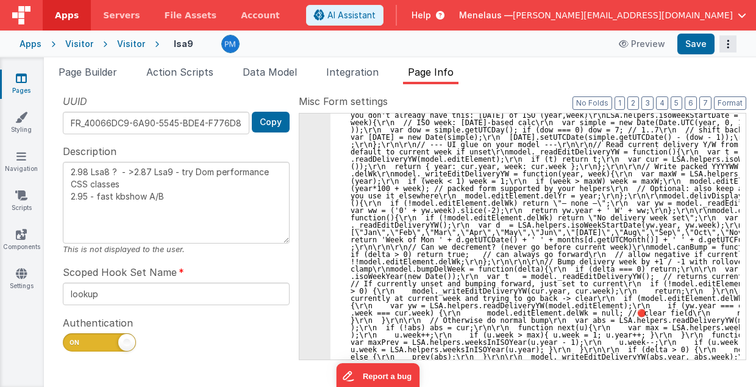
click at [728, 44] on icon "Options" at bounding box center [728, 44] width 17 height 1
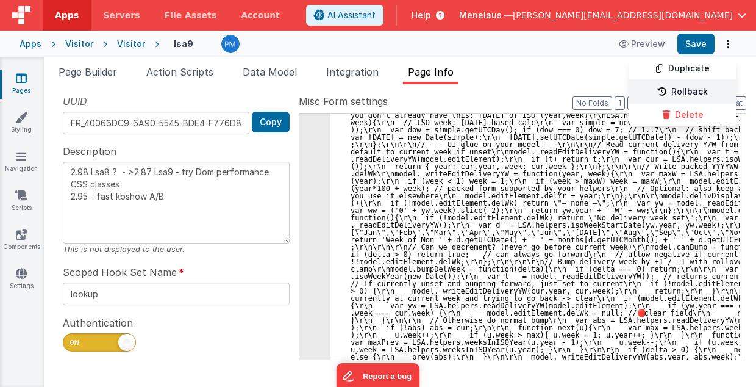
click at [698, 91] on link "Rollback" at bounding box center [682, 91] width 107 height 23
